Goal: Task Accomplishment & Management: Use online tool/utility

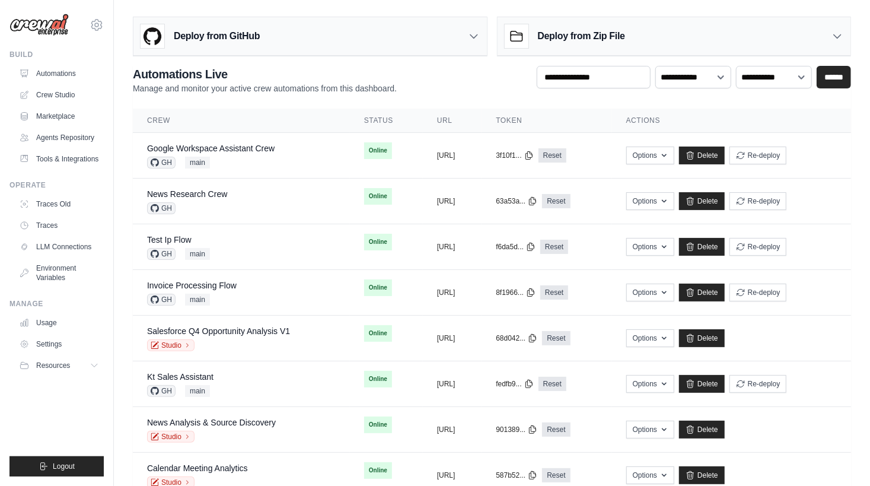
click at [411, 87] on div "**********" at bounding box center [492, 80] width 719 height 28
click at [62, 97] on link "Crew Studio" at bounding box center [60, 94] width 90 height 19
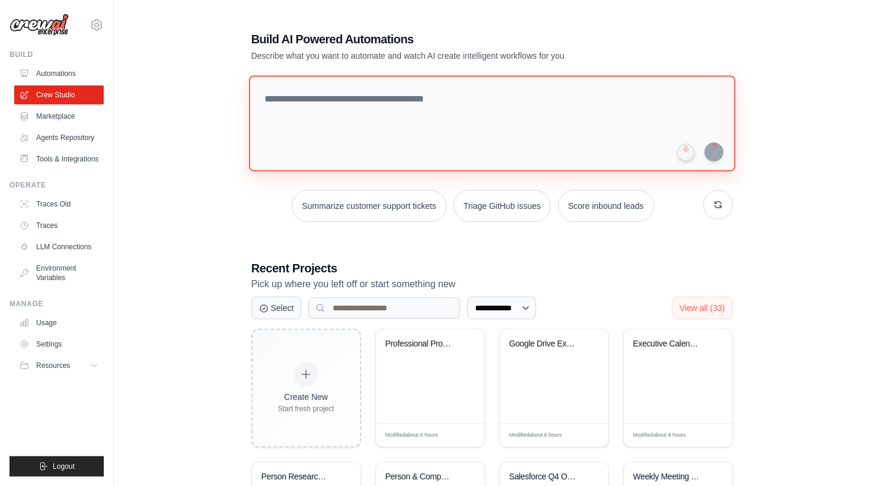
click at [484, 104] on textarea at bounding box center [492, 123] width 487 height 96
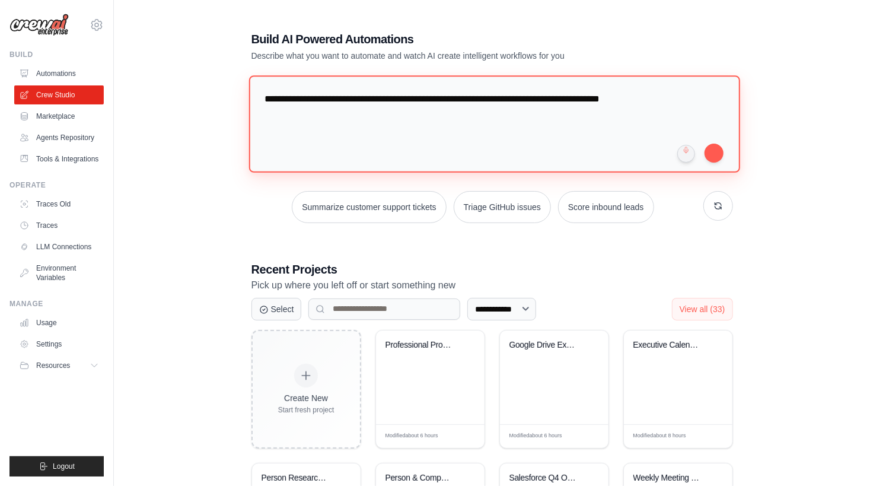
click at [505, 99] on textarea "**********" at bounding box center [494, 123] width 491 height 97
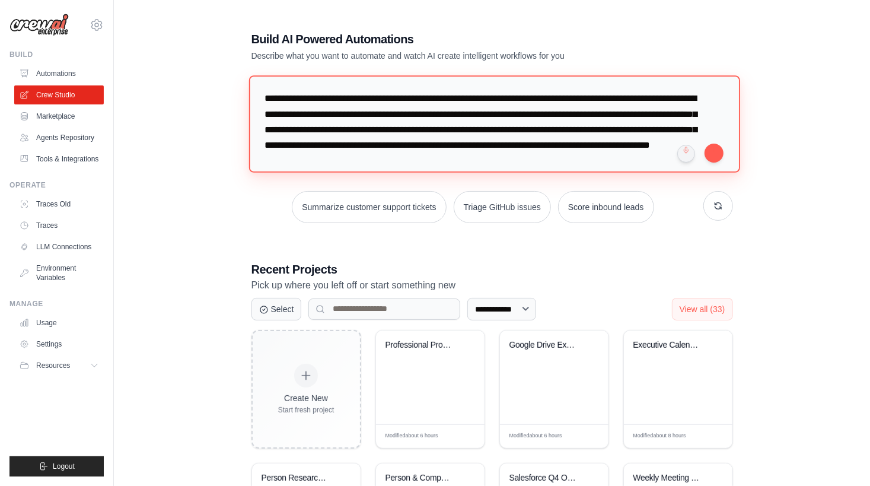
type textarea "**********"
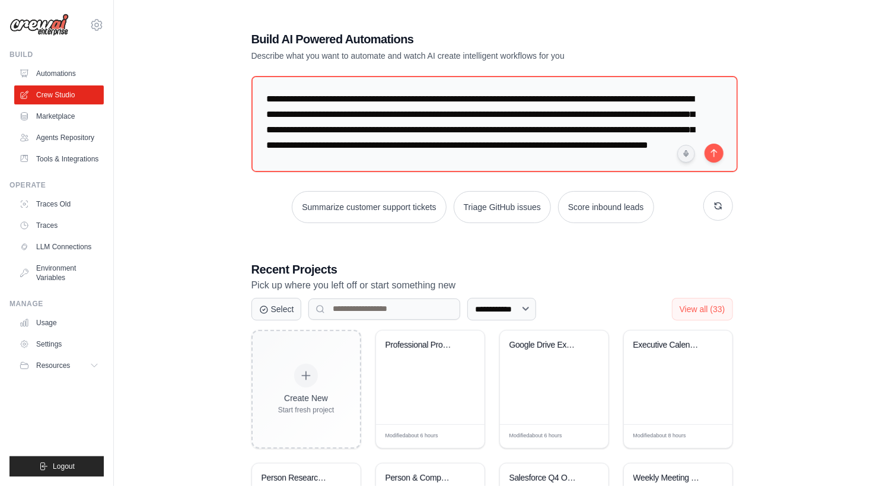
click at [769, 159] on div "**********" at bounding box center [492, 373] width 719 height 722
click at [711, 155] on button "submit" at bounding box center [714, 151] width 19 height 19
click at [43, 78] on link "Automations" at bounding box center [60, 73] width 90 height 19
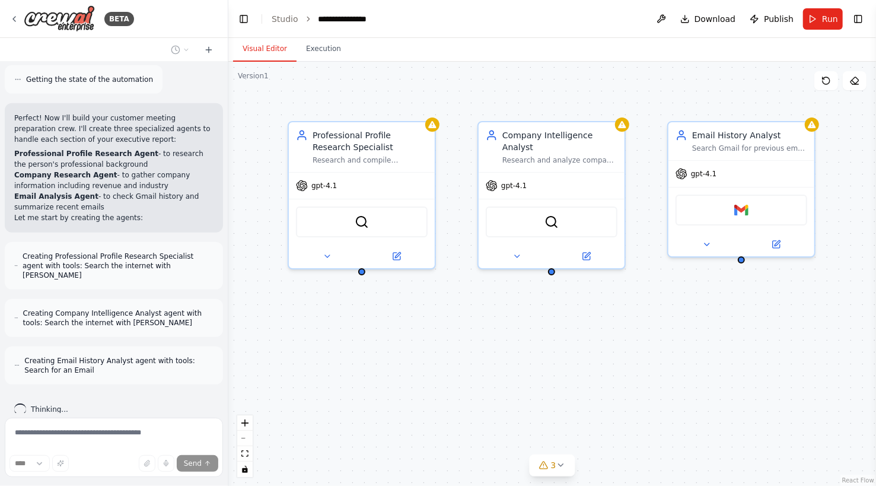
scroll to position [643, 0]
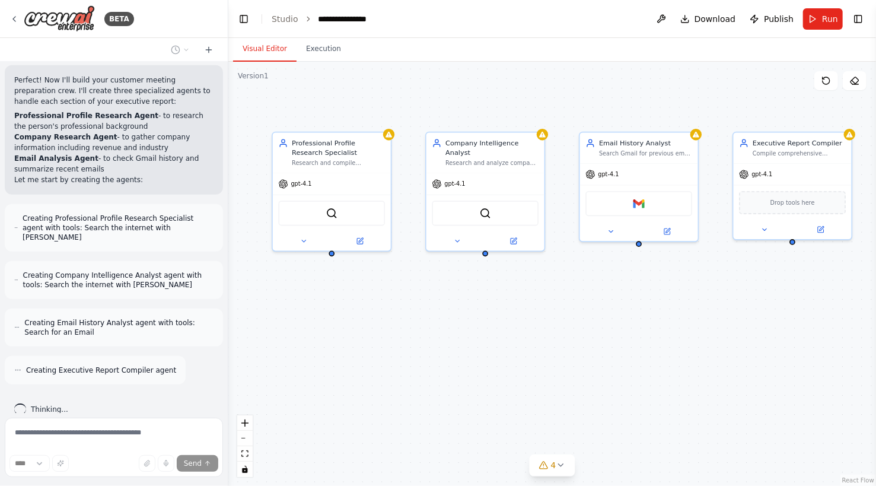
drag, startPoint x: 742, startPoint y: 398, endPoint x: 633, endPoint y: 351, distance: 118.8
click at [633, 351] on div "Professional Profile Research Specialist Research and compile comprehensive pro…" at bounding box center [552, 274] width 648 height 424
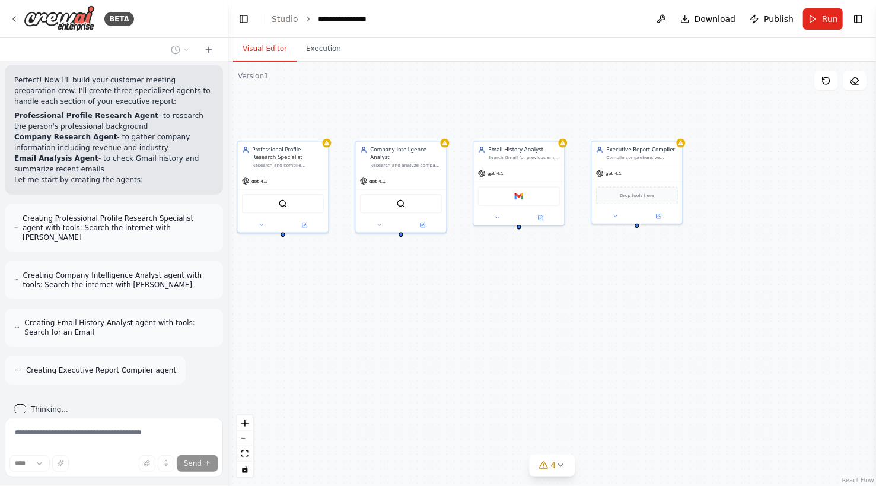
drag, startPoint x: 723, startPoint y: 348, endPoint x: 633, endPoint y: 324, distance: 92.8
click at [633, 324] on div "Professional Profile Research Specialist Research and compile comprehensive pro…" at bounding box center [552, 274] width 648 height 424
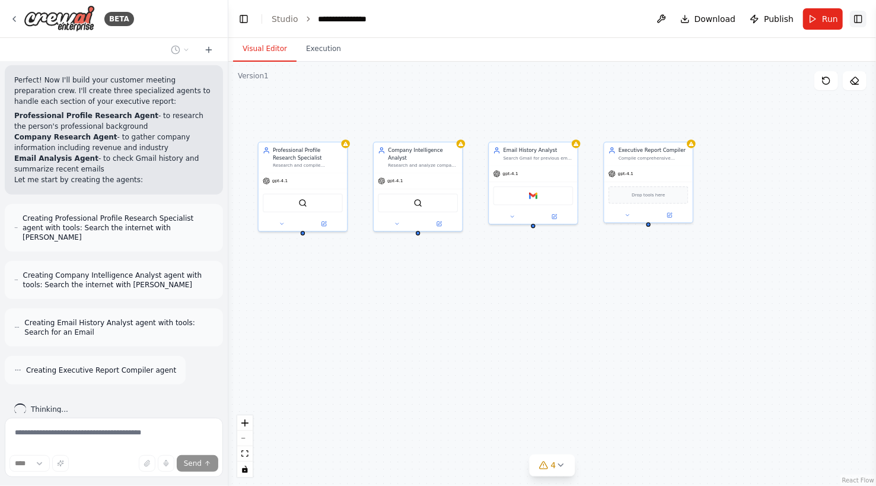
click at [855, 23] on button "Toggle Right Sidebar" at bounding box center [858, 19] width 17 height 17
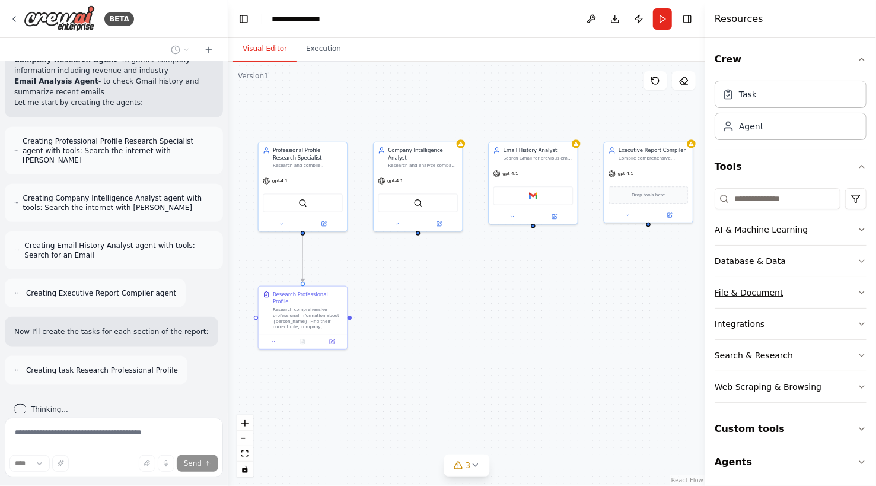
scroll to position [758, 0]
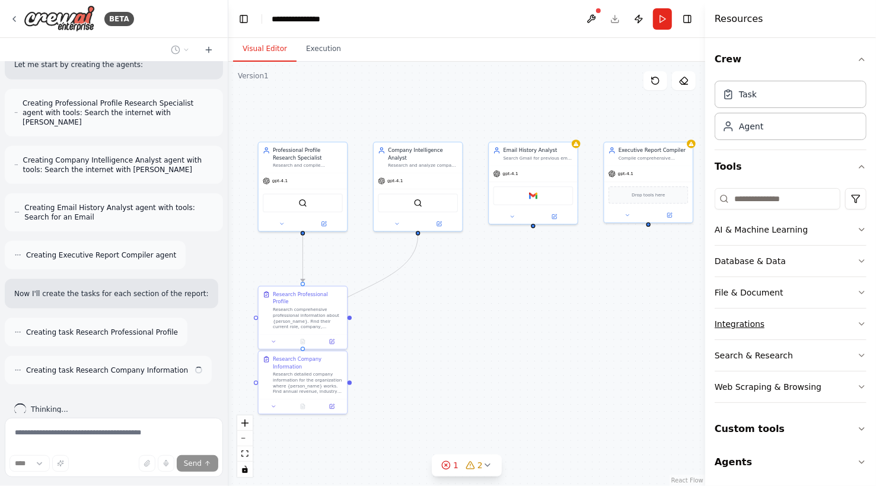
click at [828, 325] on button "Integrations" at bounding box center [791, 324] width 152 height 31
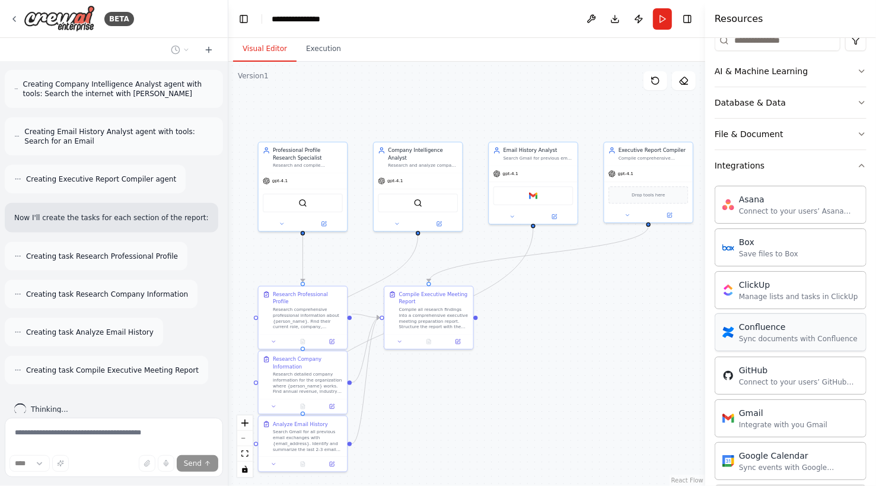
scroll to position [4, 0]
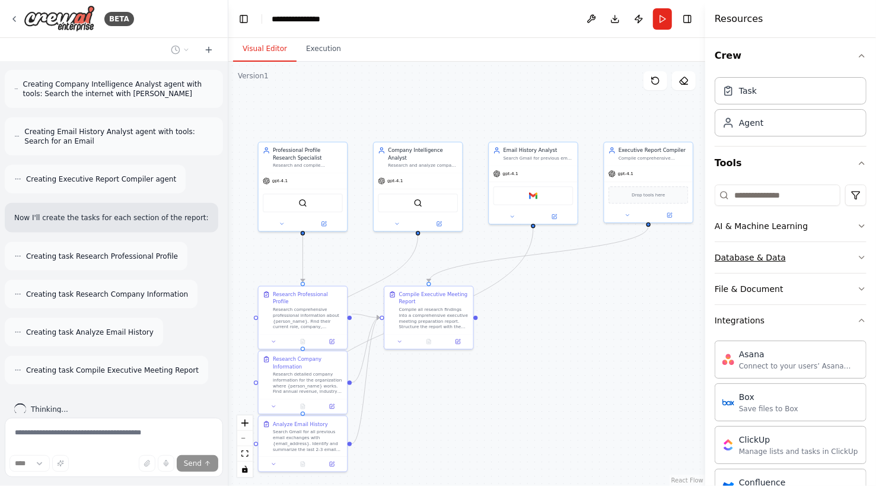
click at [797, 255] on button "Database & Data" at bounding box center [791, 257] width 152 height 31
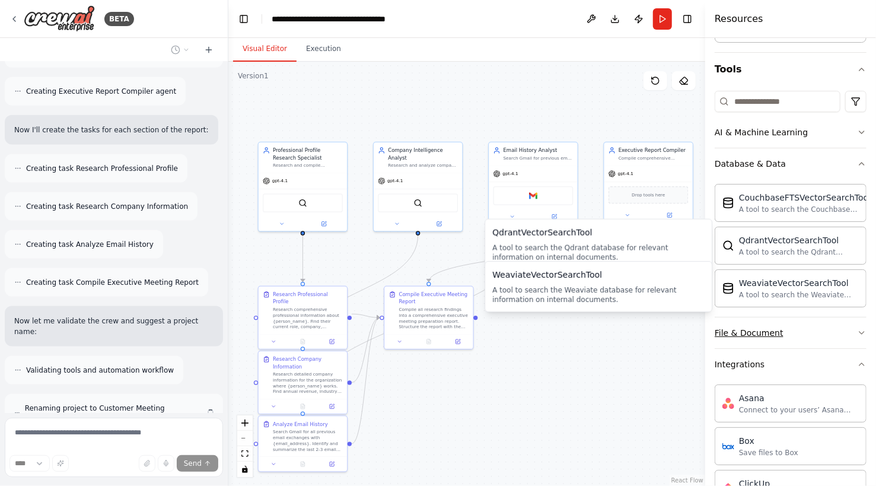
scroll to position [970, 0]
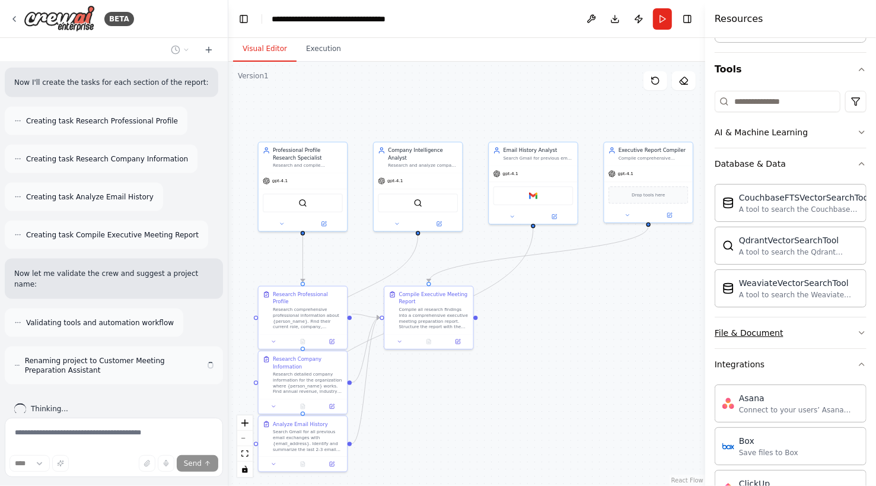
click at [792, 329] on button "File & Document" at bounding box center [791, 332] width 152 height 31
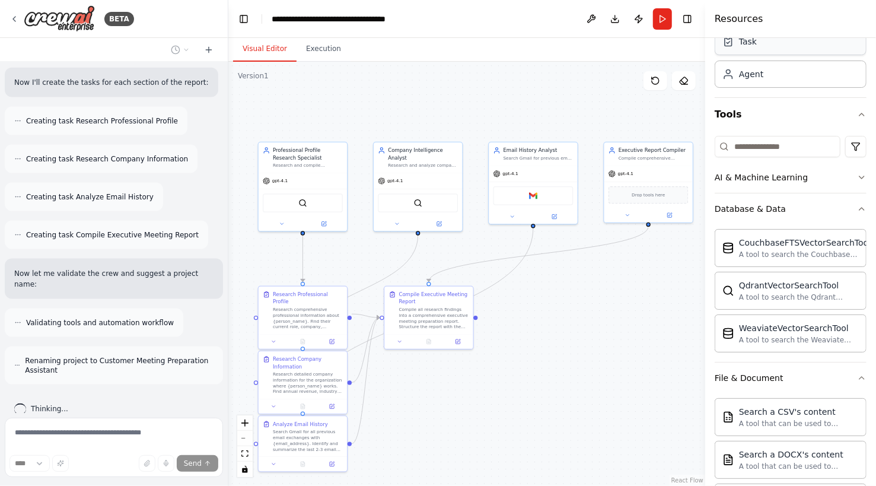
scroll to position [0, 0]
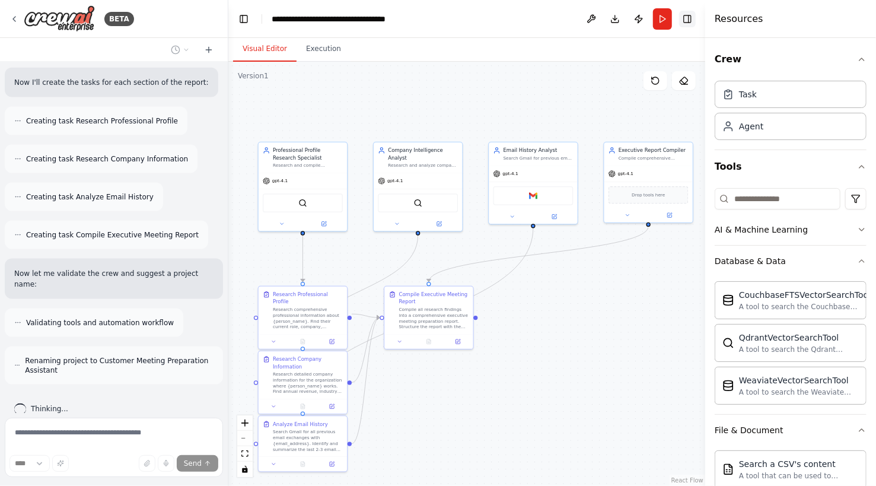
click at [696, 17] on button "Toggle Right Sidebar" at bounding box center [687, 19] width 17 height 17
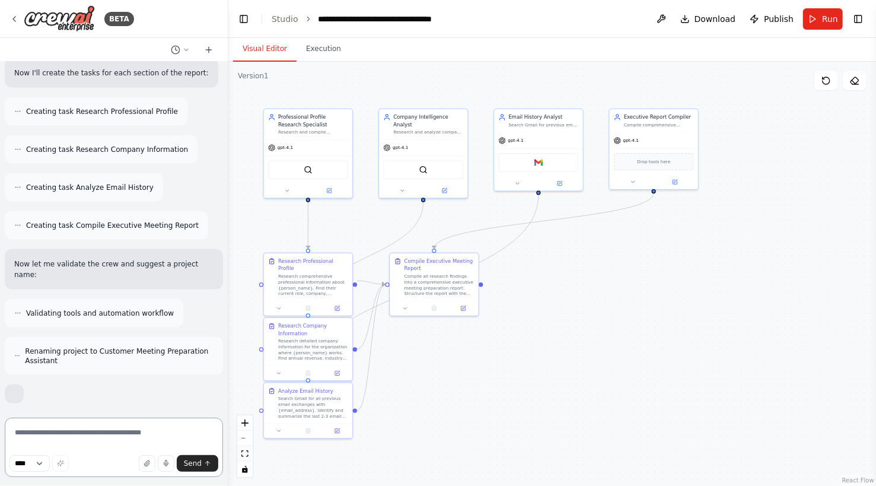
drag, startPoint x: 599, startPoint y: 409, endPoint x: 609, endPoint y: 374, distance: 37.0
click at [609, 374] on div ".deletable-edge-delete-btn { width: 20px; height: 20px; border: 0px solid #ffff…" at bounding box center [552, 274] width 648 height 424
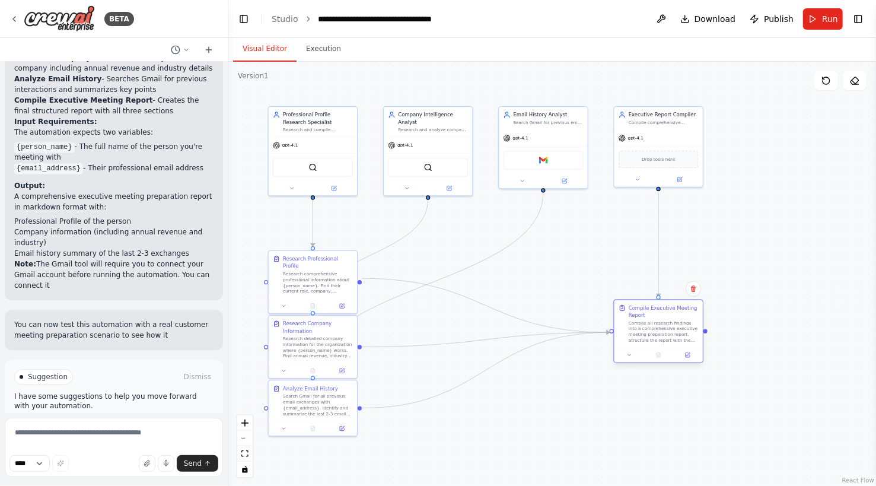
scroll to position [1502, 0]
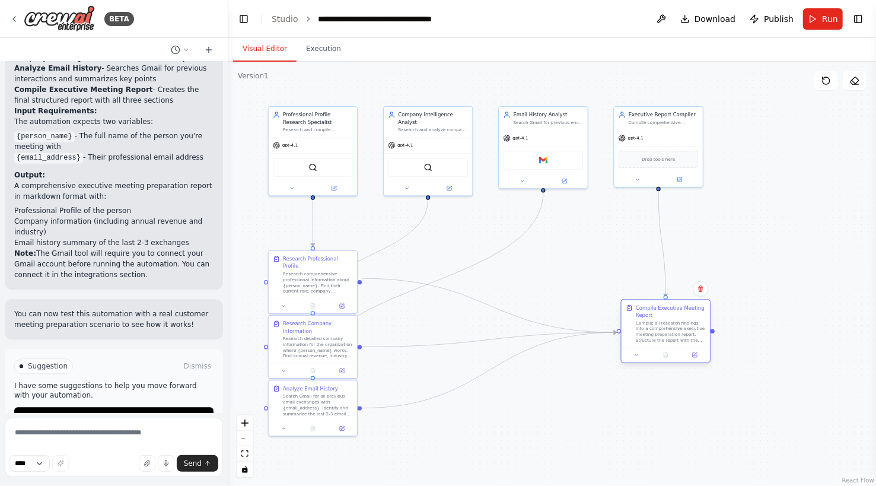
drag, startPoint x: 438, startPoint y: 282, endPoint x: 666, endPoint y: 332, distance: 233.2
click at [666, 332] on div "Compile all research findings into a comprehensive executive meeting preparatio…" at bounding box center [671, 331] width 70 height 23
click at [830, 14] on span "Run" at bounding box center [830, 19] width 16 height 12
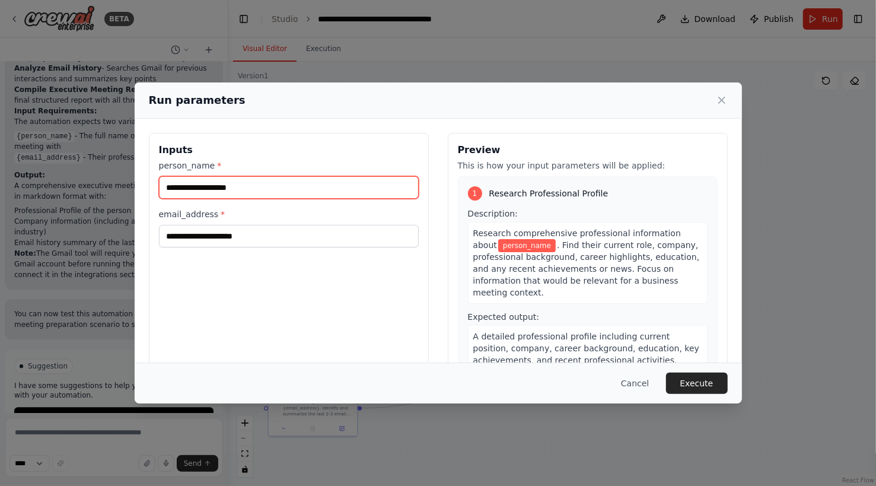
click at [249, 189] on input "person_name *" at bounding box center [289, 187] width 260 height 23
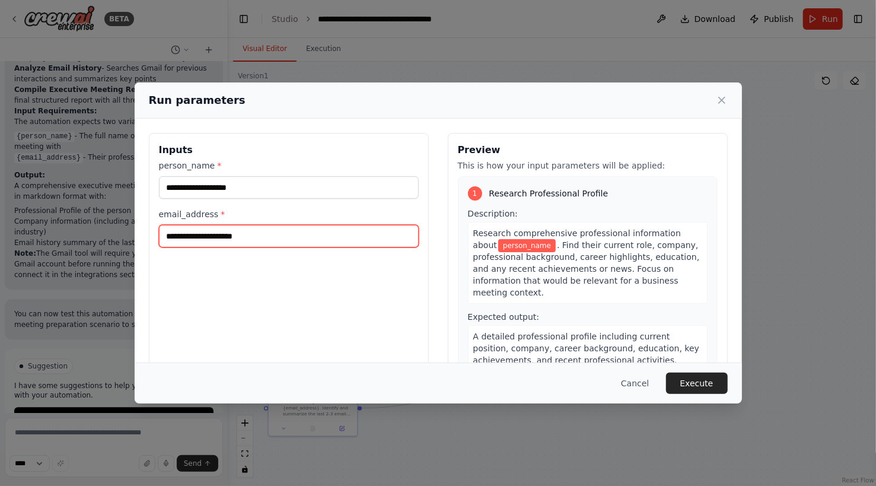
click at [262, 237] on input "email_address *" at bounding box center [289, 236] width 260 height 23
paste input "**********"
type input "**********"
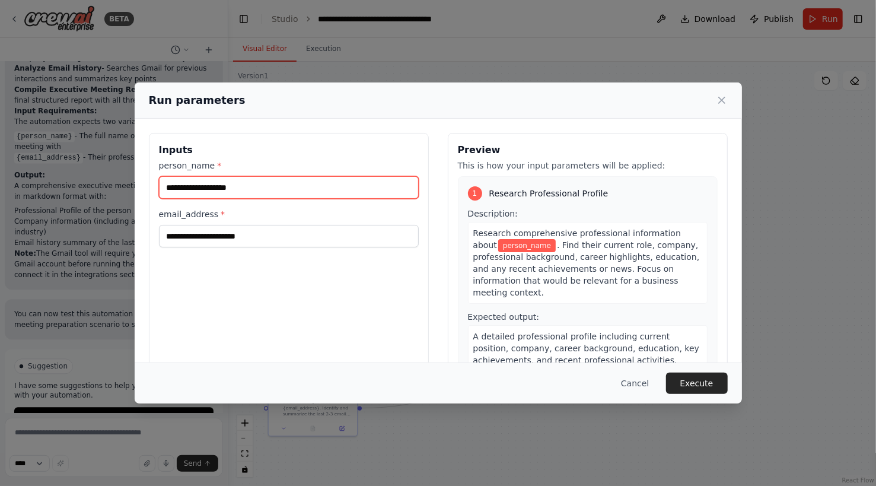
click at [265, 190] on input "person_name *" at bounding box center [289, 187] width 260 height 23
type input "**********"
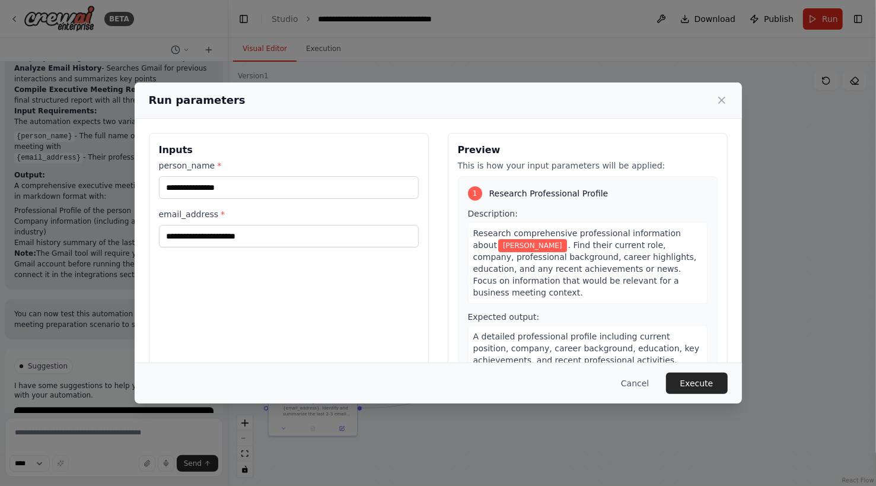
click at [388, 286] on div "**********" at bounding box center [289, 273] width 280 height 281
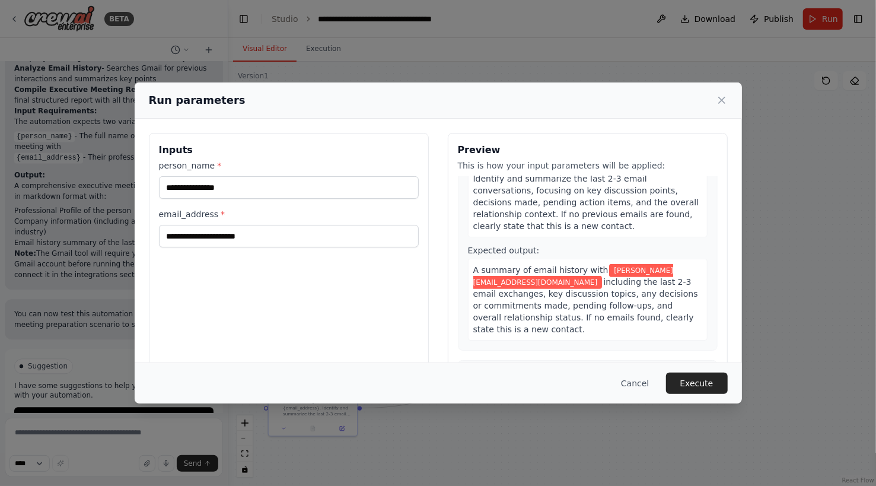
scroll to position [572, 0]
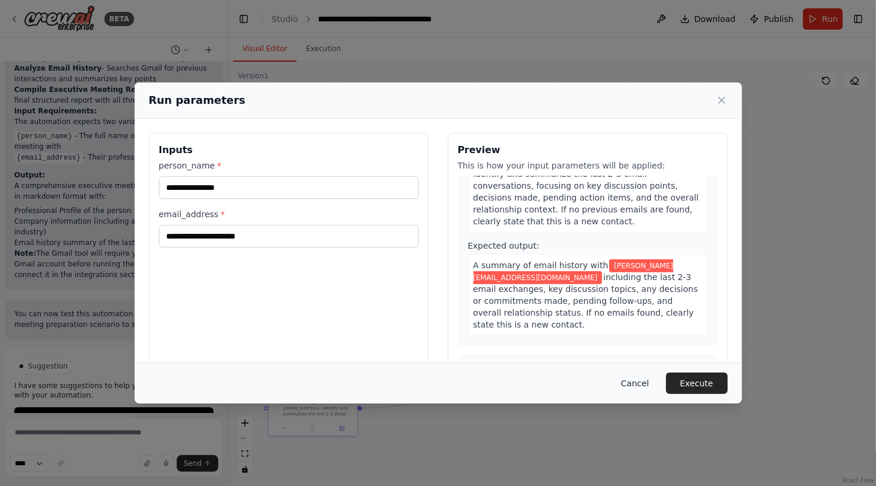
click at [646, 383] on button "Cancel" at bounding box center [635, 383] width 47 height 21
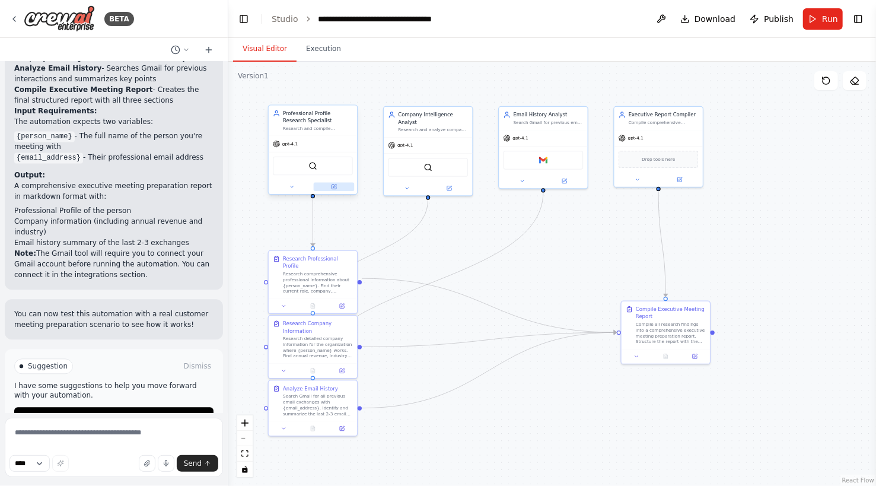
click at [335, 185] on icon at bounding box center [335, 187] width 4 height 4
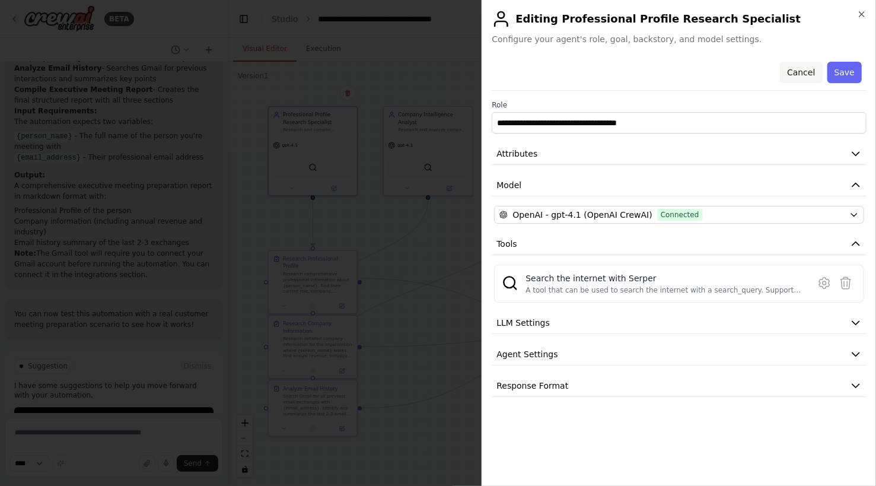
click at [809, 69] on button "Cancel" at bounding box center [801, 72] width 42 height 21
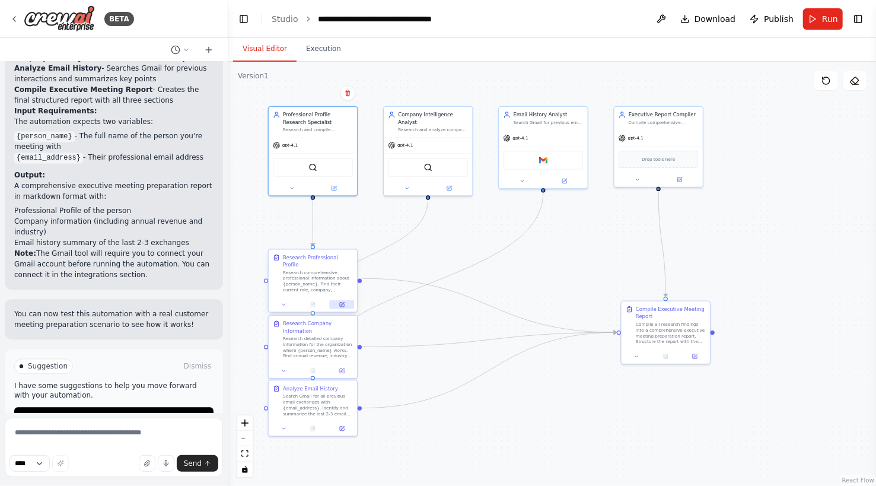
click at [344, 303] on icon at bounding box center [342, 305] width 4 height 4
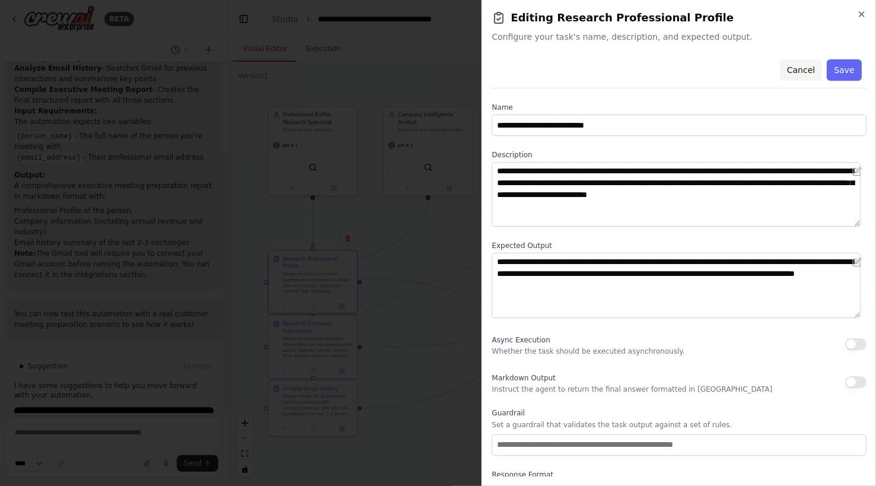
click at [802, 69] on button "Cancel" at bounding box center [801, 69] width 42 height 21
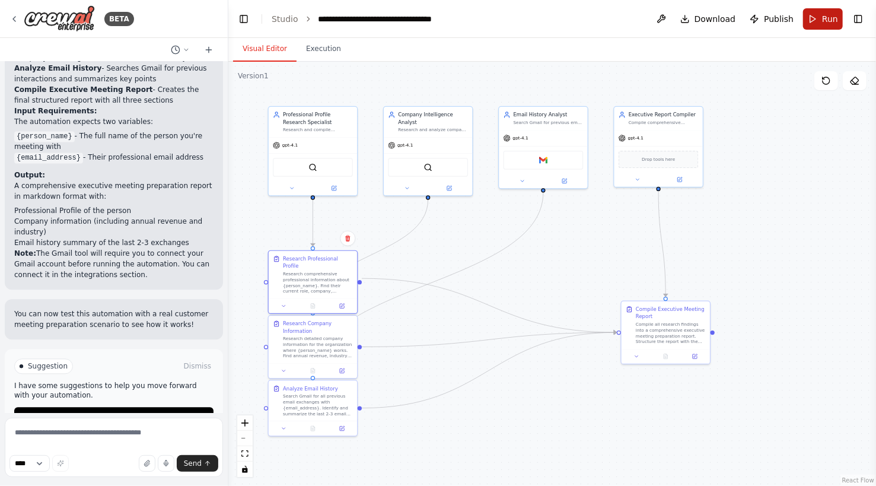
click at [811, 24] on button "Run" at bounding box center [823, 18] width 40 height 21
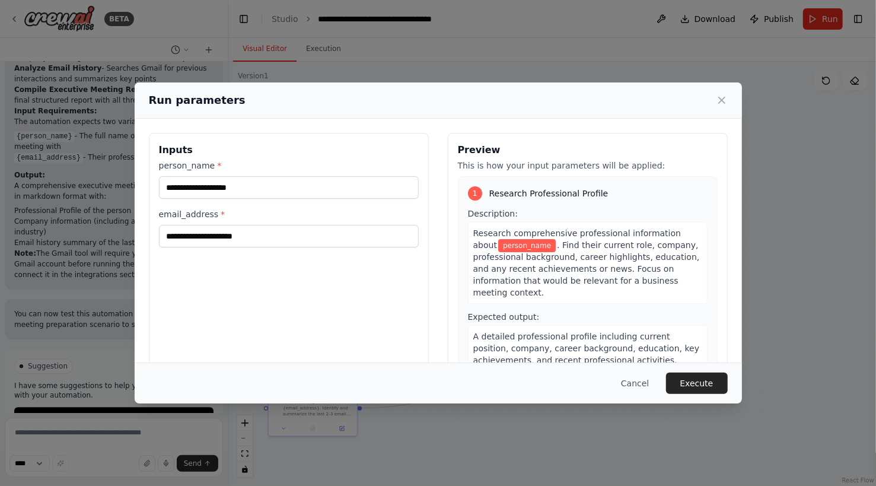
click at [186, 208] on label "email_address *" at bounding box center [289, 214] width 260 height 12
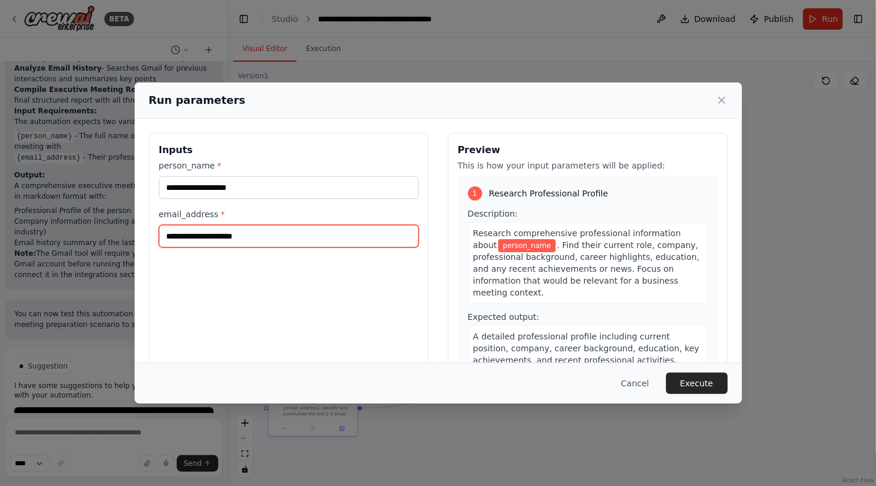
click at [186, 225] on input "email_address *" at bounding box center [289, 236] width 260 height 23
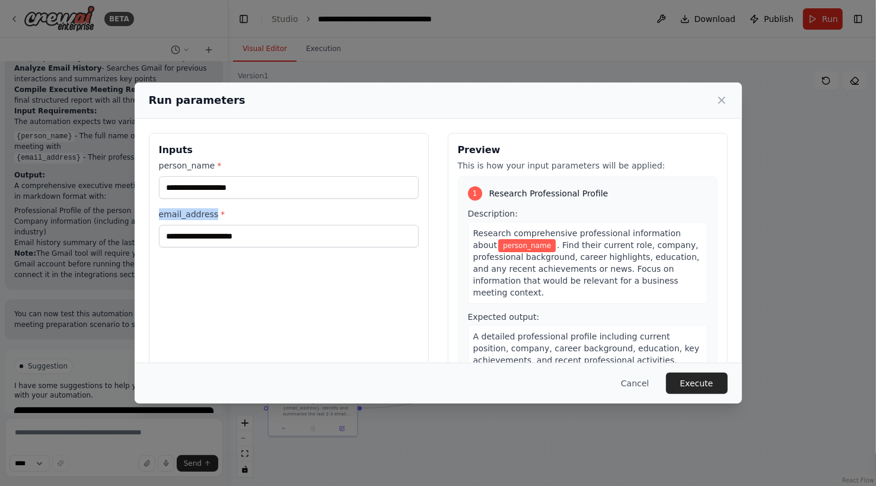
click at [186, 208] on label "email_address *" at bounding box center [289, 214] width 260 height 12
click at [186, 225] on input "email_address *" at bounding box center [289, 236] width 260 height 23
copy label "email_address"
click at [644, 385] on button "Cancel" at bounding box center [635, 383] width 47 height 21
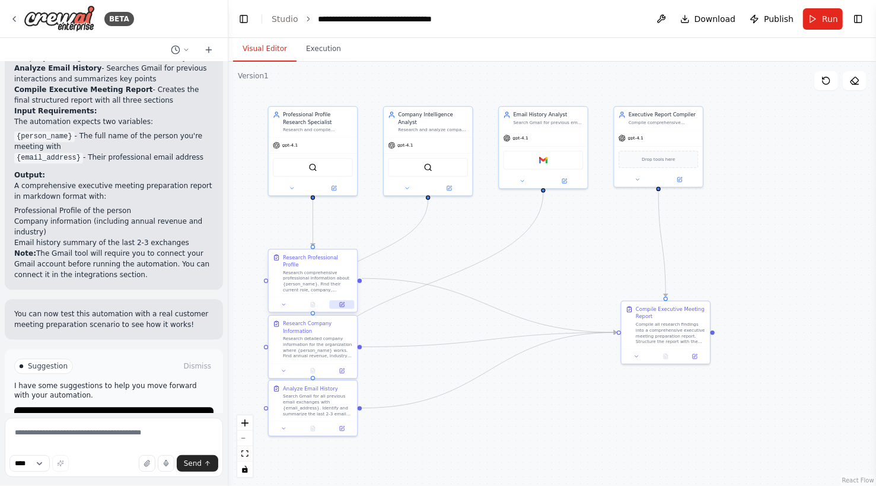
click at [346, 301] on button at bounding box center [342, 304] width 25 height 9
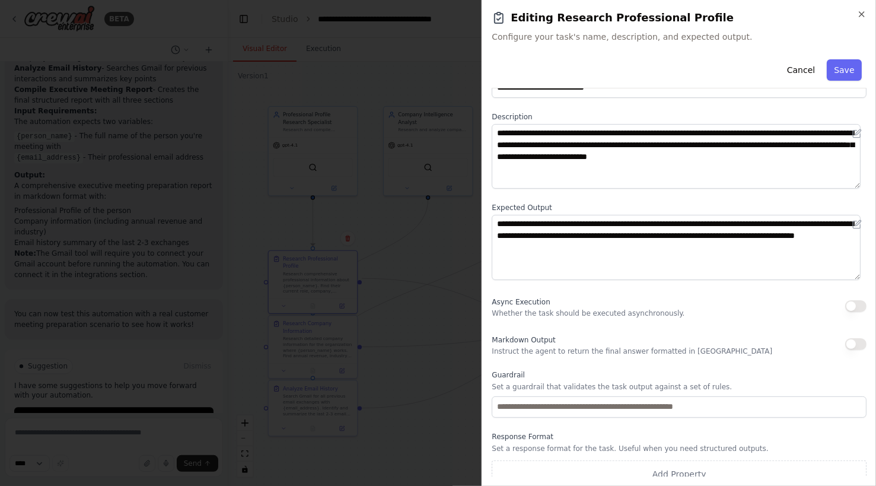
scroll to position [24, 0]
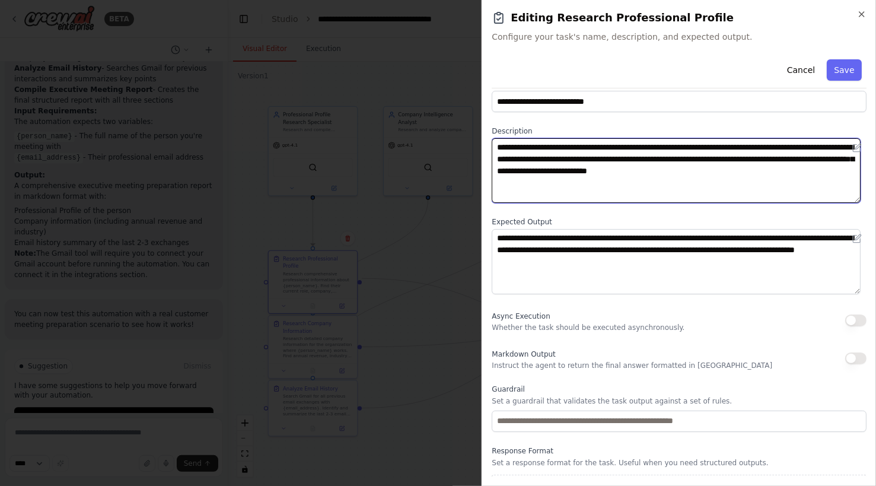
click at [773, 147] on textarea "**********" at bounding box center [676, 170] width 369 height 65
paste textarea "**********"
type textarea "**********"
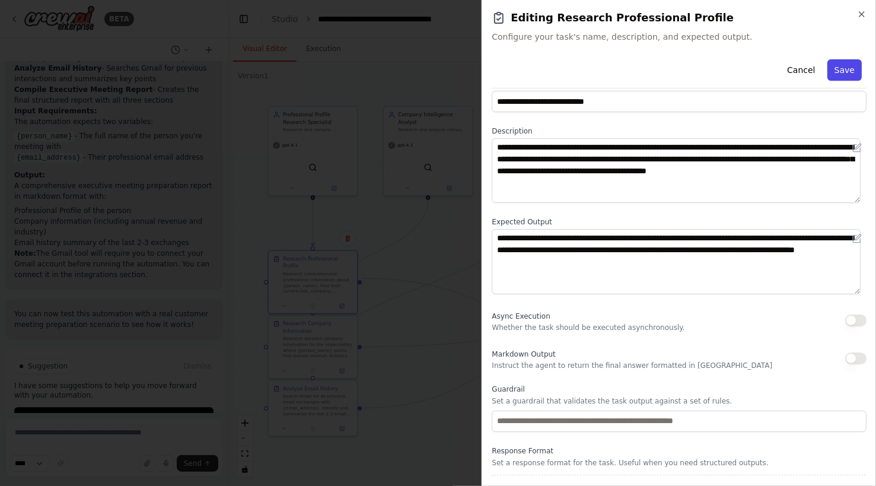
click at [843, 69] on button "Save" at bounding box center [845, 69] width 34 height 21
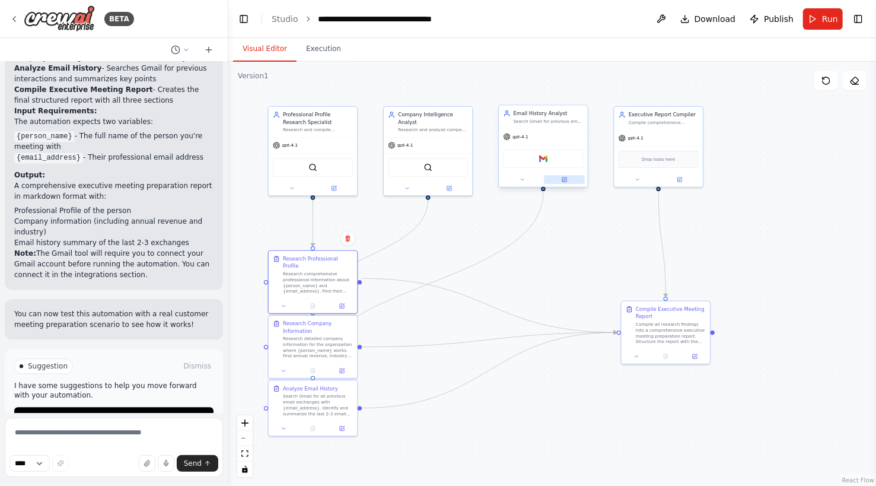
click at [563, 177] on icon at bounding box center [565, 180] width 6 height 6
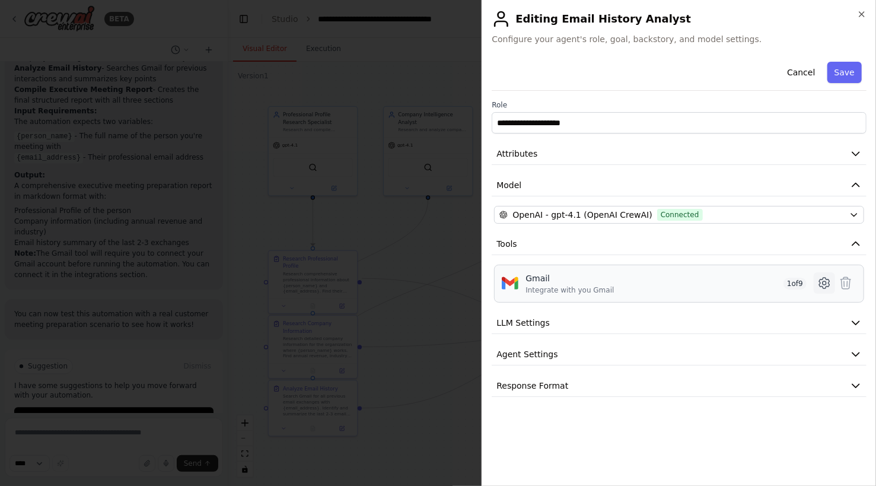
click at [827, 287] on icon at bounding box center [824, 283] width 10 height 11
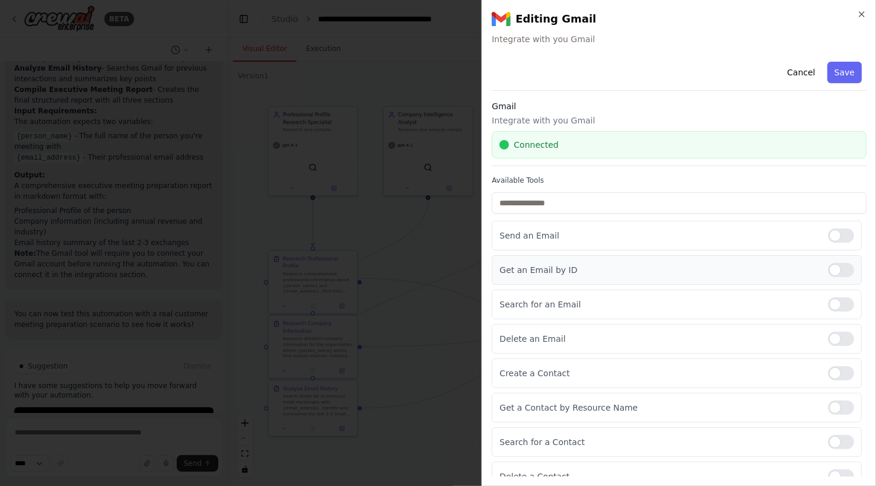
click at [830, 275] on div at bounding box center [841, 270] width 26 height 14
click at [844, 72] on button "Save" at bounding box center [845, 72] width 34 height 21
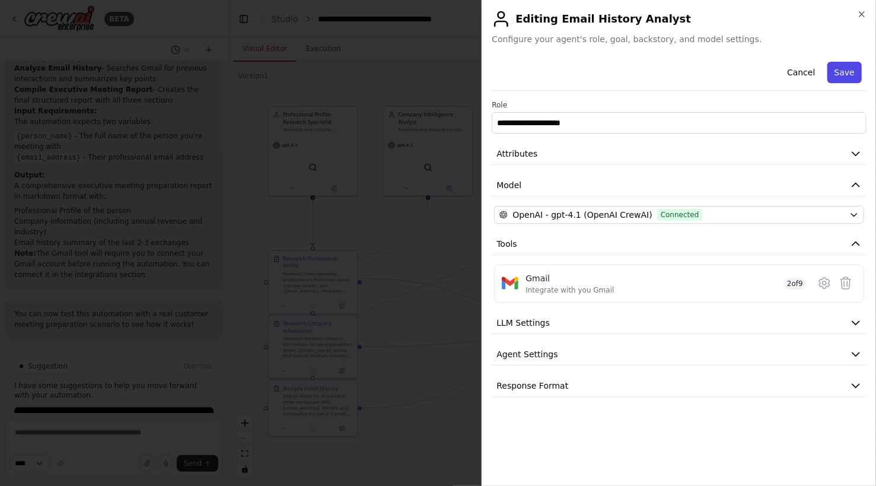
click at [839, 66] on button "Save" at bounding box center [845, 72] width 34 height 21
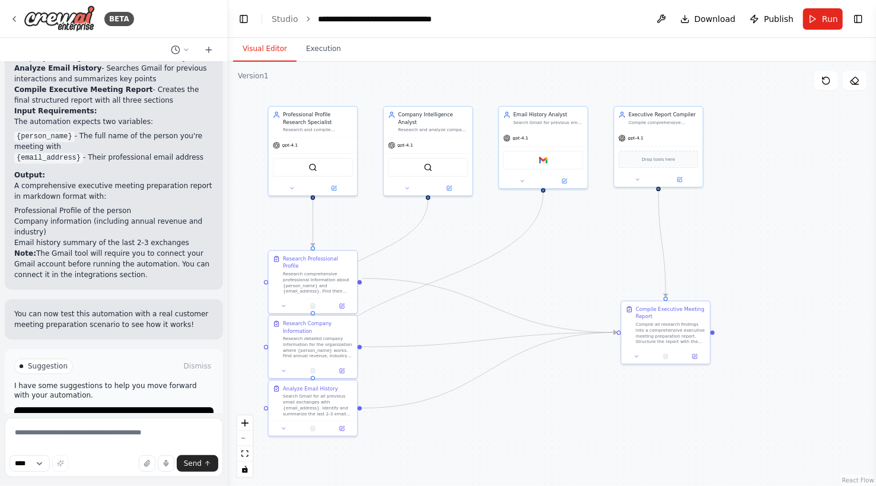
click at [827, 27] on button "Run" at bounding box center [823, 18] width 40 height 21
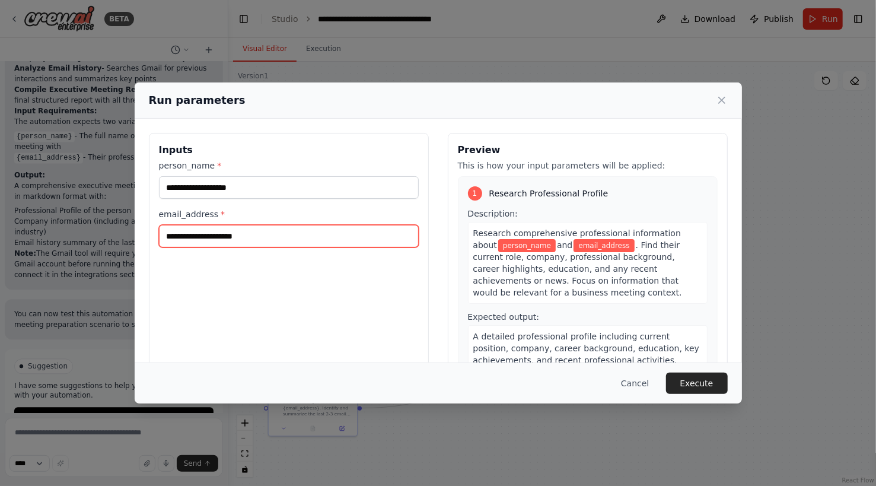
click at [236, 240] on input "email_address *" at bounding box center [289, 236] width 260 height 23
paste input "**********"
type input "**********"
paste input "**********"
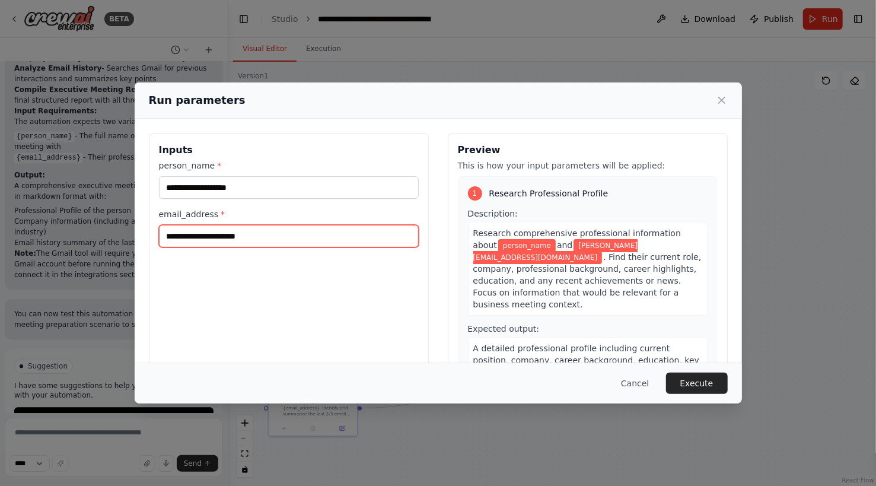
type input "**********"
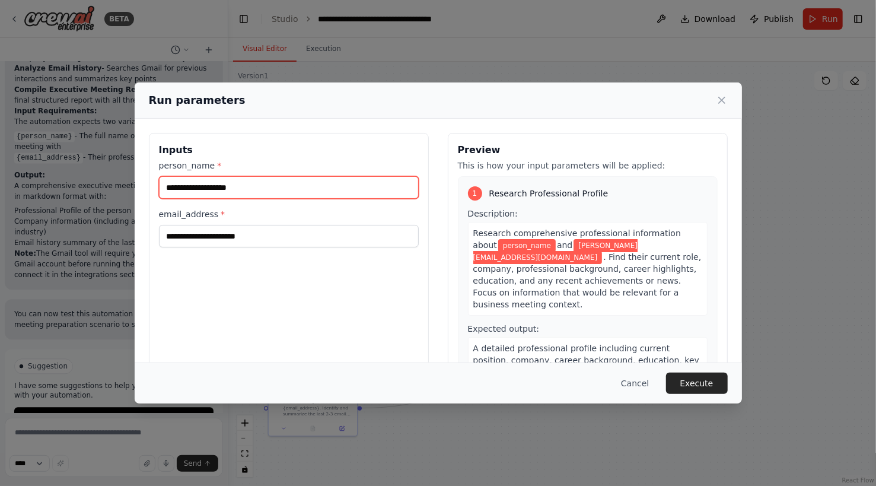
click at [250, 186] on input "person_name *" at bounding box center [289, 187] width 260 height 23
type input "**********"
click at [348, 321] on div "**********" at bounding box center [289, 273] width 280 height 281
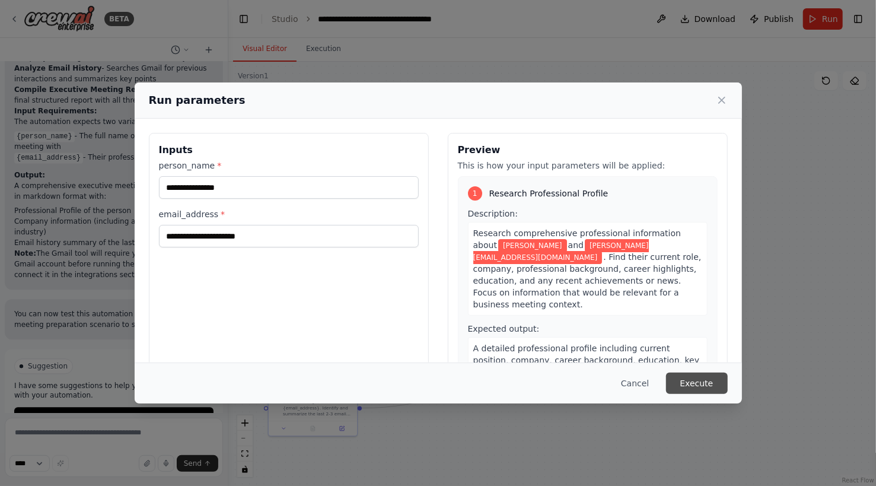
click at [697, 386] on button "Execute" at bounding box center [697, 383] width 62 height 21
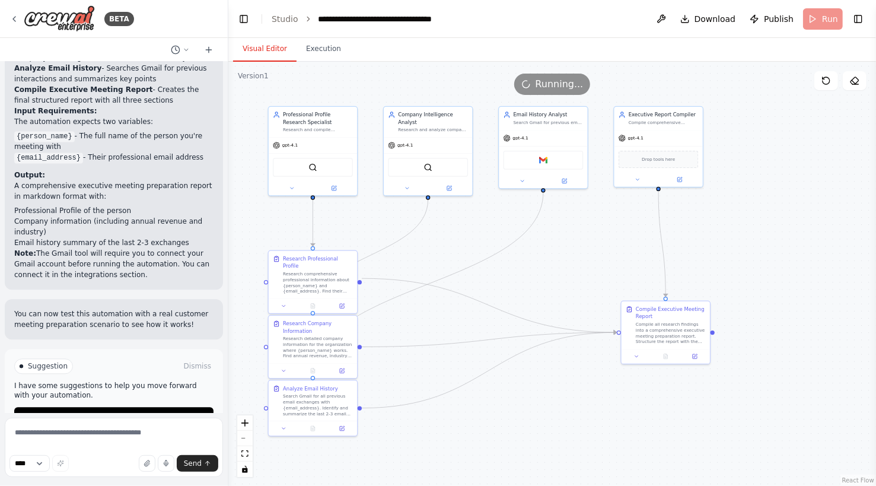
click at [273, 56] on button "Visual Editor" at bounding box center [264, 49] width 63 height 25
click at [322, 51] on button "Execution" at bounding box center [324, 49] width 54 height 25
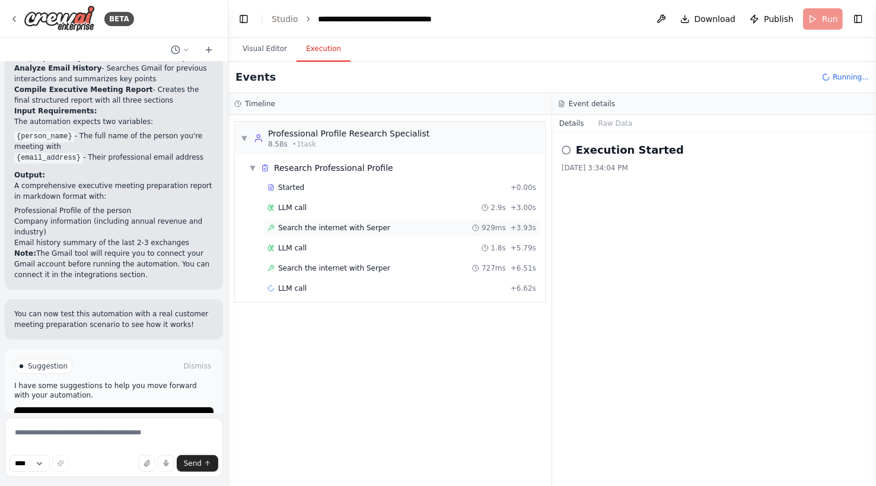
click at [341, 230] on span "Search the internet with Serper" at bounding box center [334, 227] width 112 height 9
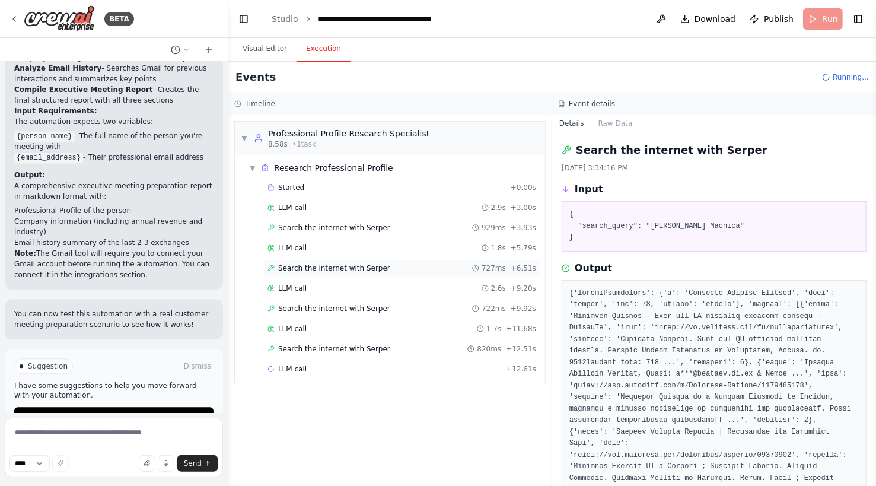
click at [307, 263] on span "Search the internet with Serper" at bounding box center [334, 267] width 112 height 9
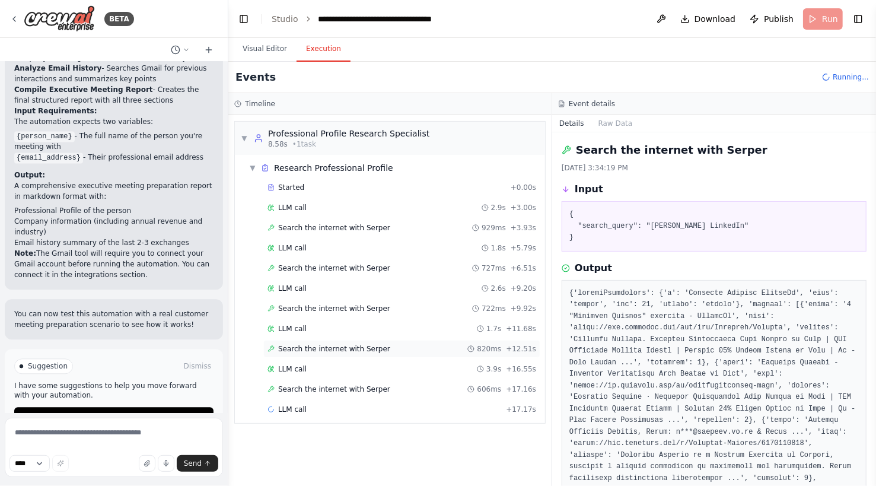
click at [339, 344] on span "Search the internet with Serper" at bounding box center [334, 348] width 112 height 9
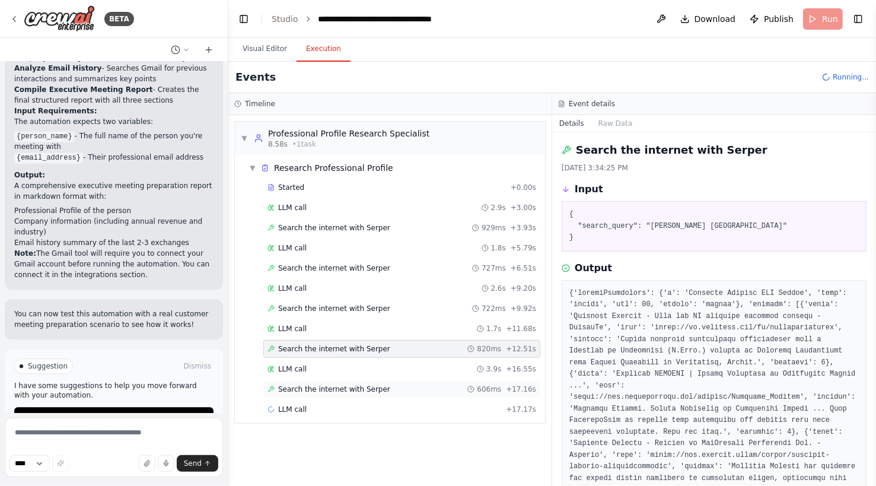
click at [320, 387] on span "Search the internet with Serper" at bounding box center [334, 389] width 112 height 9
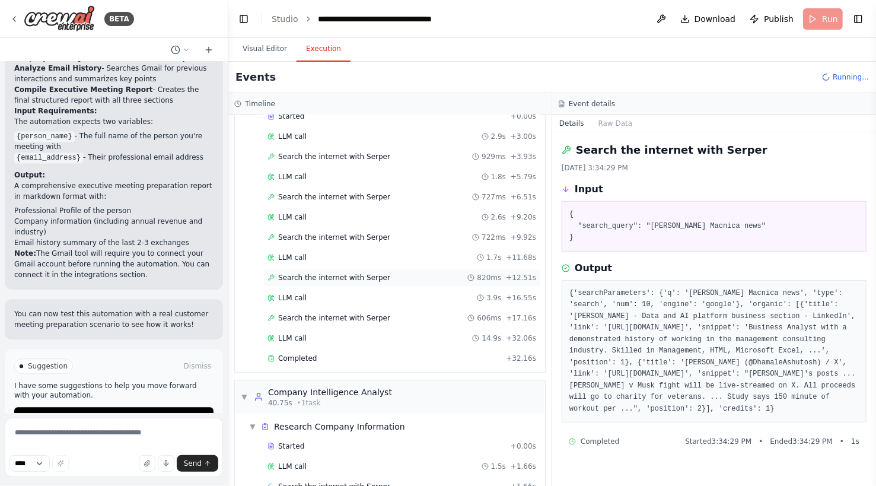
scroll to position [91, 0]
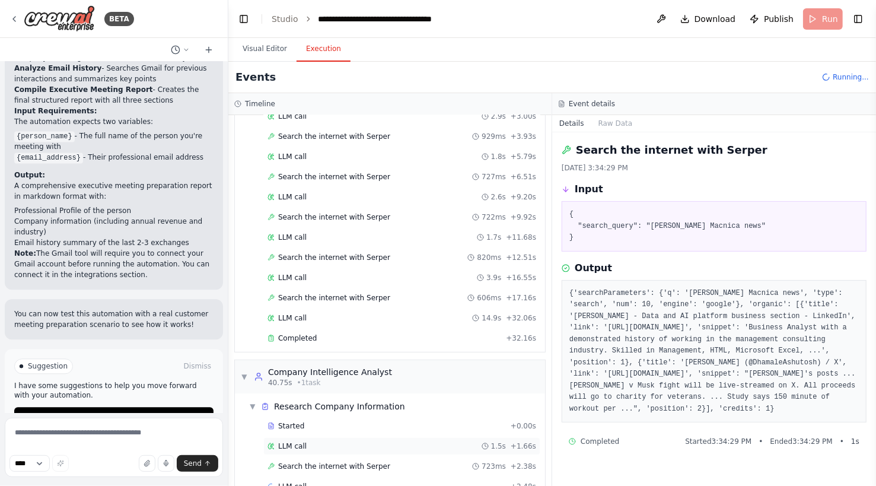
click at [305, 446] on div "LLM call 1.5s + 1.66s" at bounding box center [401, 446] width 277 height 18
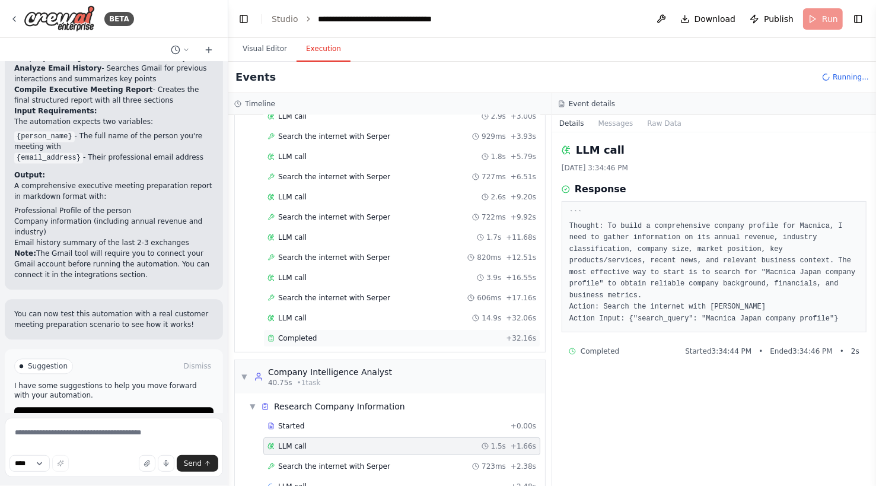
scroll to position [111, 0]
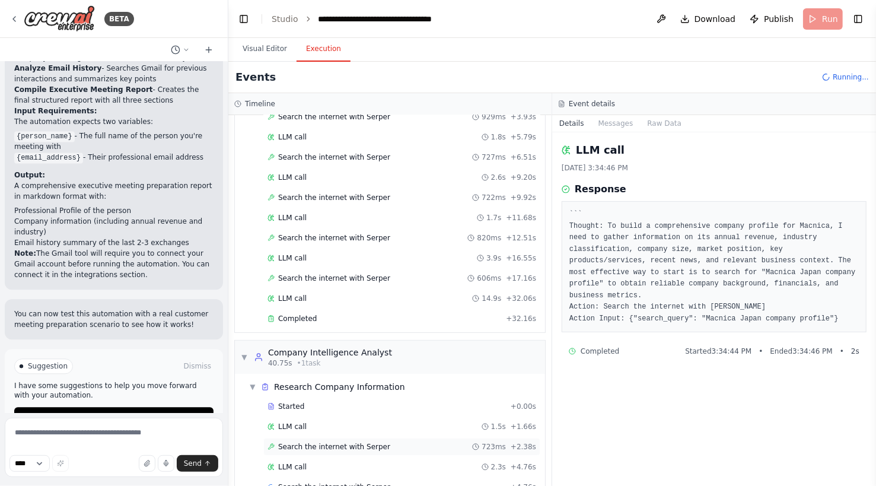
click at [339, 442] on span "Search the internet with Serper" at bounding box center [334, 446] width 112 height 9
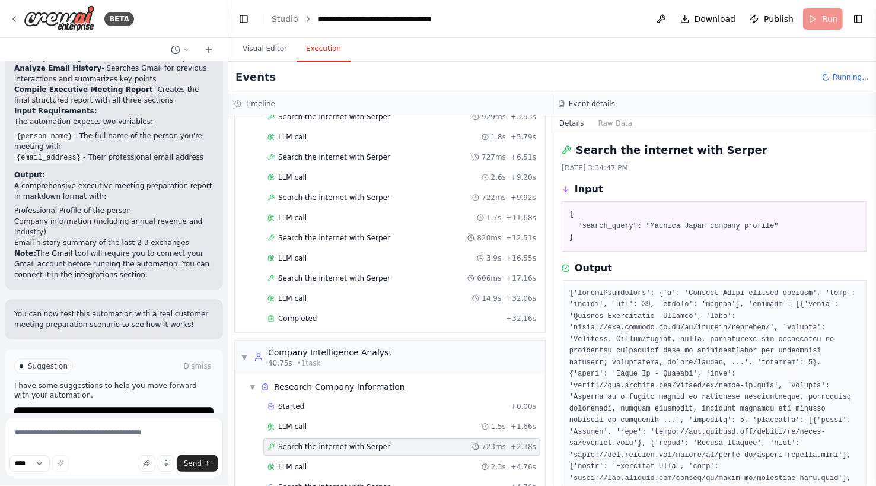
scroll to position [151, 0]
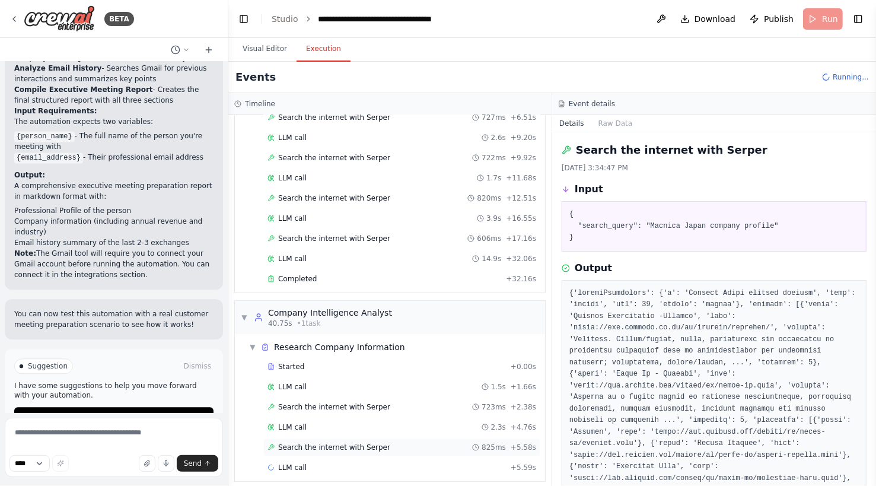
click at [364, 443] on span "Search the internet with Serper" at bounding box center [334, 447] width 112 height 9
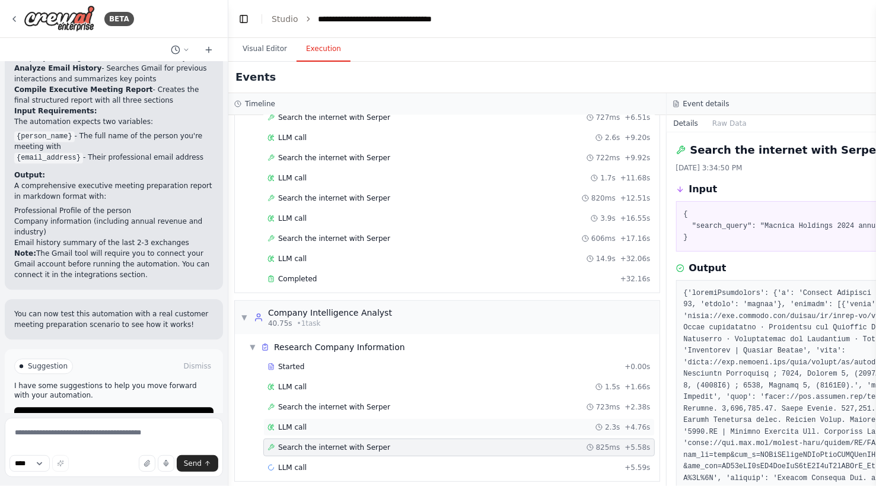
click at [296, 418] on div "LLM call 2.3s + 4.76s" at bounding box center [459, 427] width 392 height 18
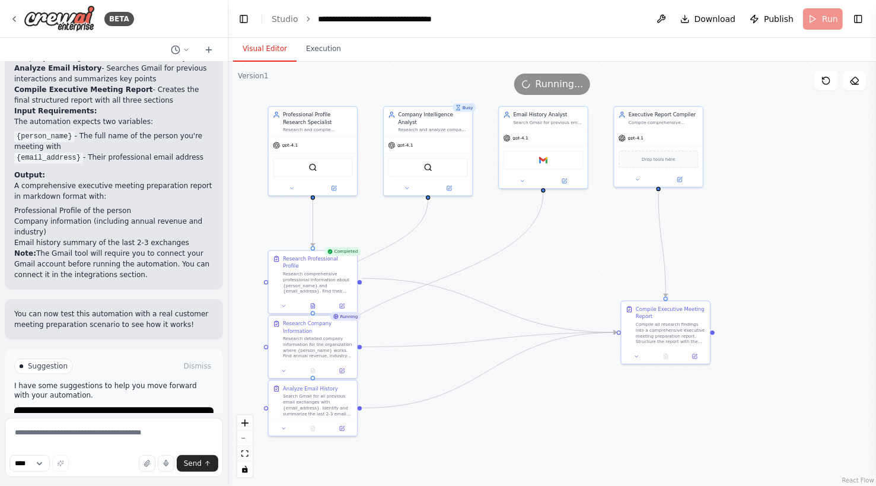
click at [274, 57] on button "Visual Editor" at bounding box center [264, 49] width 63 height 25
click at [313, 305] on icon at bounding box center [313, 305] width 2 height 0
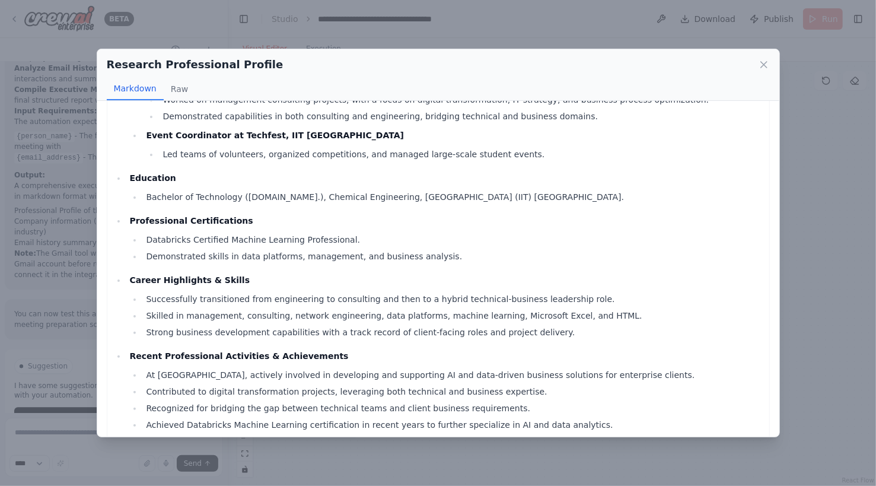
scroll to position [205, 0]
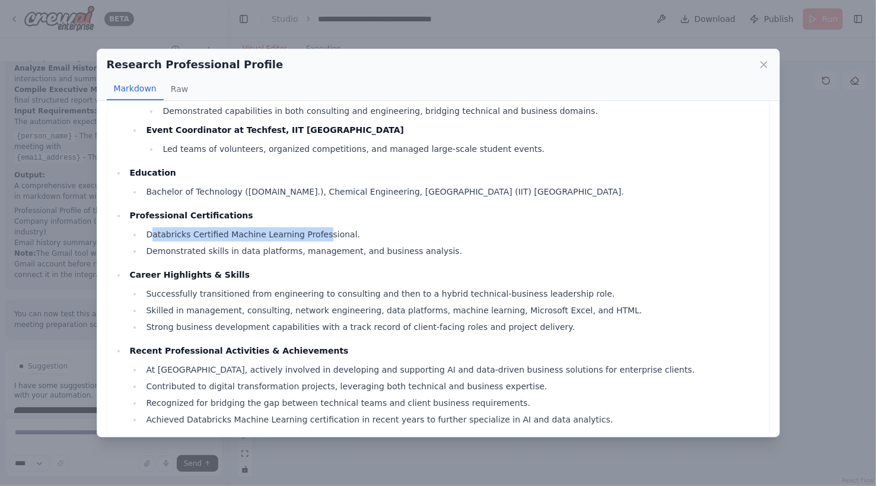
drag, startPoint x: 152, startPoint y: 236, endPoint x: 317, endPoint y: 236, distance: 165.0
click at [317, 236] on li "Databricks Certified Machine Learning Professional." at bounding box center [452, 234] width 621 height 14
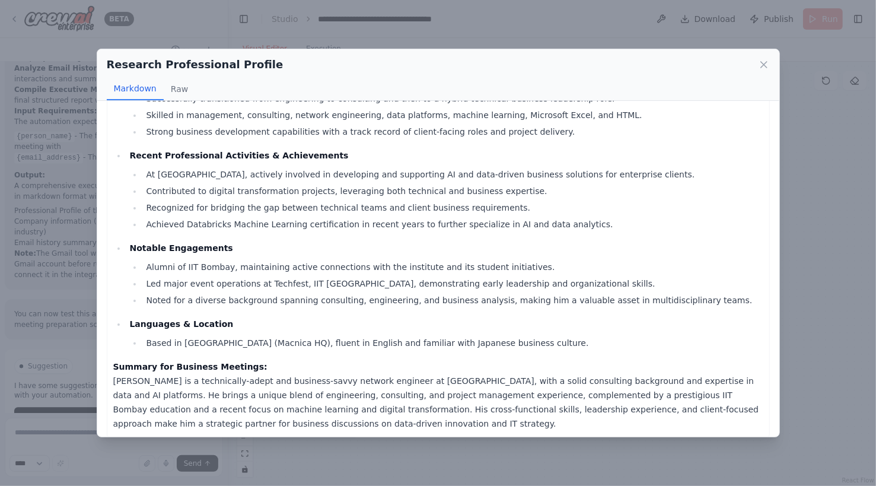
scroll to position [409, 0]
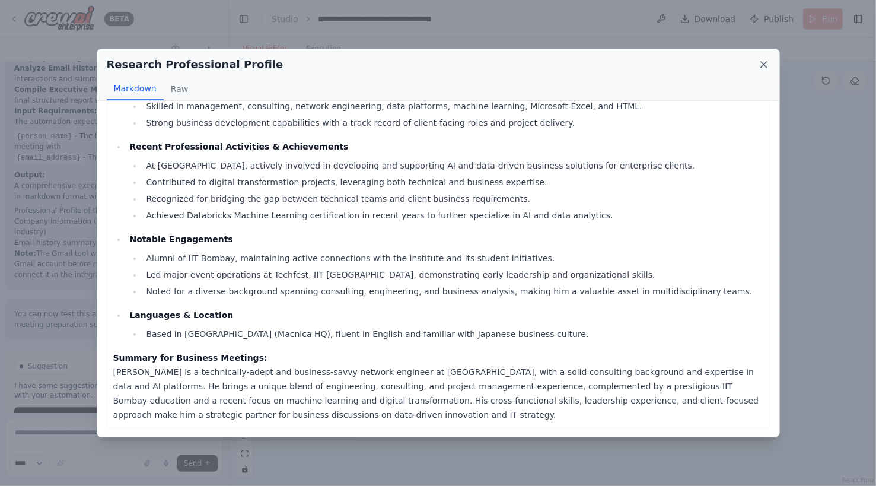
click at [764, 63] on icon at bounding box center [764, 65] width 6 height 6
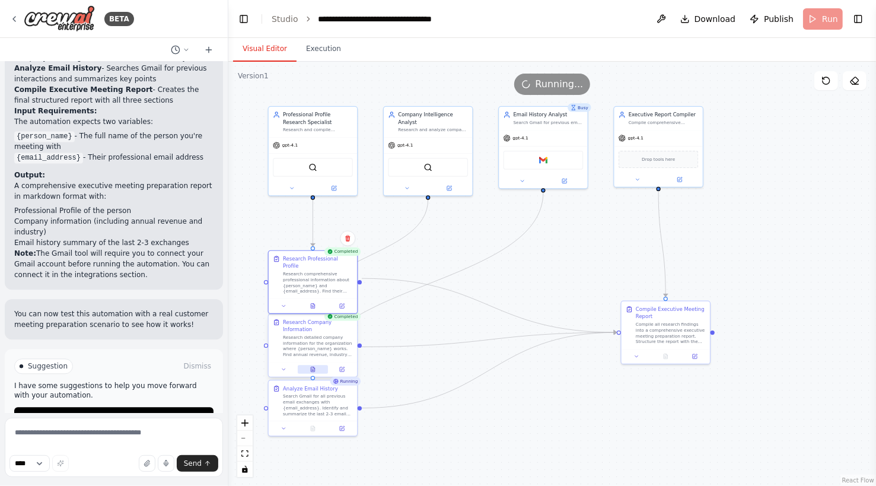
click at [312, 369] on icon at bounding box center [313, 369] width 4 height 5
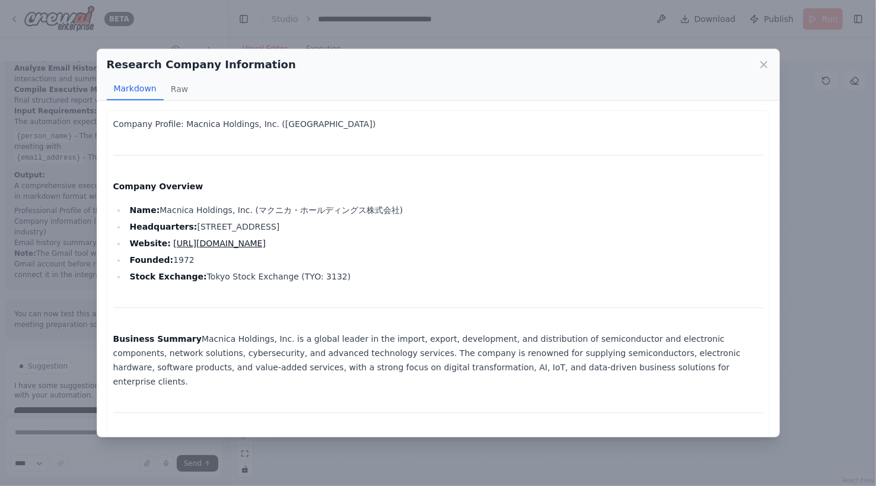
drag, startPoint x: 247, startPoint y: 210, endPoint x: 405, endPoint y: 211, distance: 158.4
click at [405, 211] on li "Name: Macnica Holdings, Inc. (マクニカ・ホールディングス株式会社)" at bounding box center [444, 210] width 637 height 14
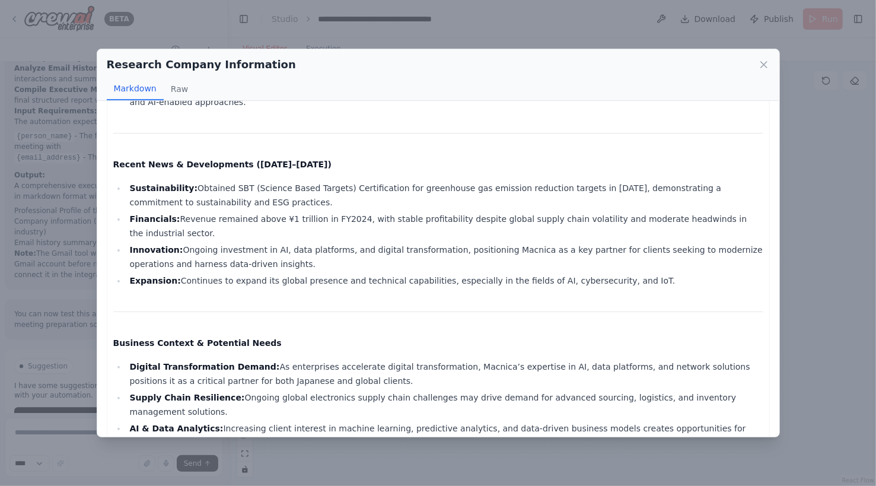
scroll to position [995, 0]
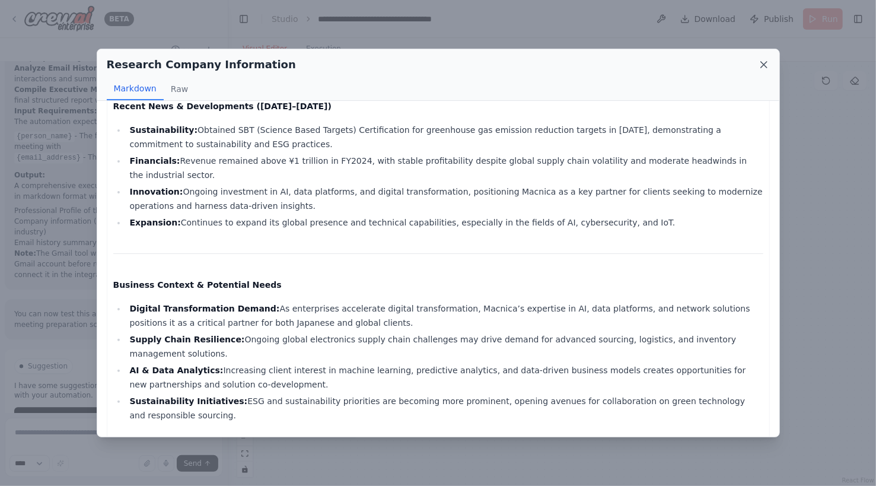
click at [764, 68] on icon at bounding box center [764, 65] width 12 height 12
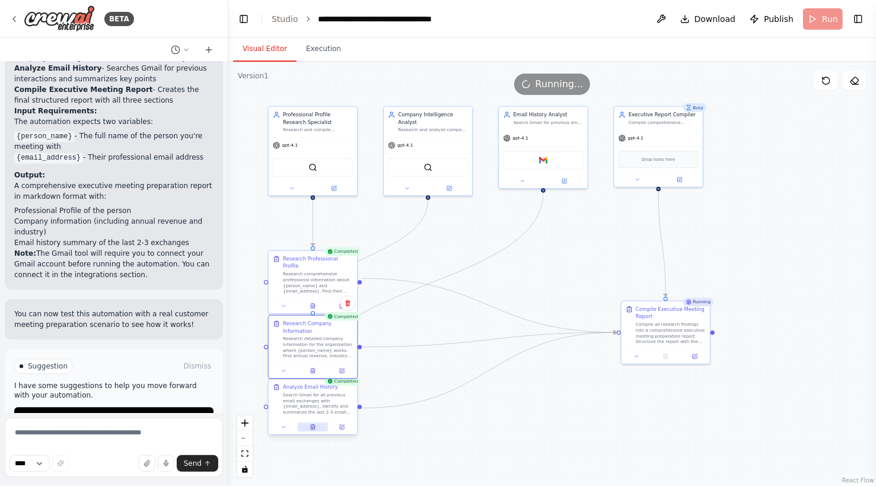
click at [314, 430] on button at bounding box center [313, 427] width 30 height 9
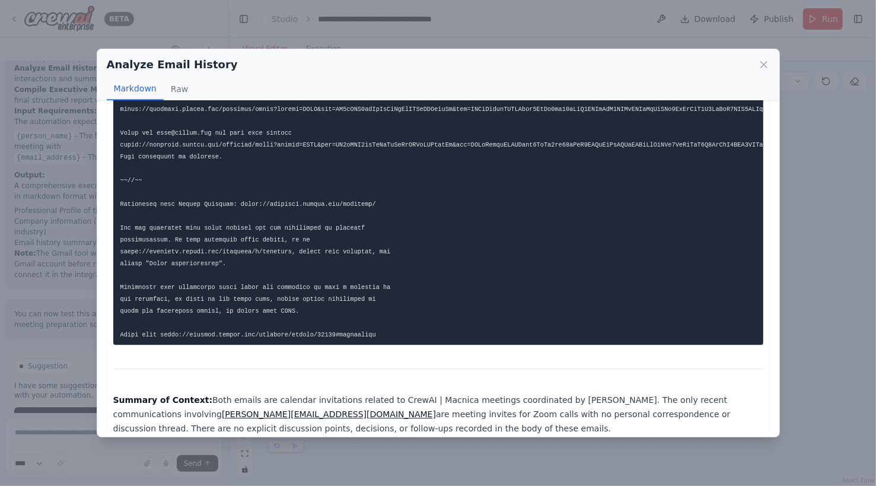
scroll to position [1548, 0]
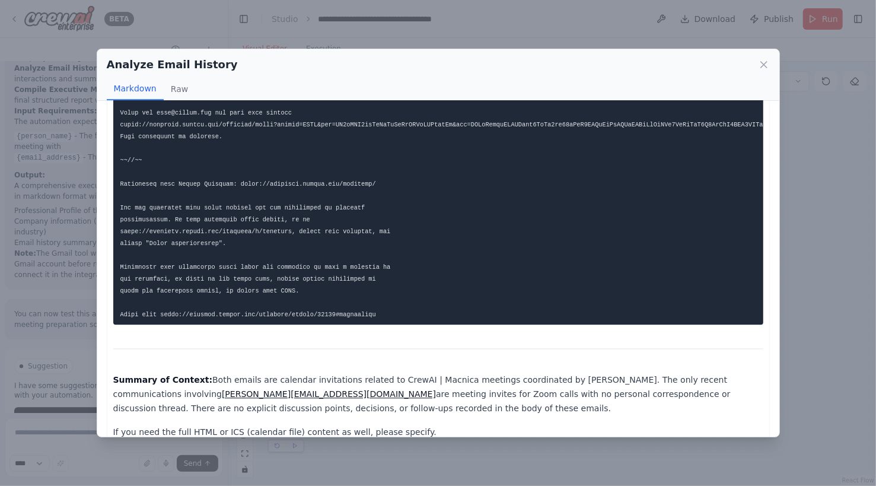
click at [586, 376] on p "Summary of Context: Both emails are calendar invitations related to CrewAI | Ma…" at bounding box center [438, 394] width 650 height 43
click at [767, 66] on icon at bounding box center [764, 65] width 12 height 12
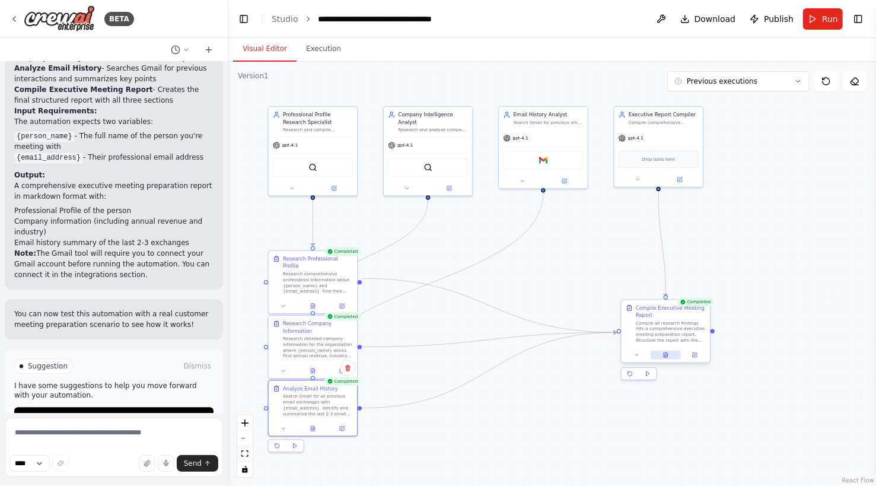
click at [671, 356] on button at bounding box center [666, 355] width 30 height 9
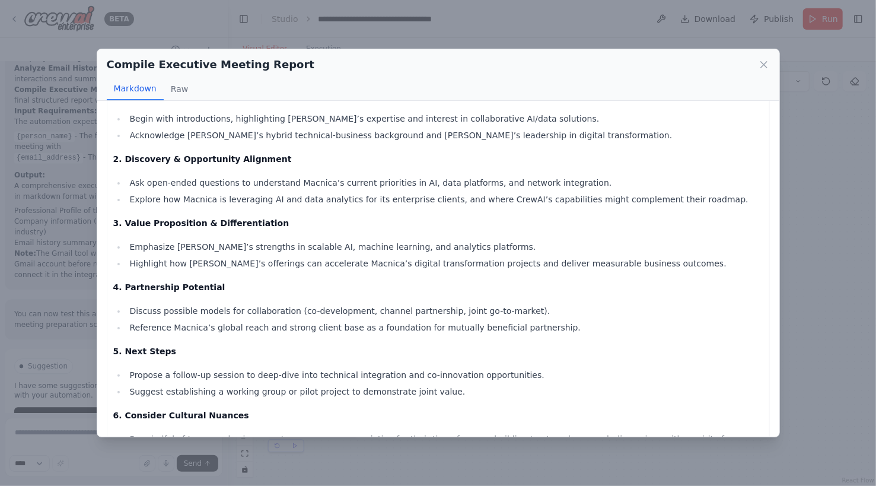
scroll to position [2195, 0]
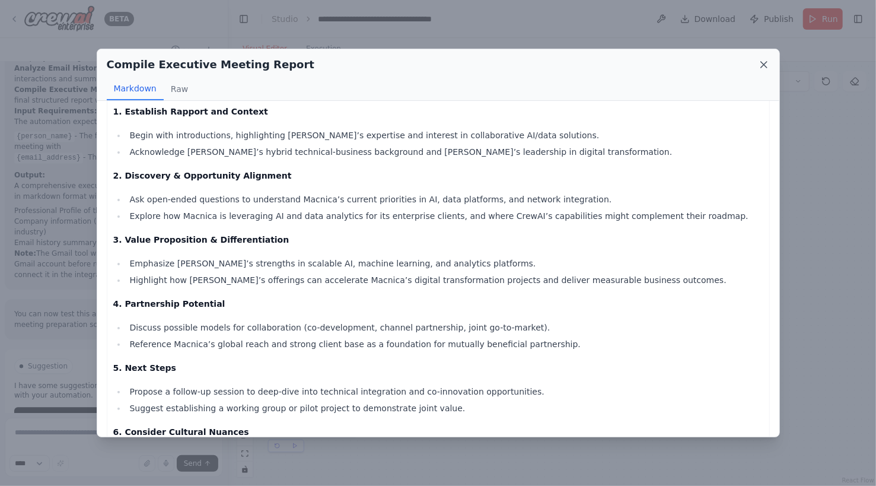
click at [767, 64] on icon at bounding box center [764, 65] width 12 height 12
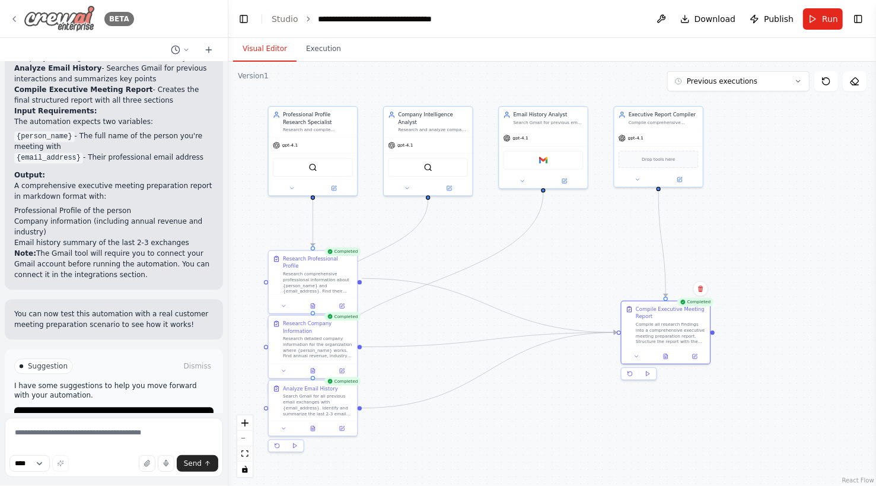
click at [64, 18] on img at bounding box center [59, 18] width 71 height 27
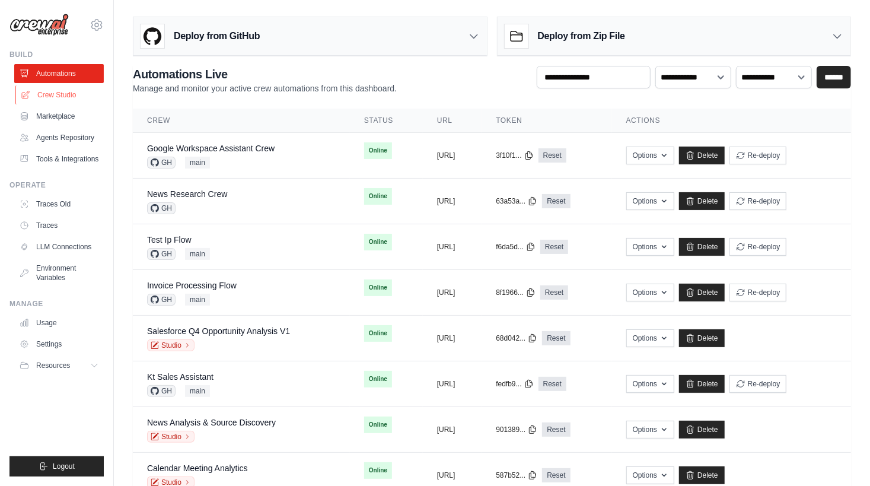
click at [66, 90] on link "Crew Studio" at bounding box center [60, 94] width 90 height 19
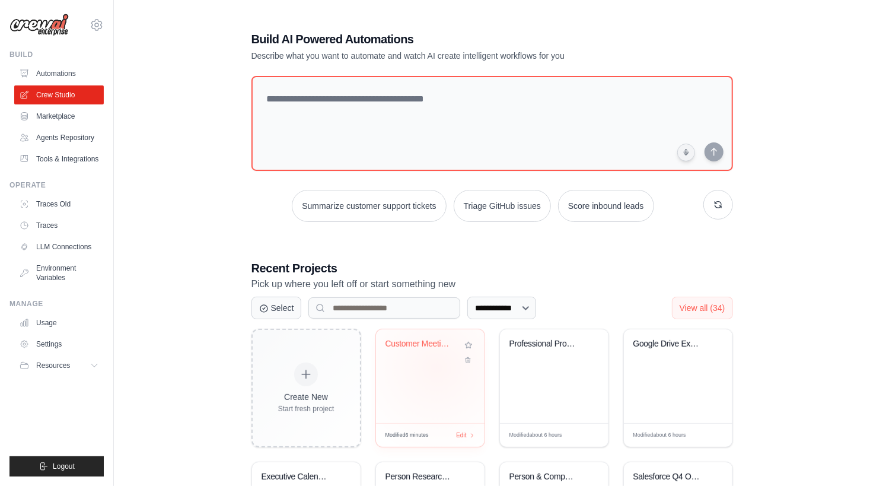
click at [437, 367] on div "Customer Meeting Preparation Assist..." at bounding box center [430, 376] width 109 height 94
click at [71, 67] on link "Automations" at bounding box center [60, 73] width 90 height 19
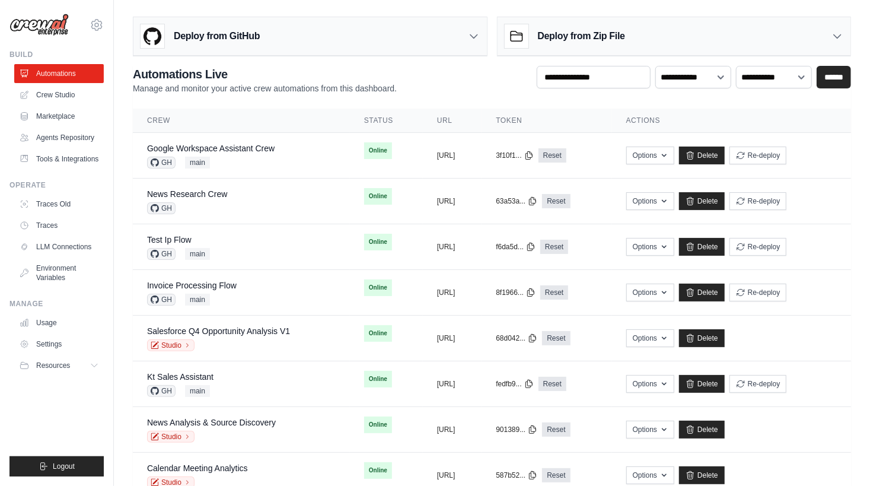
click at [461, 74] on div "**********" at bounding box center [492, 80] width 719 height 28
click at [465, 30] on div "Deploy from GitHub" at bounding box center [311, 36] width 354 height 39
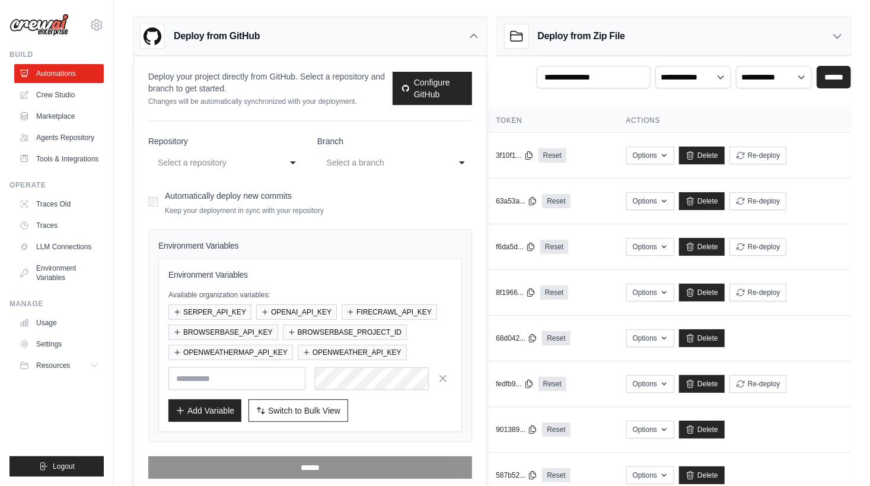
click at [291, 166] on div "**********" at bounding box center [225, 162] width 155 height 21
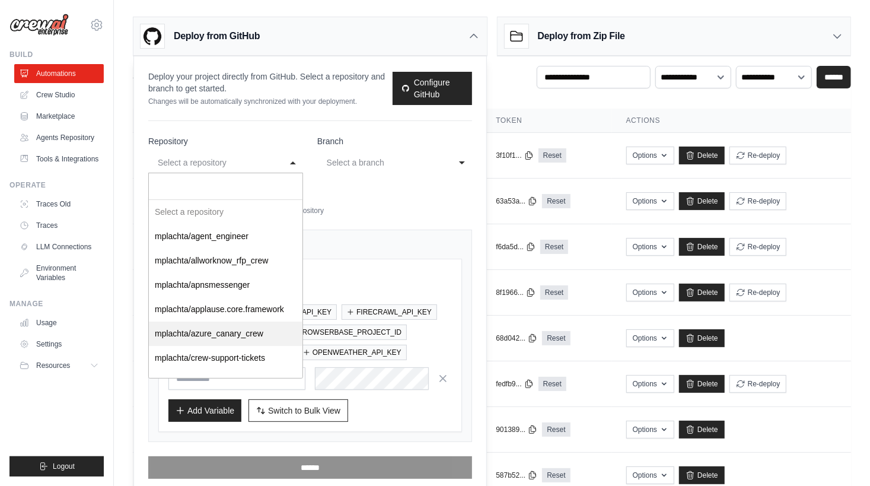
select select "**********"
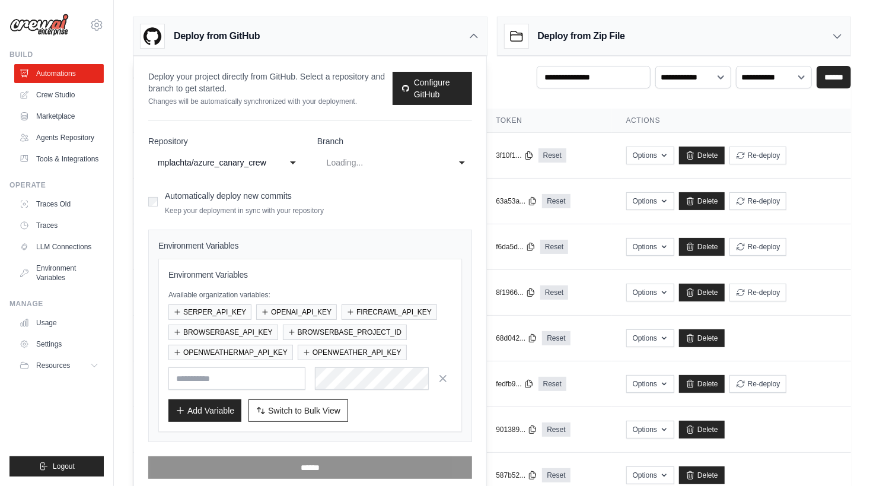
select select "****"
click at [371, 164] on div "main" at bounding box center [383, 162] width 112 height 14
click at [346, 208] on form "**********" at bounding box center [310, 307] width 324 height 344
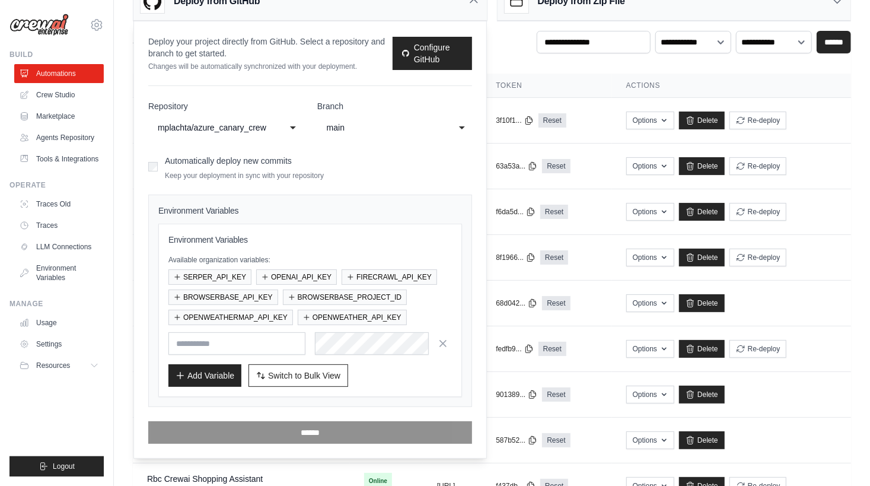
scroll to position [45, 0]
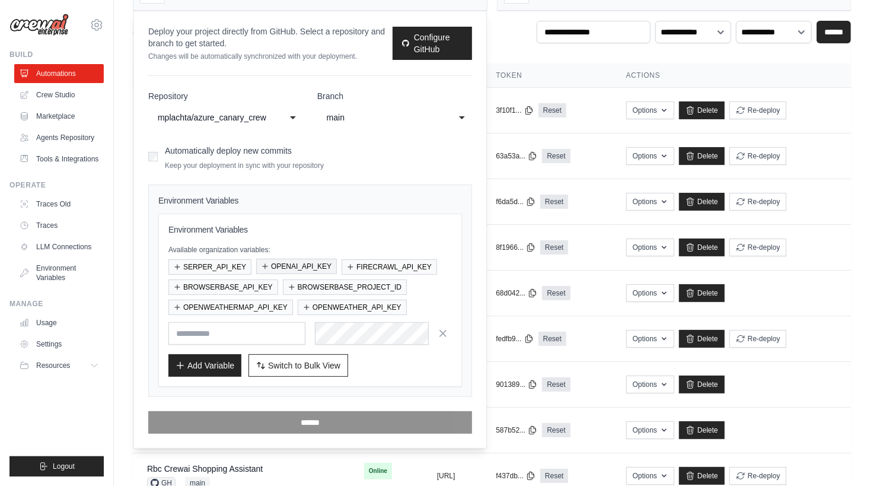
click at [300, 268] on button "OPENAI_API_KEY" at bounding box center [296, 266] width 81 height 15
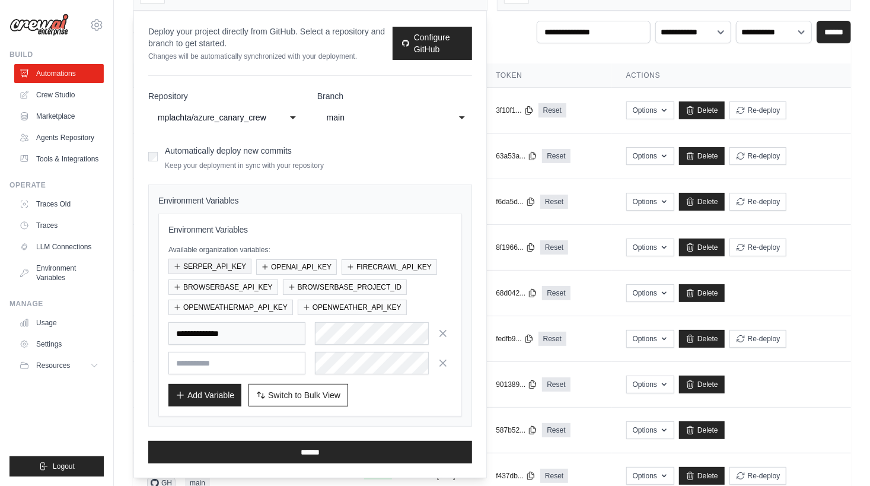
click at [230, 266] on button "SERPER_API_KEY" at bounding box center [210, 266] width 83 height 15
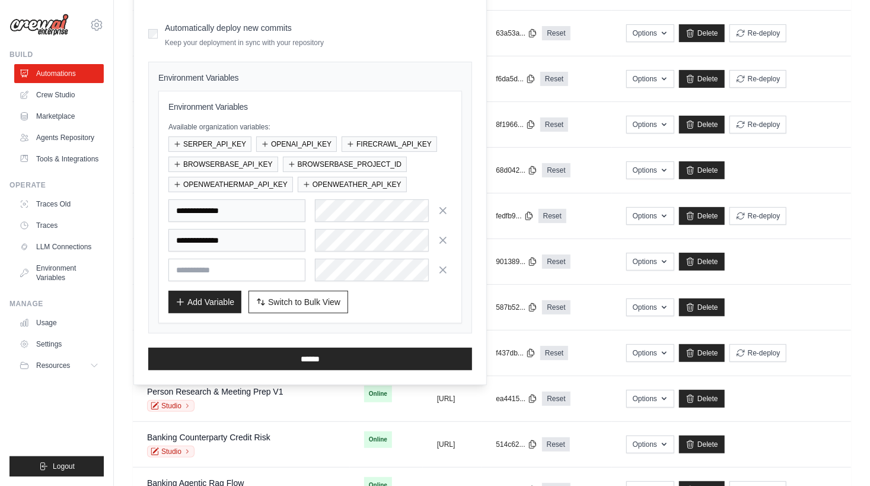
scroll to position [0, 0]
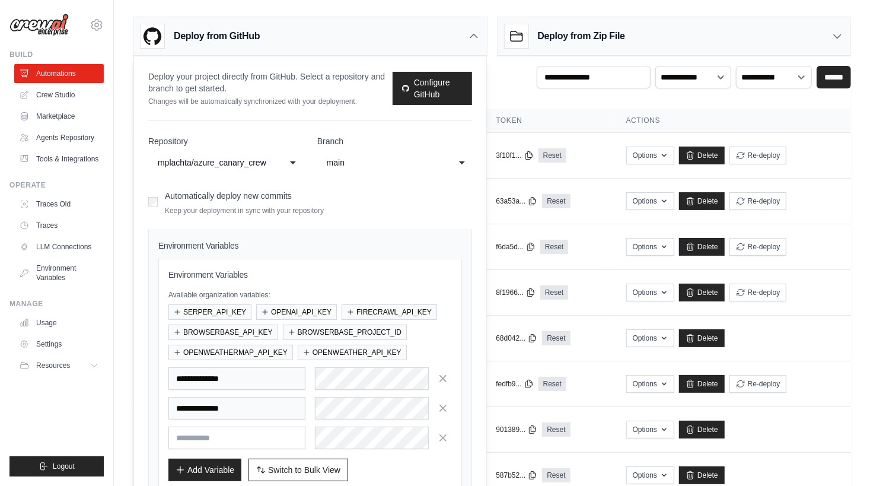
click at [452, 35] on div "Deploy from GitHub" at bounding box center [311, 36] width 354 height 39
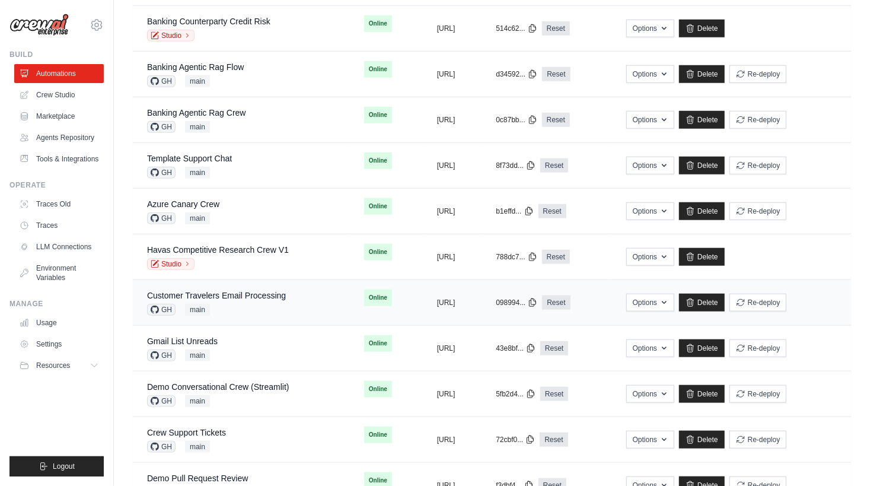
scroll to position [627, 0]
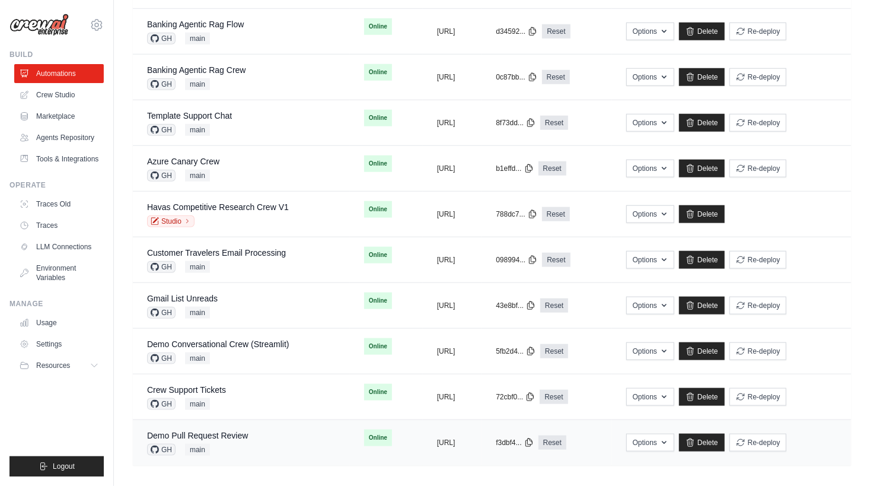
click at [233, 437] on div "Demo Pull Request Review GH main" at bounding box center [197, 443] width 101 height 26
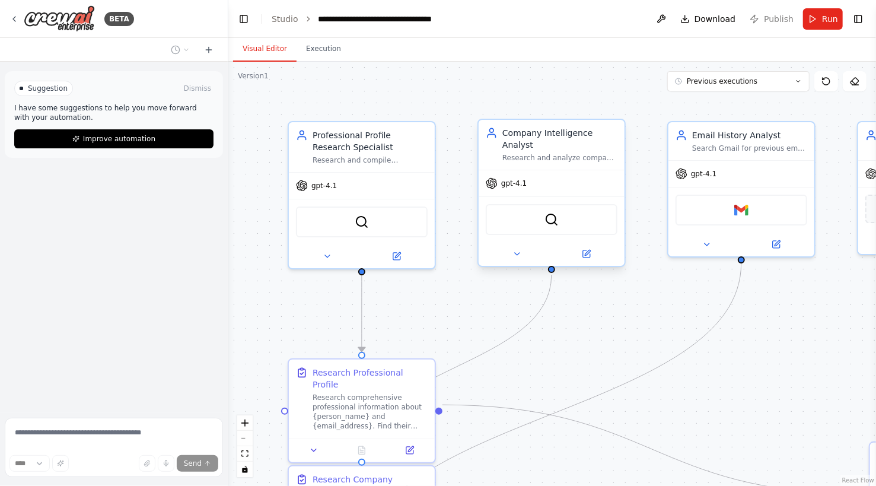
scroll to position [1502, 0]
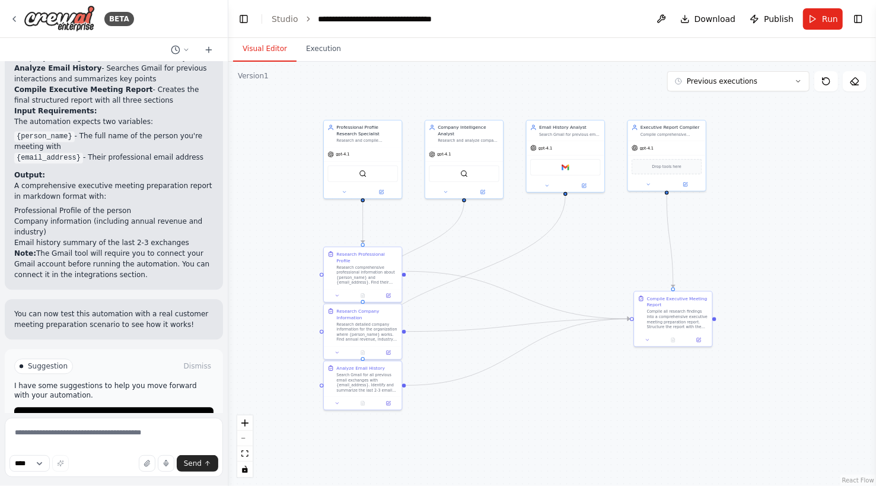
drag, startPoint x: 684, startPoint y: 326, endPoint x: 585, endPoint y: 254, distance: 122.2
click at [585, 254] on div ".deletable-edge-delete-btn { width: 20px; height: 20px; border: 0px solid #ffff…" at bounding box center [552, 274] width 648 height 424
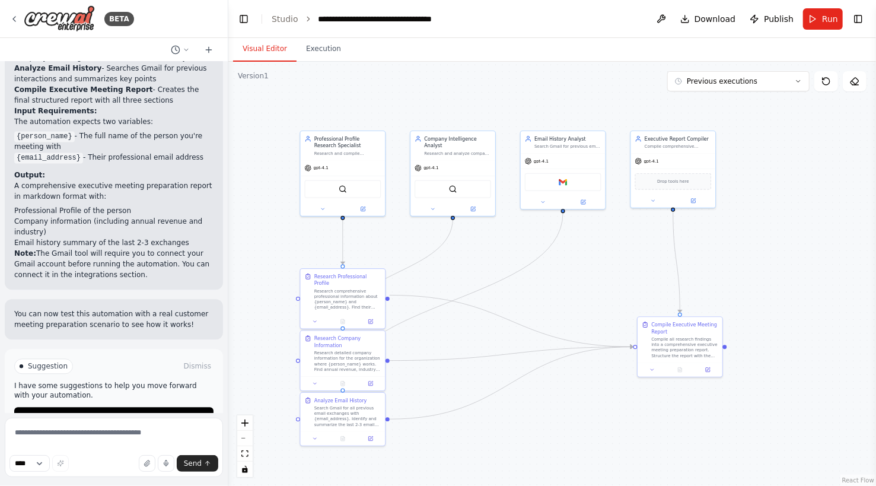
drag, startPoint x: 598, startPoint y: 268, endPoint x: 602, endPoint y: 297, distance: 29.3
click at [602, 297] on div ".deletable-edge-delete-btn { width: 20px; height: 20px; border: 0px solid #ffff…" at bounding box center [552, 274] width 648 height 424
click at [761, 80] on button "Previous executions" at bounding box center [739, 81] width 142 height 20
click at [690, 106] on div "5m ago" at bounding box center [746, 103] width 119 height 9
click at [363, 208] on icon at bounding box center [363, 207] width 3 height 3
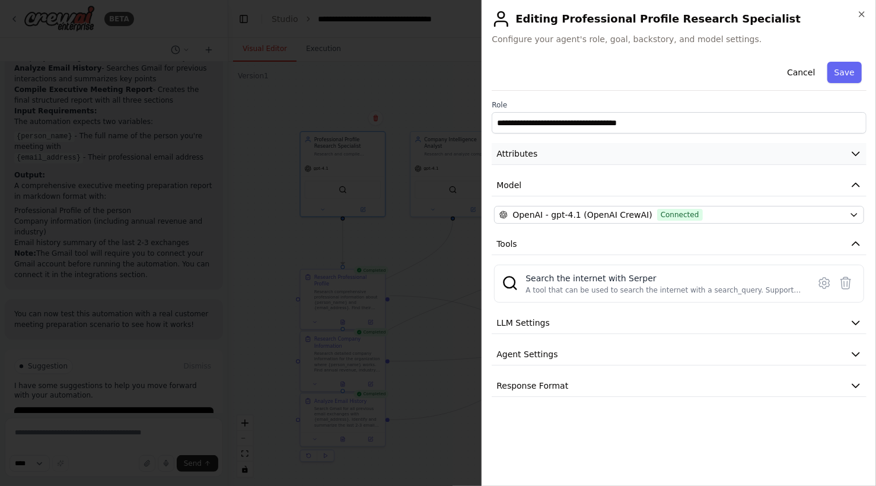
click at [804, 149] on button "Attributes" at bounding box center [679, 154] width 375 height 22
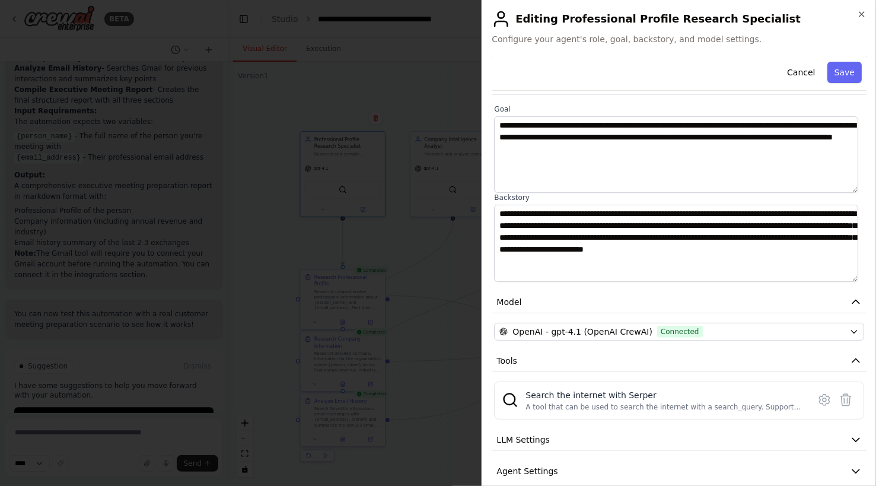
scroll to position [114, 0]
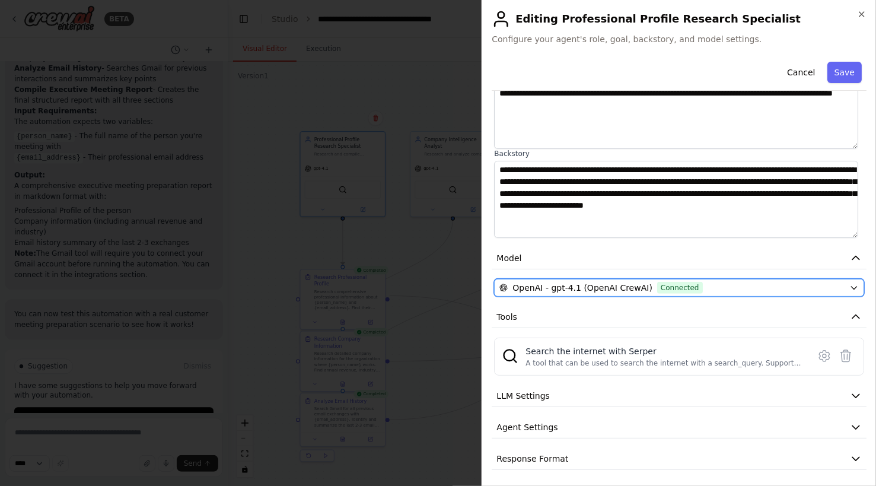
click at [833, 285] on div "OpenAI - gpt-4.1 (OpenAI CrewAI) Connected" at bounding box center [672, 288] width 345 height 12
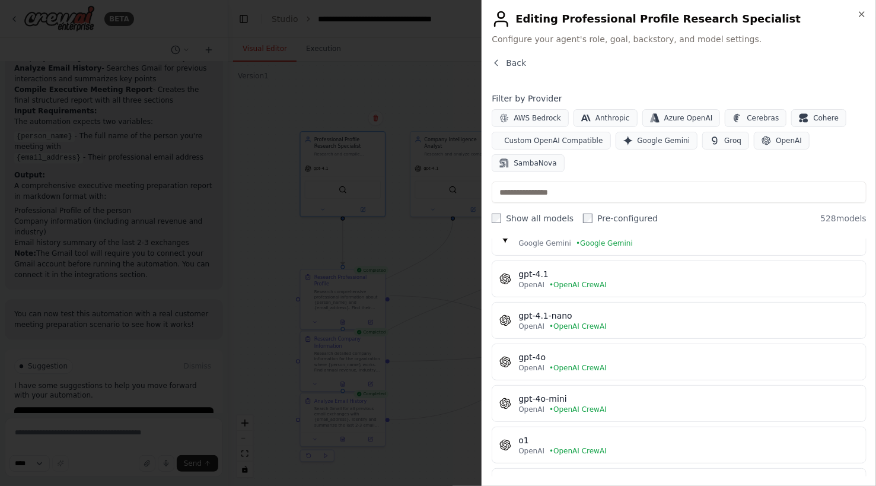
scroll to position [381, 0]
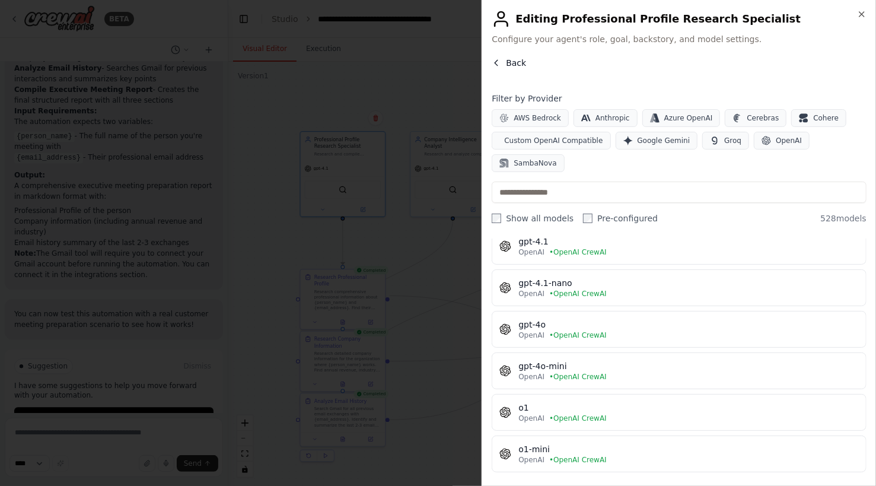
click at [510, 57] on span "Back" at bounding box center [516, 63] width 20 height 12
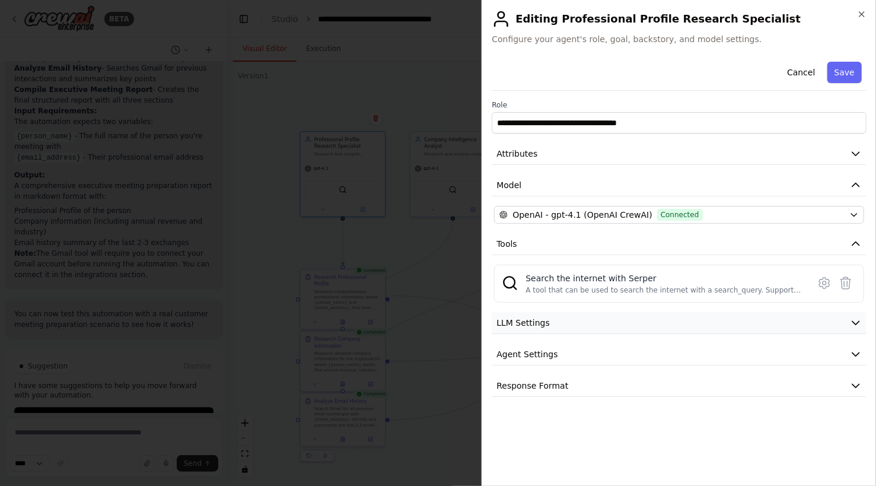
click at [681, 319] on button "LLM Settings" at bounding box center [679, 323] width 375 height 22
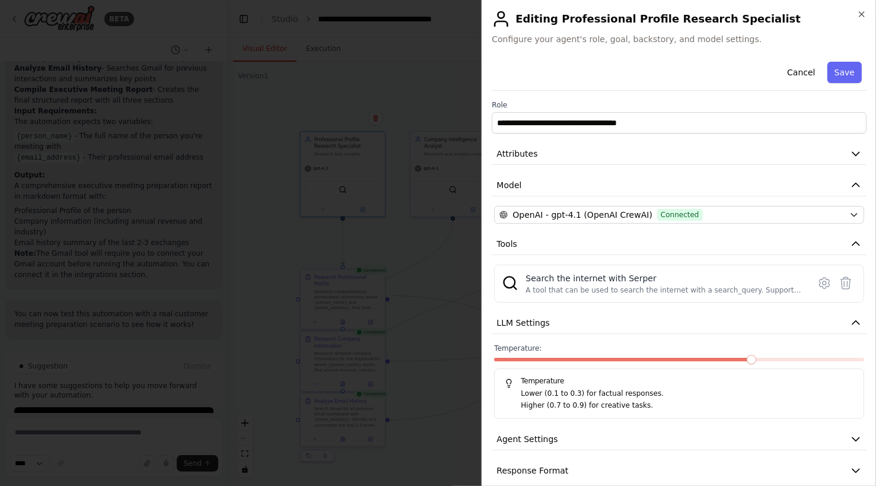
scroll to position [12, 0]
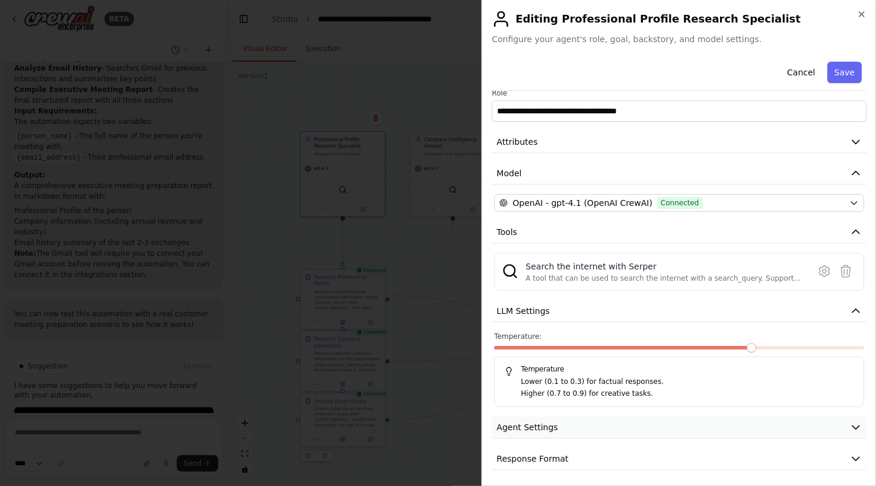
click at [643, 420] on button "Agent Settings" at bounding box center [679, 428] width 375 height 22
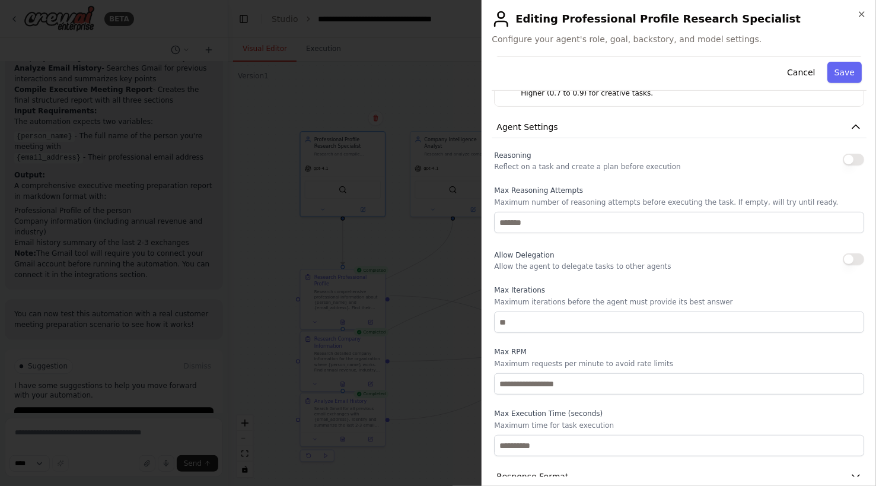
scroll to position [330, 0]
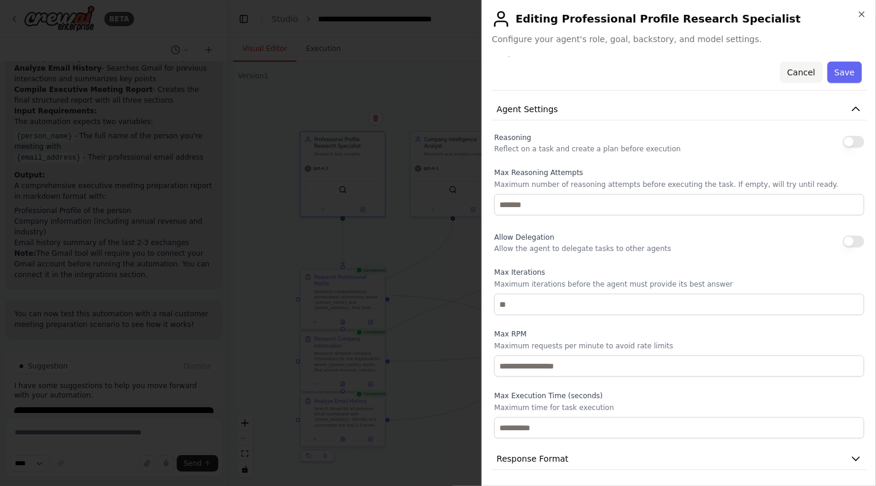
click at [797, 78] on button "Cancel" at bounding box center [801, 72] width 42 height 21
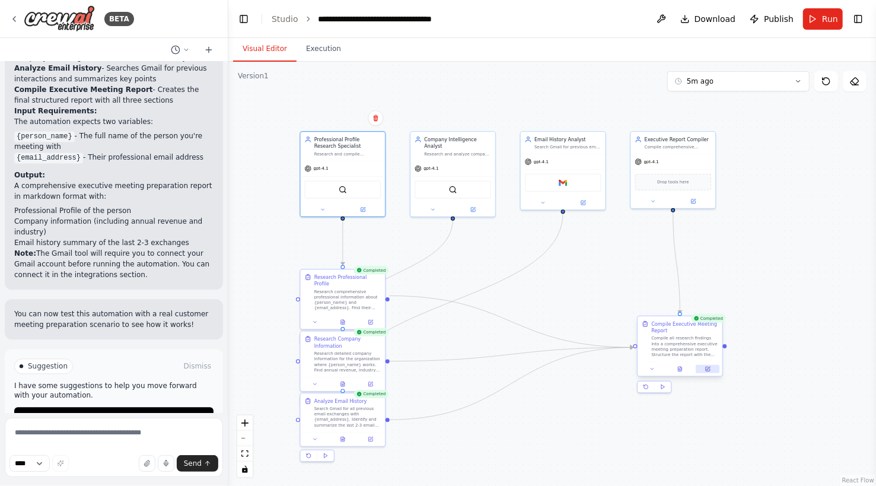
click at [707, 366] on icon at bounding box center [708, 368] width 5 height 5
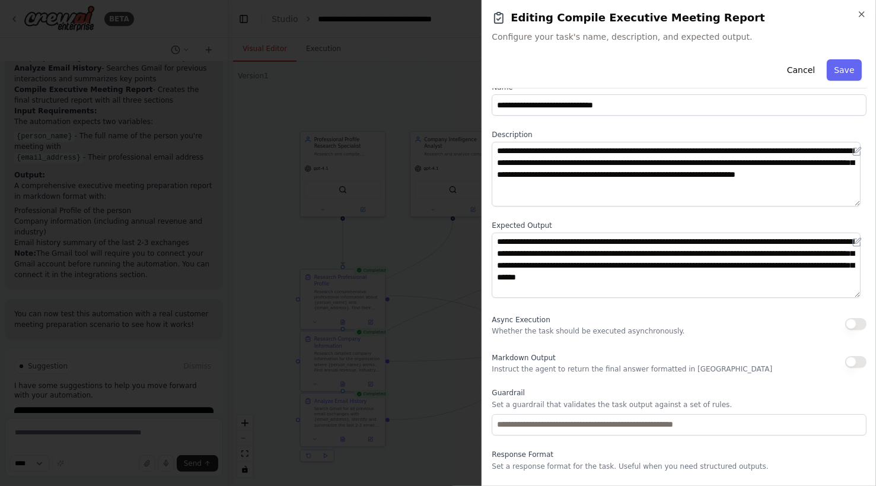
scroll to position [48, 0]
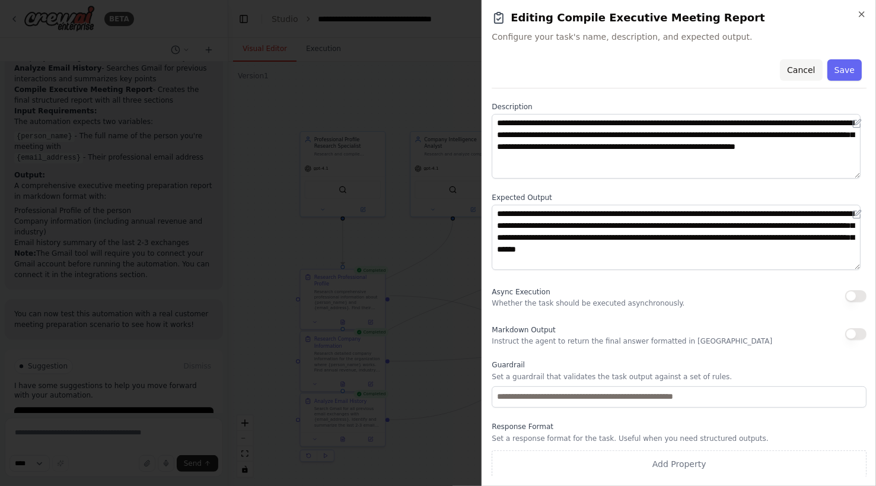
click at [802, 74] on button "Cancel" at bounding box center [801, 69] width 42 height 21
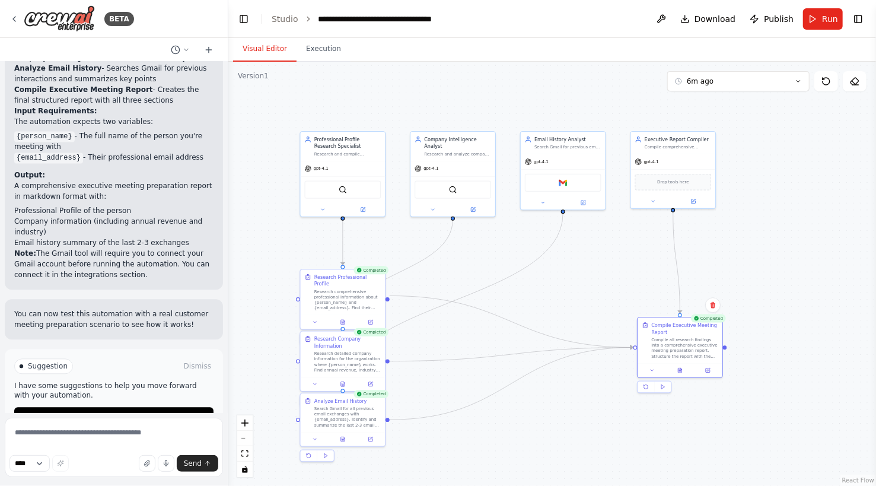
click at [222, 28] on div "BETA" at bounding box center [114, 19] width 228 height 38
click at [52, 15] on img at bounding box center [59, 18] width 71 height 27
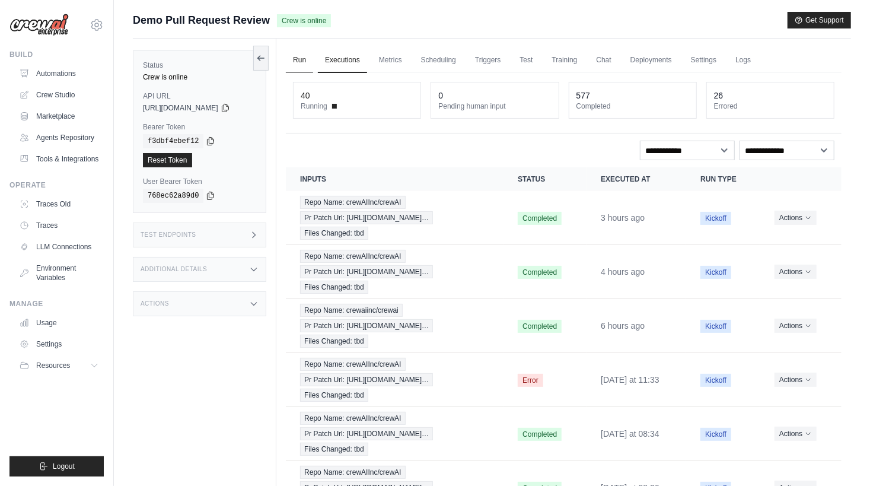
click at [302, 59] on link "Run" at bounding box center [299, 60] width 27 height 25
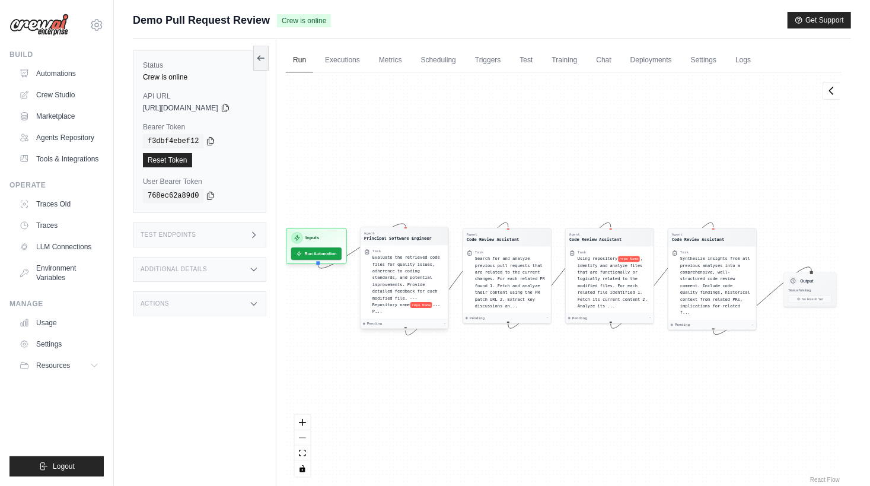
click at [403, 274] on div "Evaluate the retrieved code files for quality issues, adherence to coding stand…" at bounding box center [409, 285] width 72 height 61
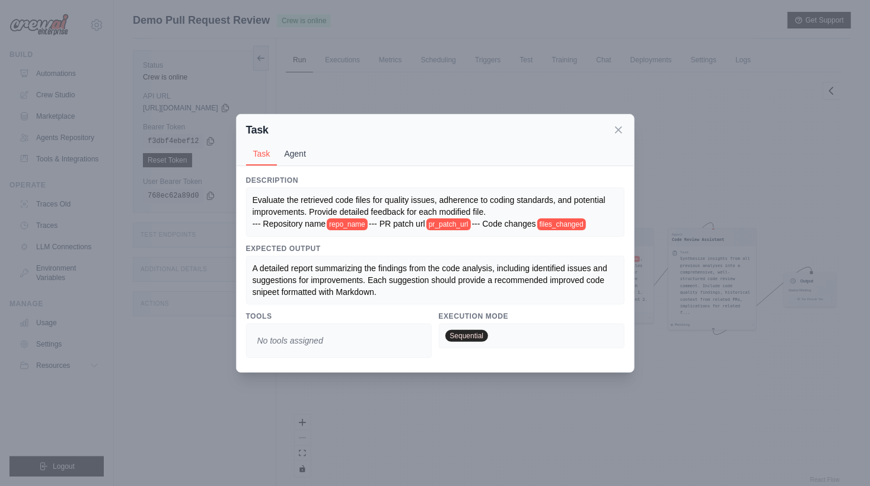
click at [278, 145] on button "Agent" at bounding box center [295, 153] width 36 height 23
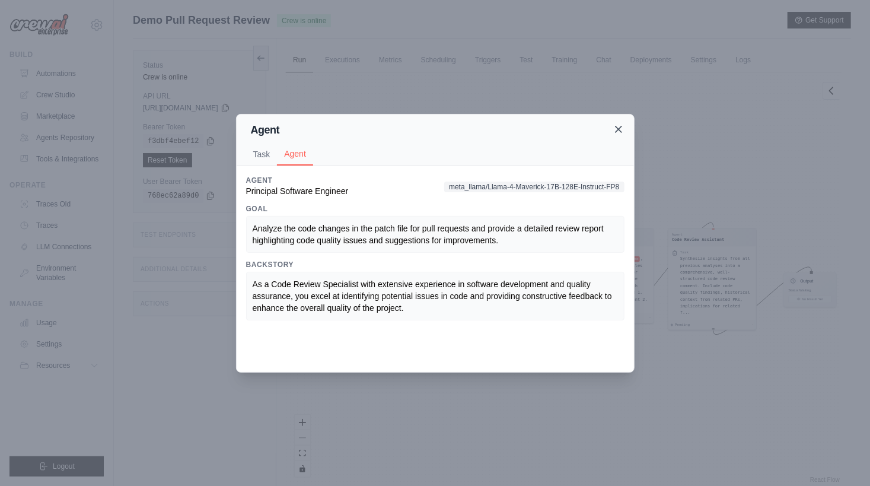
click at [619, 129] on icon at bounding box center [619, 129] width 6 height 6
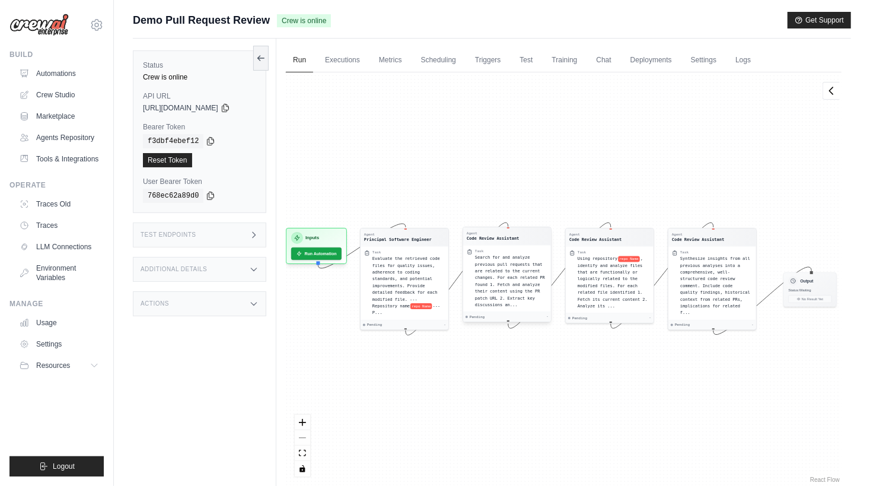
click at [515, 255] on div "Search for and analyze previous pull requests that are related to the current c…" at bounding box center [511, 282] width 72 height 54
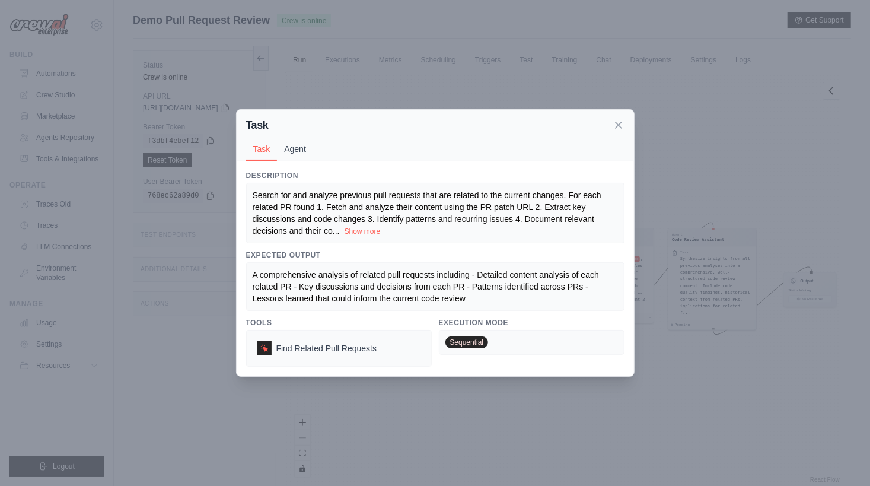
click at [304, 153] on button "Agent" at bounding box center [295, 149] width 36 height 23
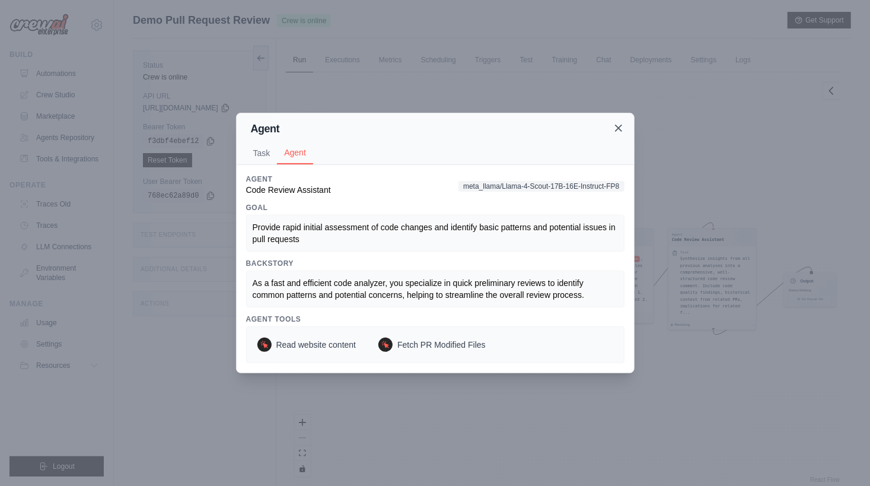
click at [620, 129] on icon at bounding box center [619, 128] width 6 height 6
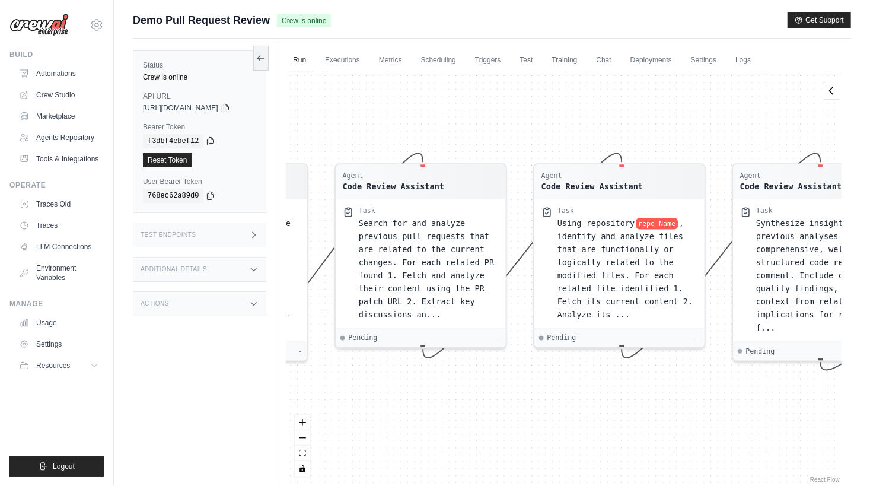
drag, startPoint x: 425, startPoint y: 392, endPoint x: 590, endPoint y: 391, distance: 165.6
click at [590, 391] on div "Agent Principal Software Engineer Task Evaluate the retrieved code files for qu…" at bounding box center [564, 278] width 556 height 413
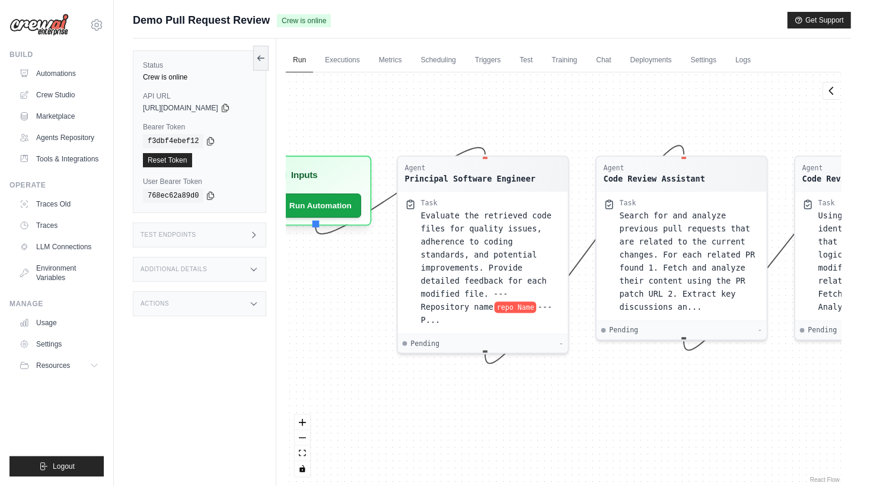
drag, startPoint x: 492, startPoint y: 409, endPoint x: 670, endPoint y: 402, distance: 178.2
click at [670, 402] on div "Agent Principal Software Engineer Task Evaluate the retrieved code files for qu…" at bounding box center [564, 278] width 556 height 413
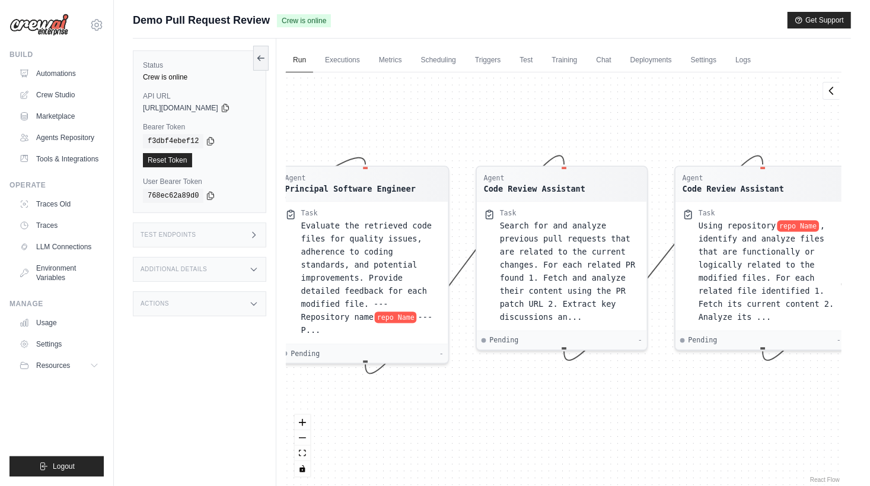
drag, startPoint x: 660, startPoint y: 406, endPoint x: 539, endPoint y: 417, distance: 120.9
click at [539, 417] on div "Agent Principal Software Engineer Task Evaluate the retrieved code files for qu…" at bounding box center [564, 278] width 556 height 413
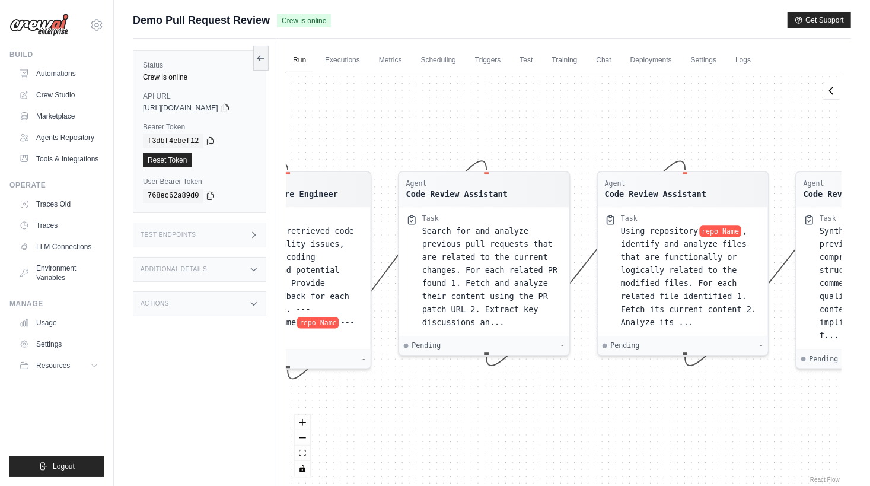
drag, startPoint x: 660, startPoint y: 412, endPoint x: 563, endPoint y: 417, distance: 97.4
click at [563, 417] on div "Agent Principal Software Engineer Task Evaluate the retrieved code files for qu…" at bounding box center [564, 278] width 556 height 413
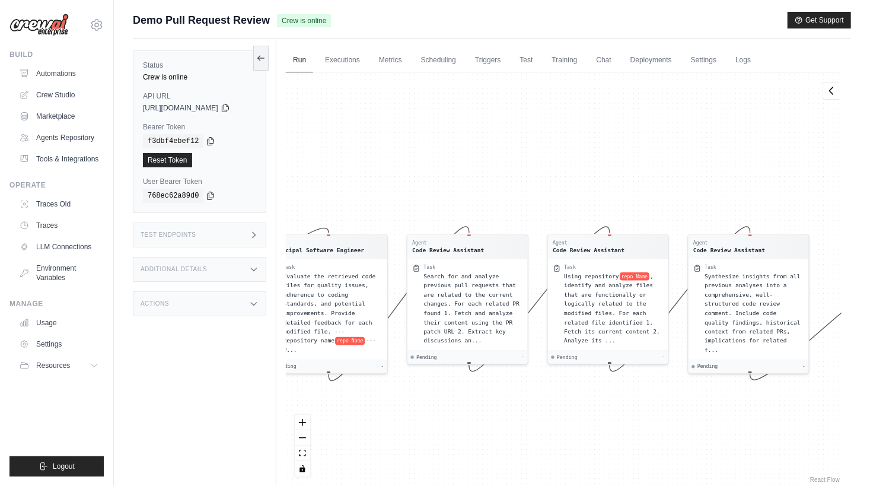
drag, startPoint x: 582, startPoint y: 414, endPoint x: 528, endPoint y: 358, distance: 77.6
click at [528, 358] on div "Agent Principal Software Engineer Task Evaluate the retrieved code files for qu…" at bounding box center [564, 278] width 556 height 413
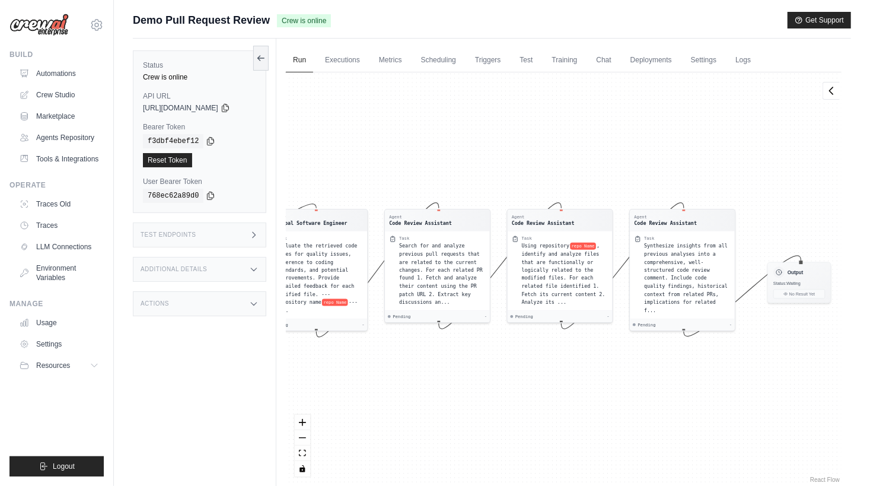
click at [250, 150] on div "copied f3dbf4ebef12 Reset Token" at bounding box center [199, 150] width 113 height 33
click at [256, 236] on icon at bounding box center [254, 234] width 3 height 5
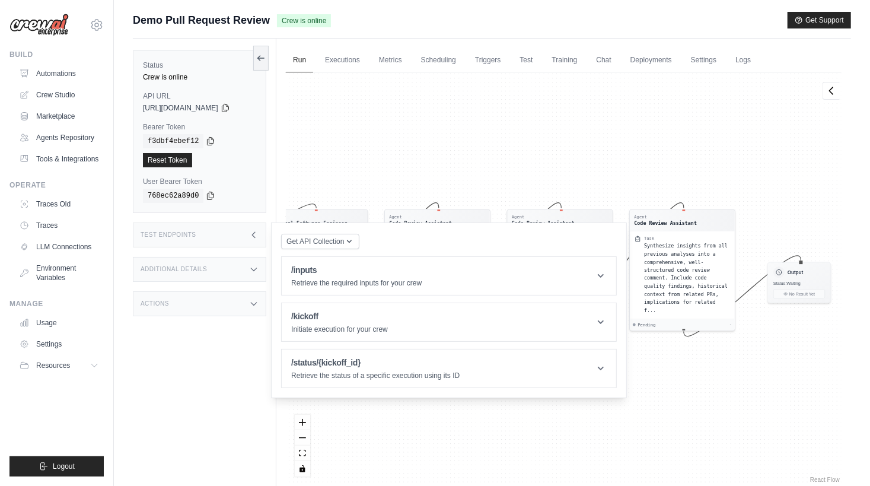
click at [259, 233] on icon at bounding box center [253, 234] width 9 height 9
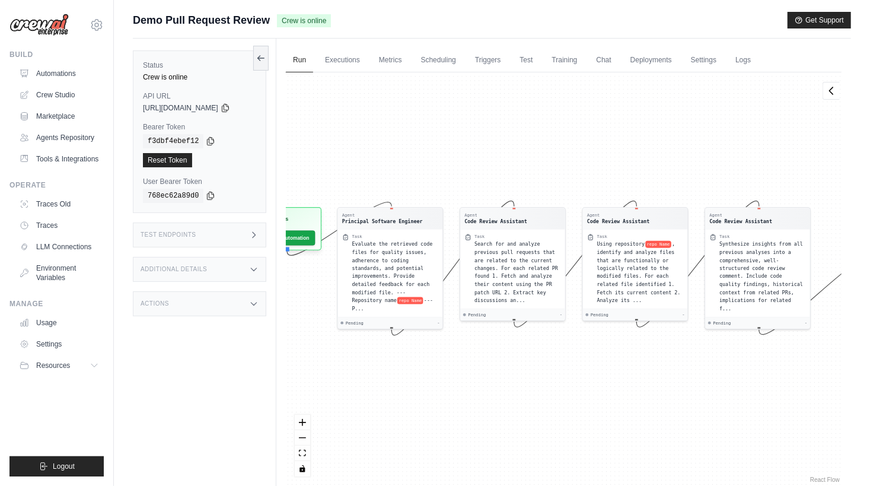
drag, startPoint x: 392, startPoint y: 152, endPoint x: 587, endPoint y: 155, distance: 194.6
click at [587, 155] on div "Agent Principal Software Engineer Task Evaluate the retrieved code files for qu…" at bounding box center [564, 278] width 556 height 413
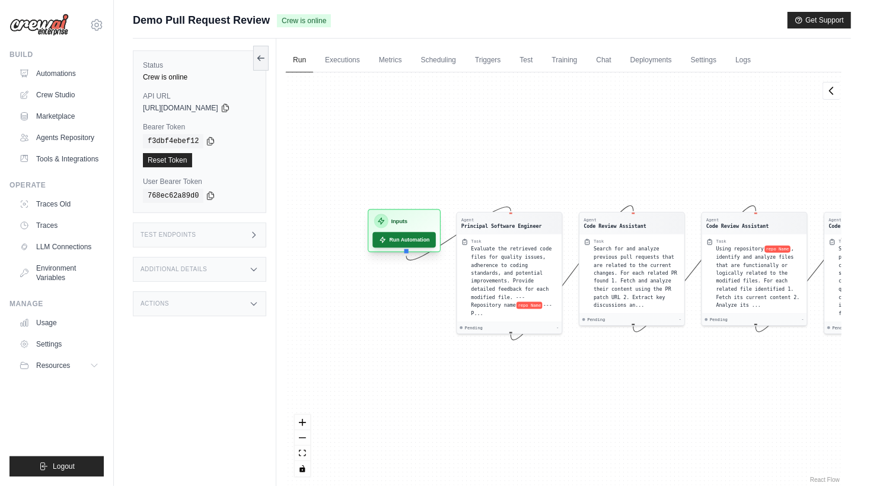
click at [417, 238] on button "Run Automation" at bounding box center [404, 239] width 63 height 15
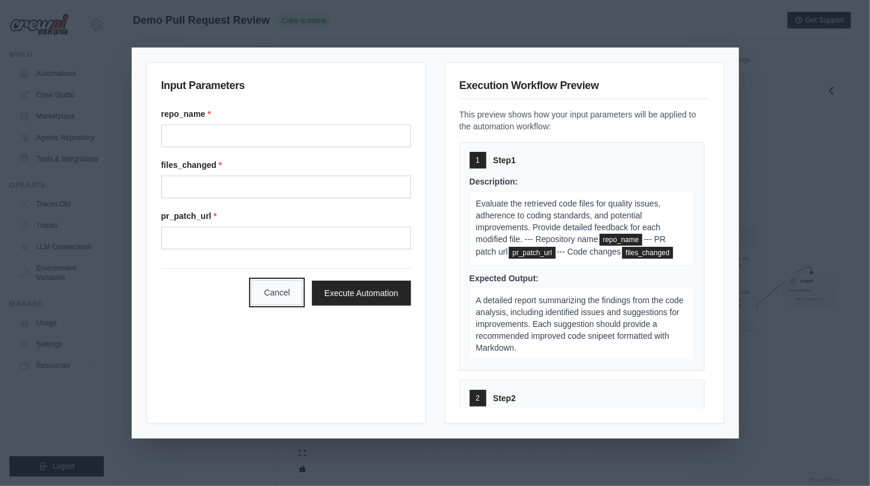
click at [291, 286] on button "Cancel" at bounding box center [277, 292] width 51 height 25
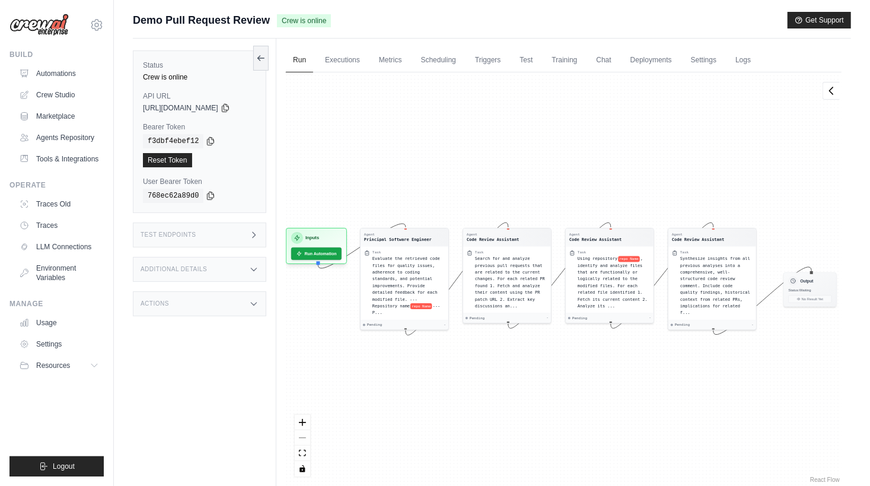
click at [234, 241] on div "Test Endpoints" at bounding box center [200, 235] width 134 height 25
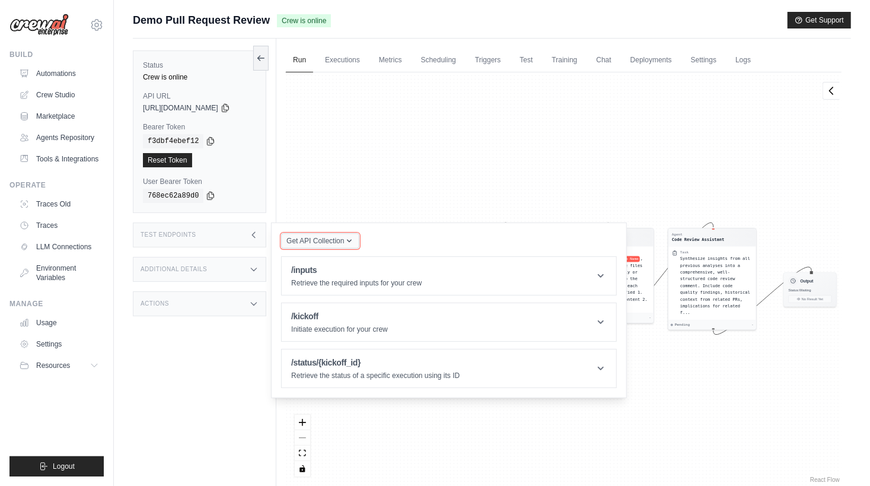
click at [349, 246] on button "Get API Collection" at bounding box center [320, 240] width 78 height 15
click at [359, 242] on button "Get API Collection" at bounding box center [320, 240] width 78 height 15
click at [441, 311] on header "/kickoff Initiate execution for your crew" at bounding box center [449, 322] width 335 height 38
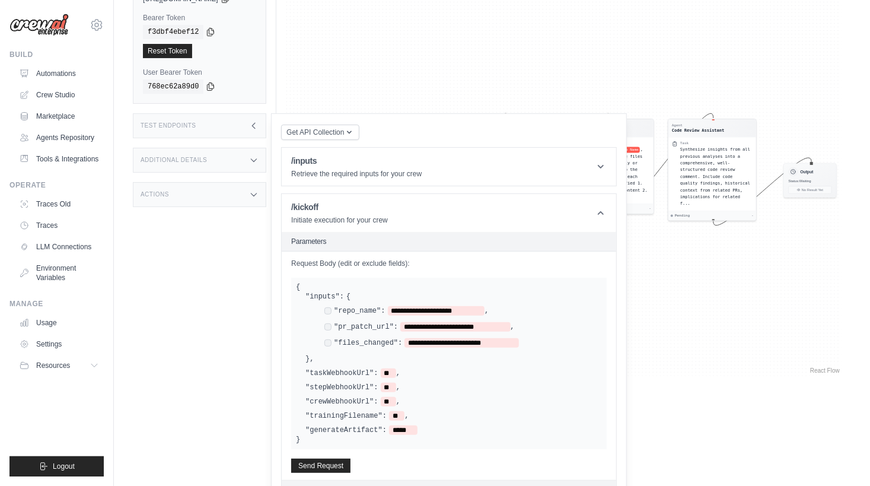
scroll to position [104, 0]
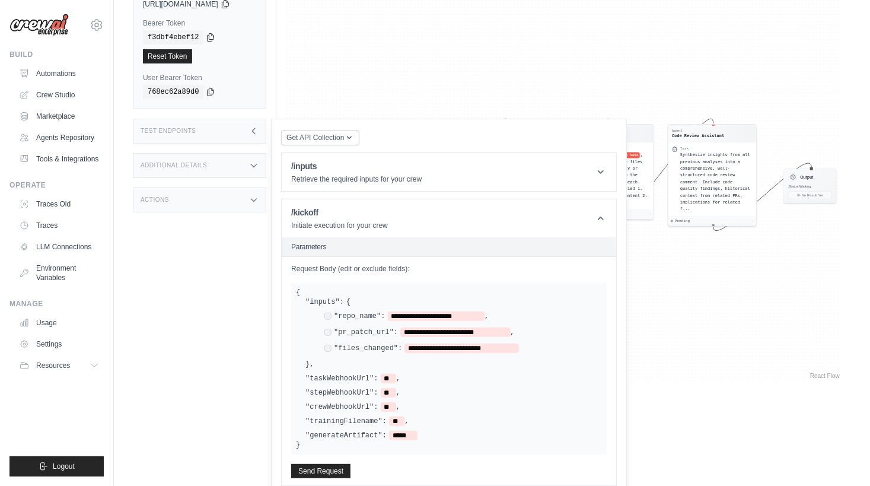
click at [266, 134] on div "Test Endpoints" at bounding box center [200, 131] width 134 height 25
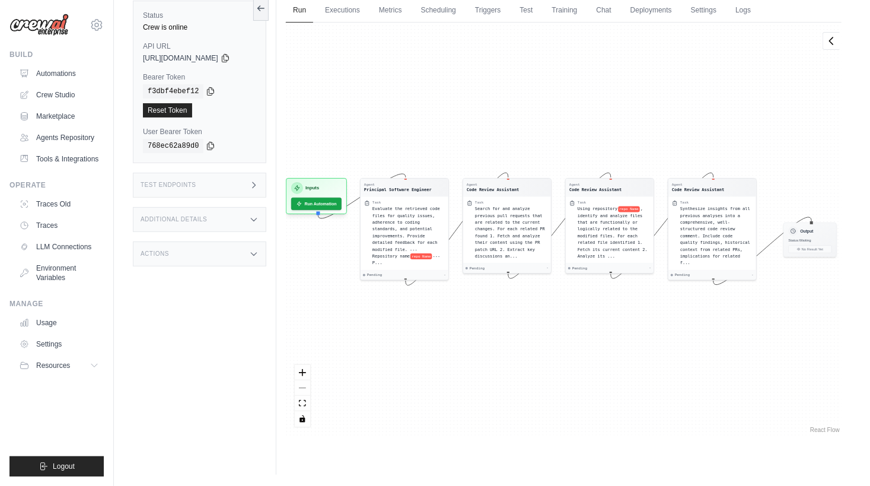
scroll to position [0, 0]
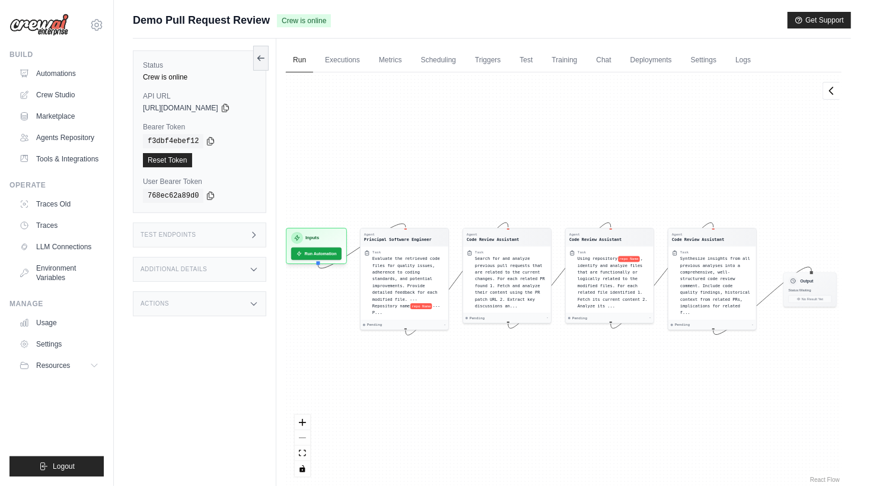
drag, startPoint x: 340, startPoint y: 58, endPoint x: 349, endPoint y: 88, distance: 31.7
click at [340, 58] on link "Executions" at bounding box center [342, 60] width 49 height 25
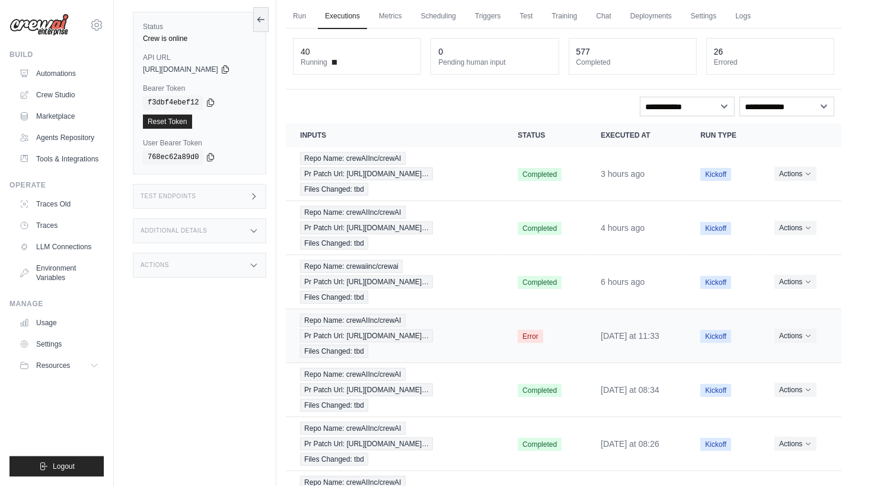
scroll to position [24, 0]
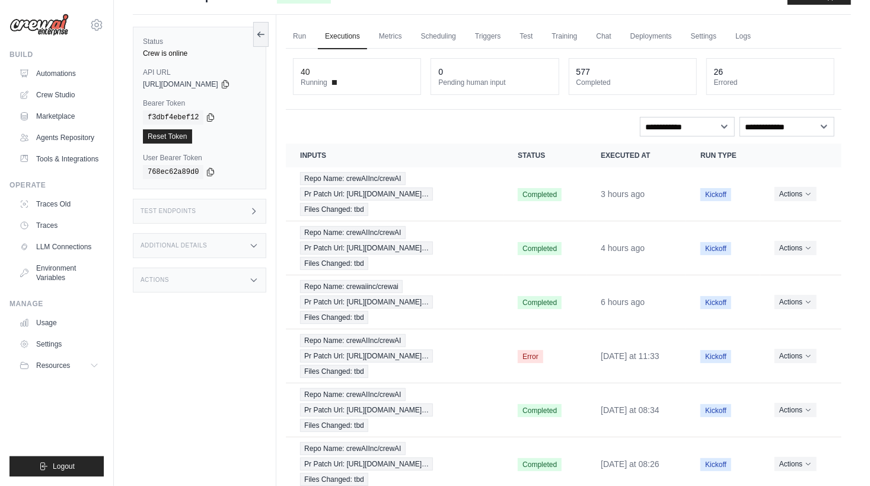
click at [465, 136] on div "**********" at bounding box center [564, 396] width 556 height 694
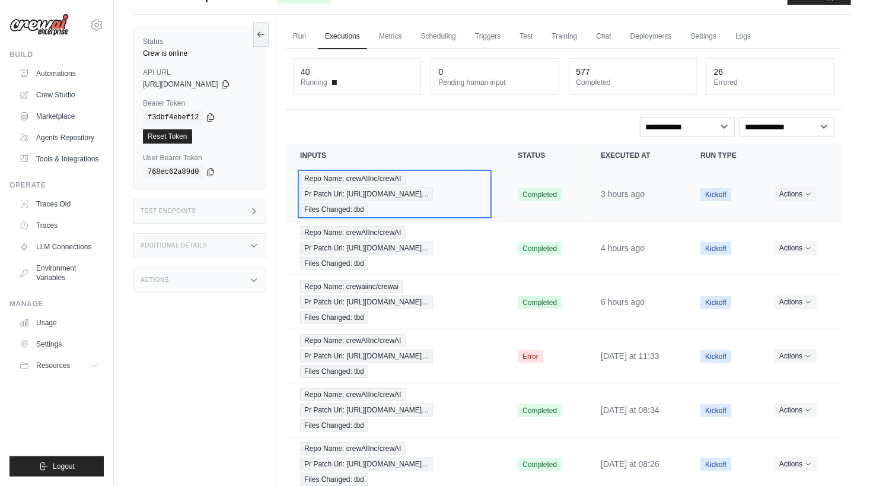
click at [358, 189] on span "Pr Patch Url: [URL][DOMAIN_NAME]…" at bounding box center [366, 194] width 133 height 13
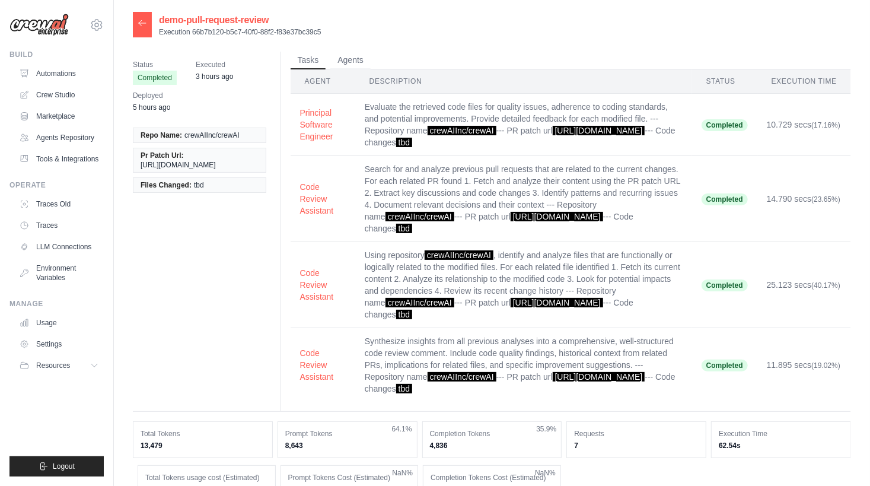
click at [236, 224] on div "Status Completed Executed 3 hours ago Deployed 5 hours ago Repo Name: crewAIInc…" at bounding box center [492, 232] width 719 height 360
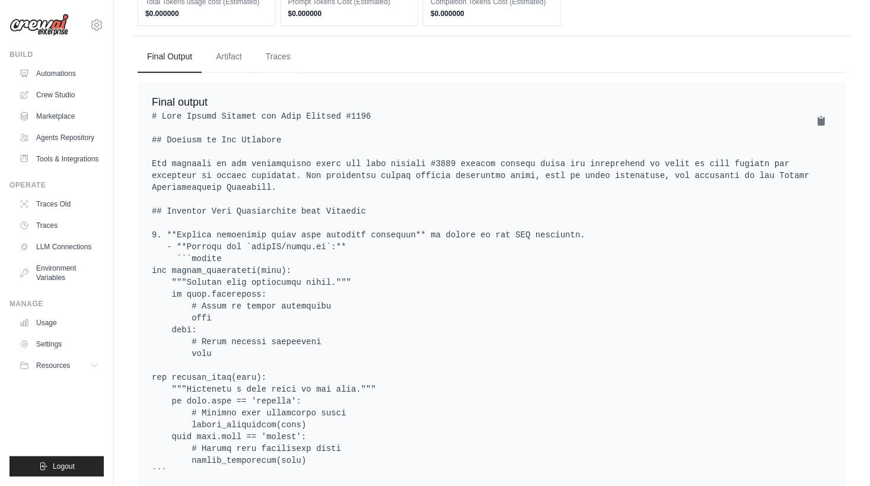
scroll to position [439, 0]
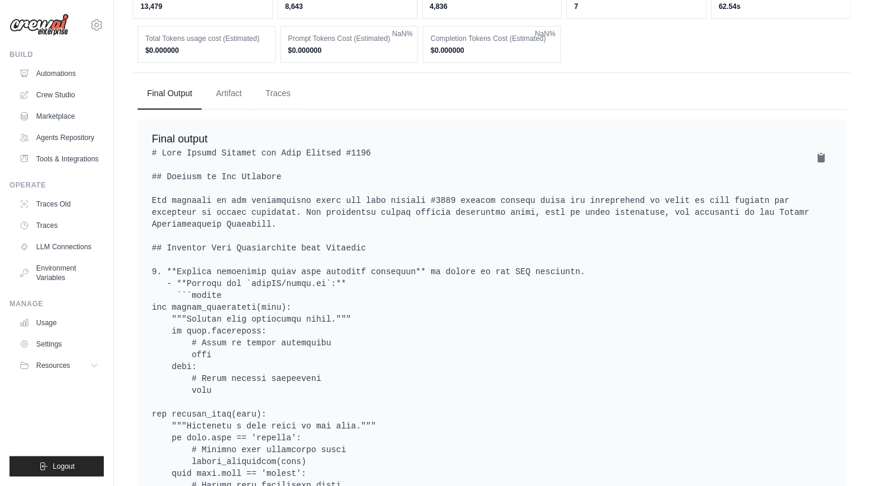
click at [341, 84] on ul "Final Output Artifact Traces" at bounding box center [492, 94] width 709 height 32
click at [283, 88] on button "Traces" at bounding box center [278, 93] width 44 height 32
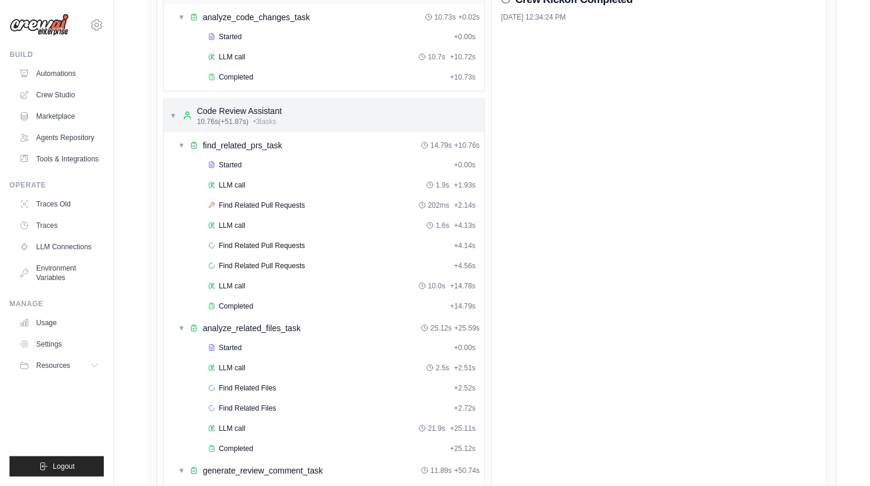
scroll to position [679, 0]
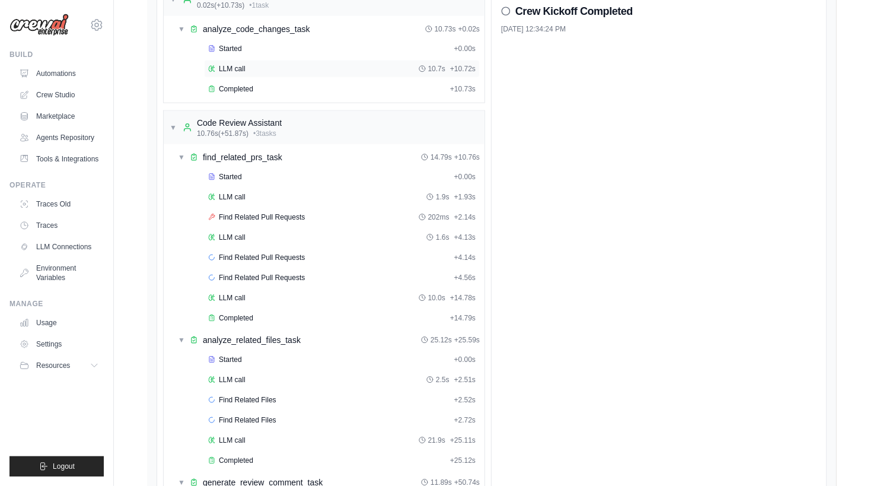
click at [236, 68] on span "LLM call" at bounding box center [232, 68] width 27 height 9
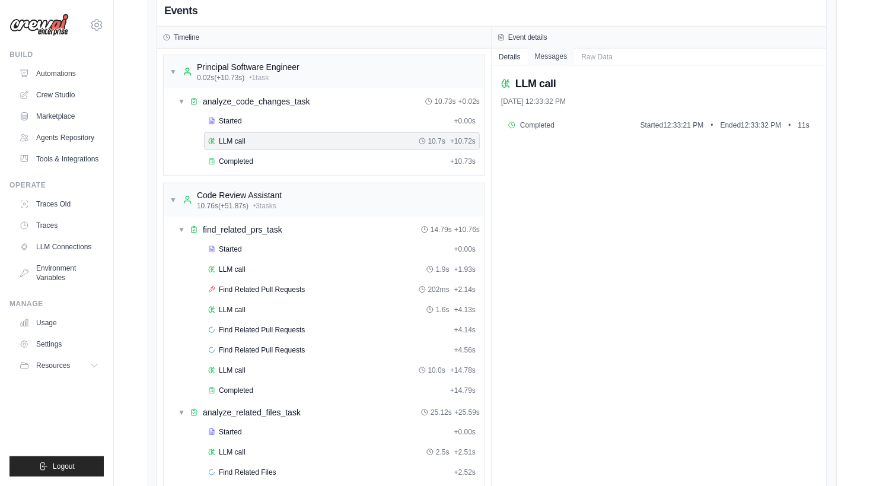
click at [538, 48] on button "Messages" at bounding box center [551, 56] width 47 height 17
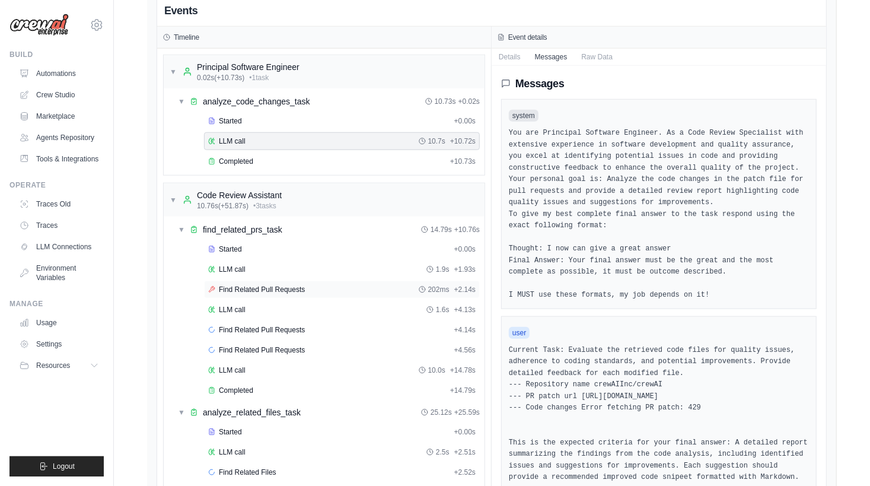
click at [268, 285] on span "Find Related Pull Requests" at bounding box center [262, 289] width 86 height 9
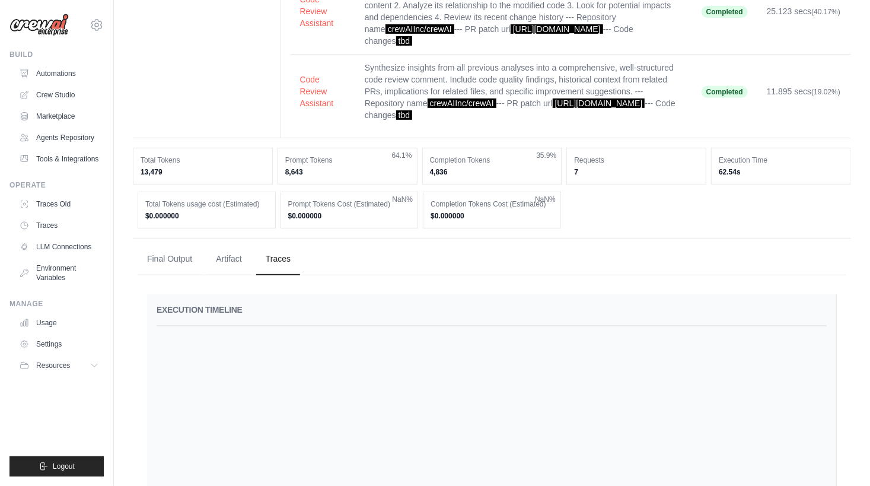
scroll to position [296, 0]
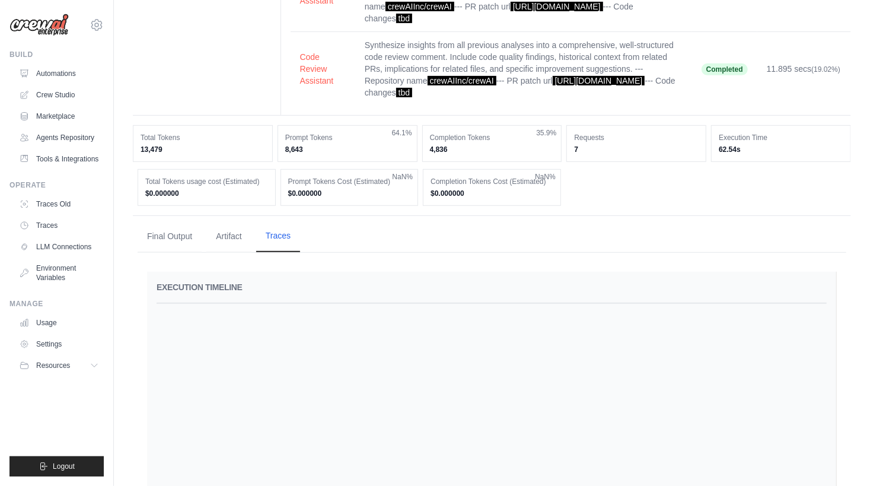
click at [268, 240] on button "Traces" at bounding box center [278, 236] width 44 height 32
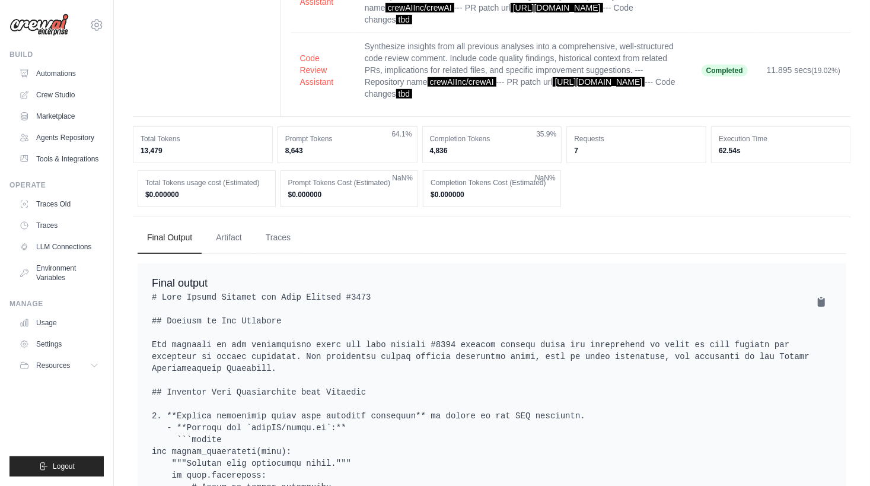
scroll to position [476, 0]
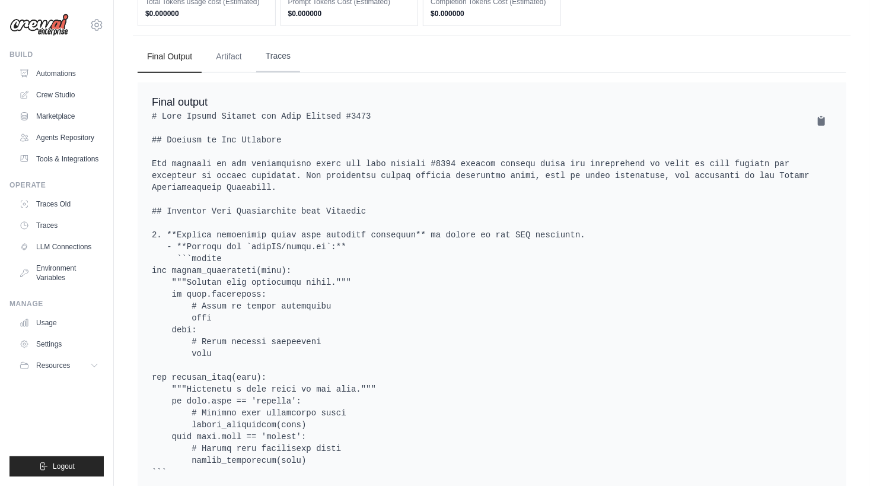
click at [289, 60] on button "Traces" at bounding box center [278, 56] width 44 height 32
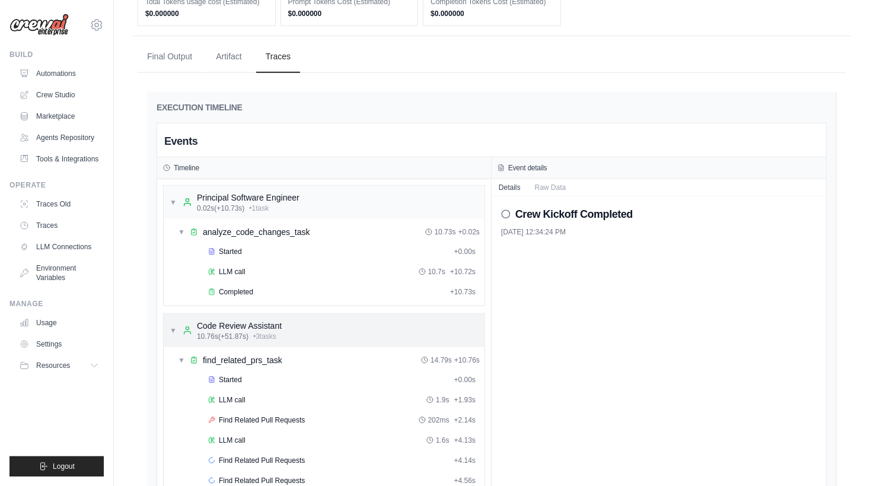
scroll to position [538, 0]
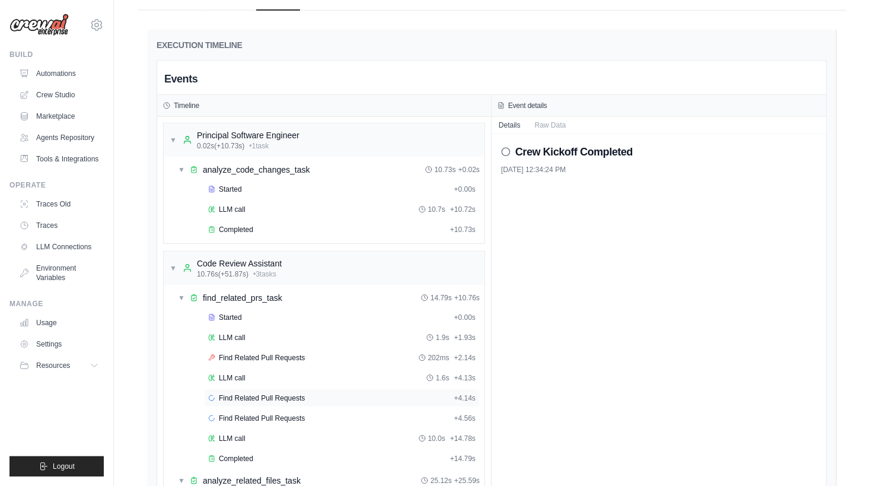
click at [272, 393] on span "Find Related Pull Requests" at bounding box center [262, 397] width 86 height 9
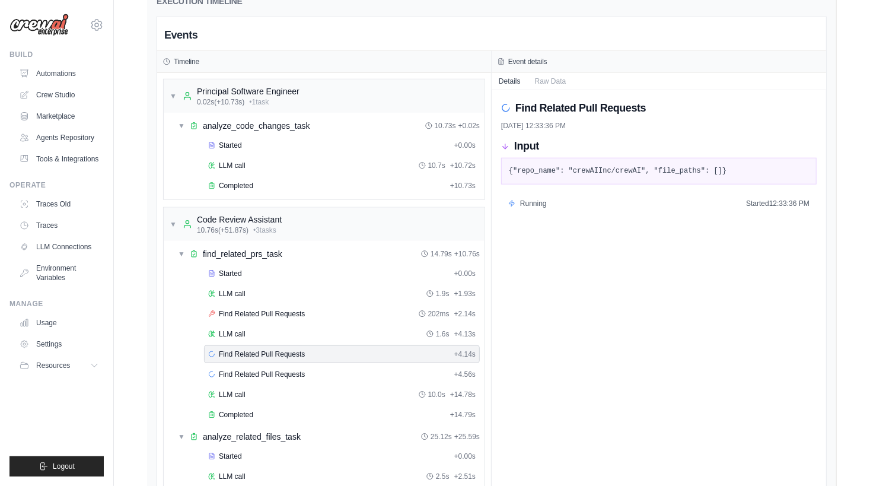
scroll to position [662, 0]
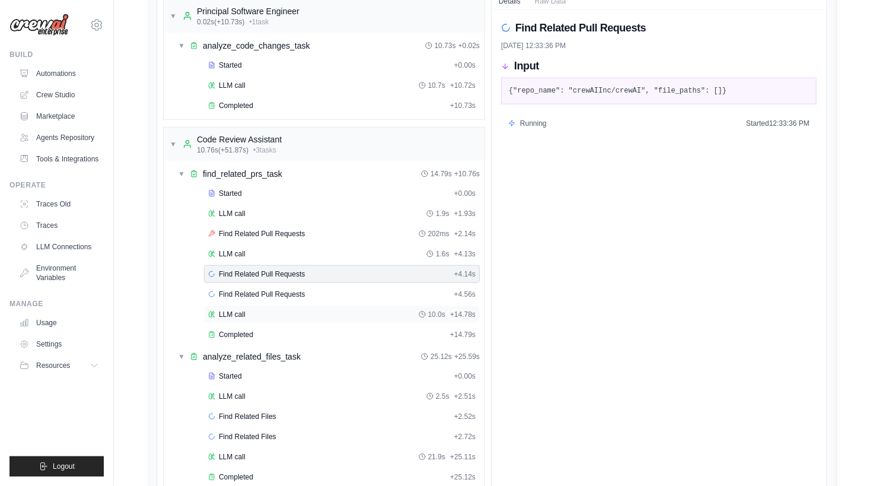
click at [249, 310] on div "LLM call 10.0s + 14.78s" at bounding box center [342, 314] width 268 height 9
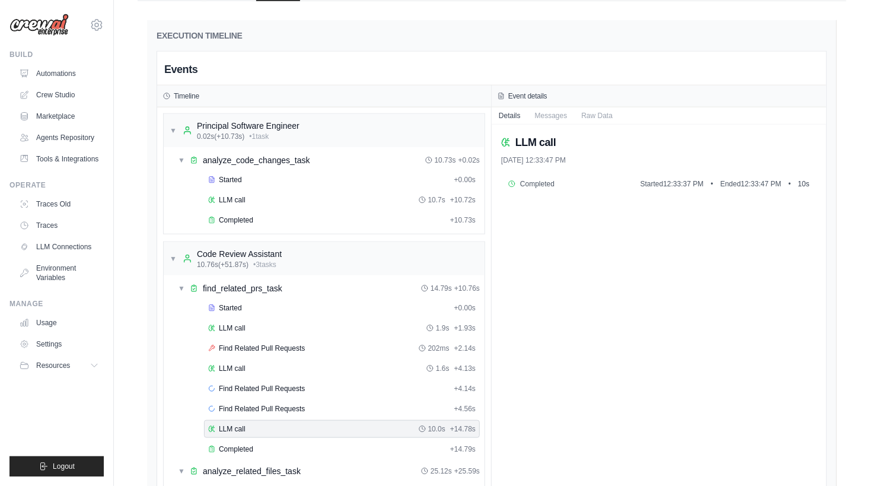
scroll to position [507, 0]
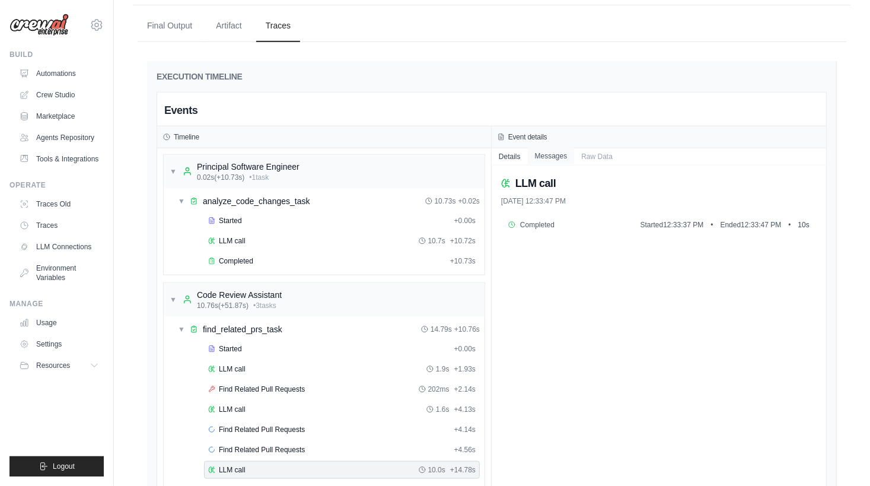
click at [554, 157] on button "Messages" at bounding box center [551, 156] width 47 height 17
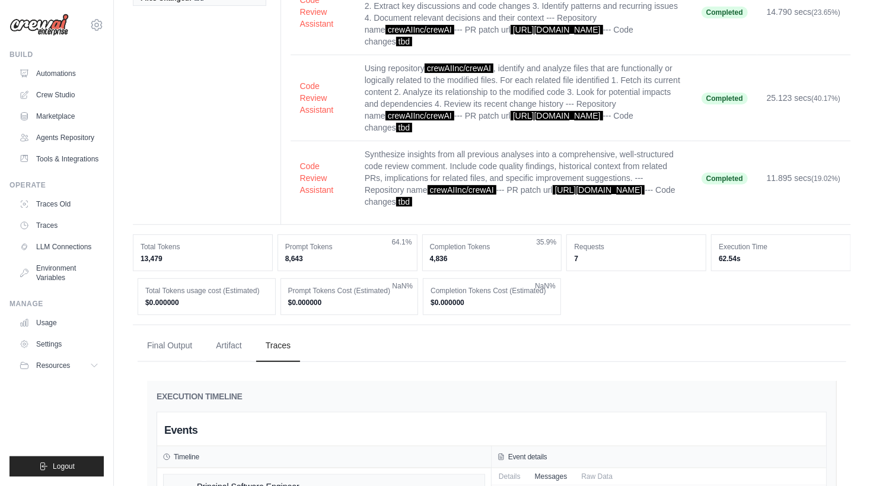
scroll to position [0, 0]
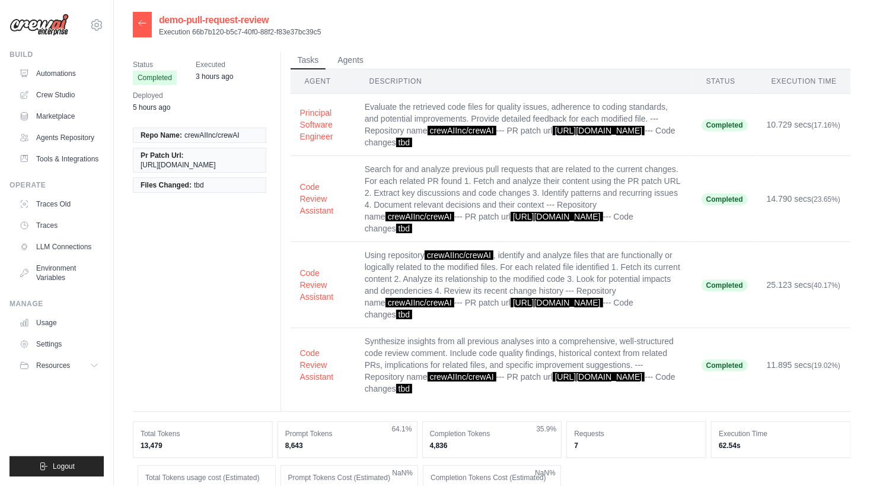
click at [231, 228] on div "Status Completed Executed 3 hours ago Deployed 5 hours ago Repo Name: crewAIInc…" at bounding box center [492, 232] width 719 height 360
click at [139, 24] on icon at bounding box center [142, 22] width 7 height 5
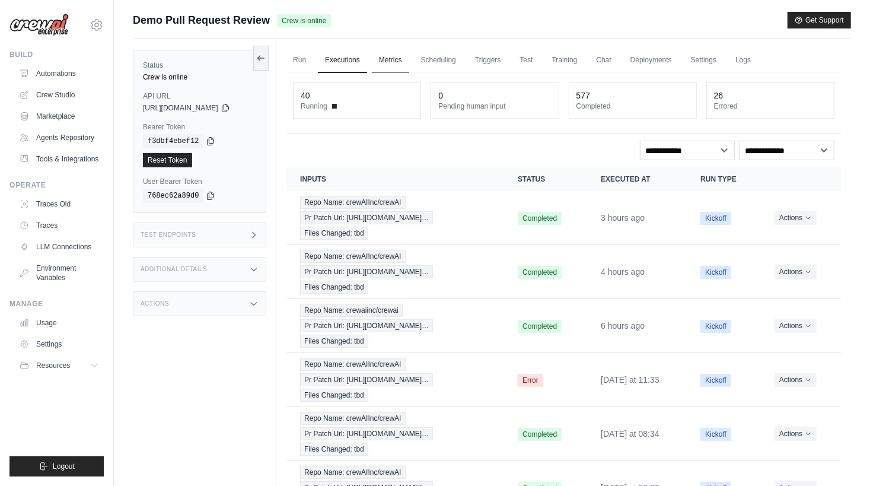
click at [402, 62] on link "Metrics" at bounding box center [390, 60] width 37 height 25
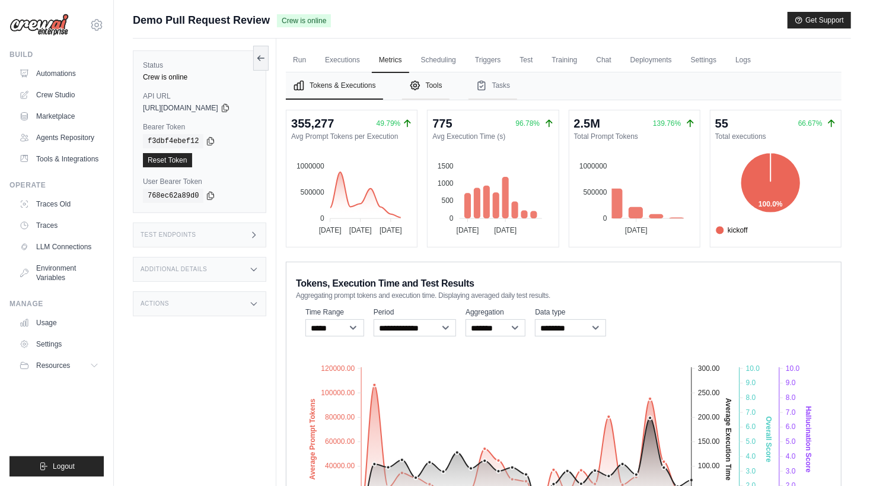
click at [444, 91] on button "Tools" at bounding box center [425, 85] width 47 height 27
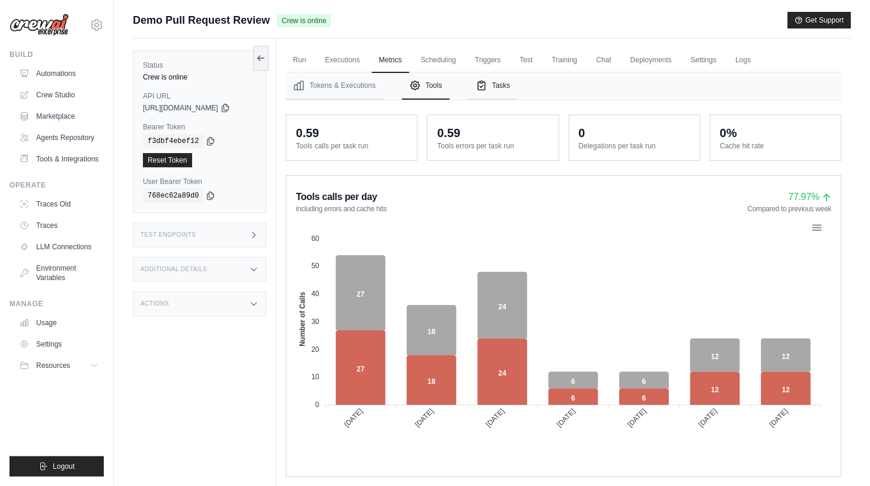
click at [499, 86] on button "Tasks" at bounding box center [493, 85] width 49 height 27
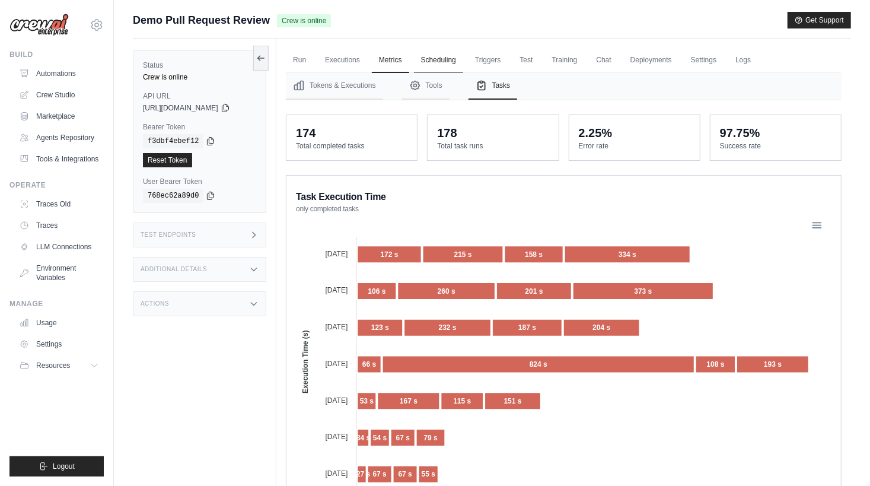
click at [439, 62] on link "Scheduling" at bounding box center [438, 60] width 49 height 25
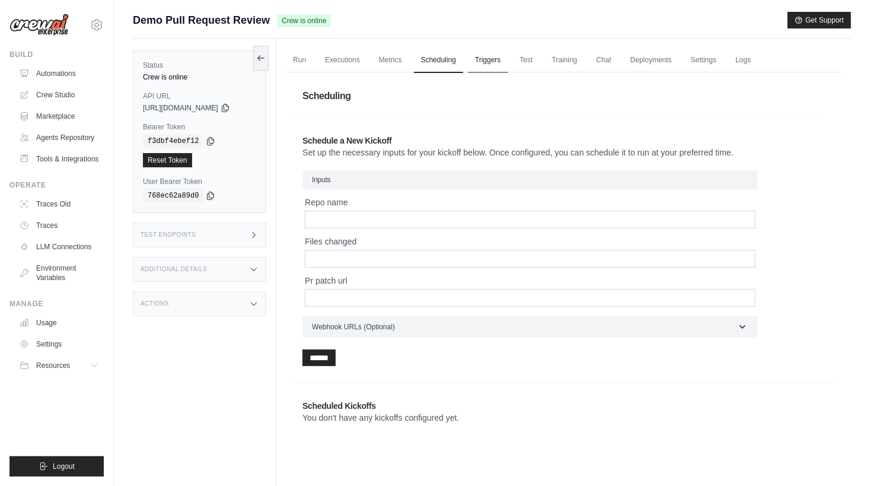
click at [495, 71] on link "Triggers" at bounding box center [488, 60] width 40 height 25
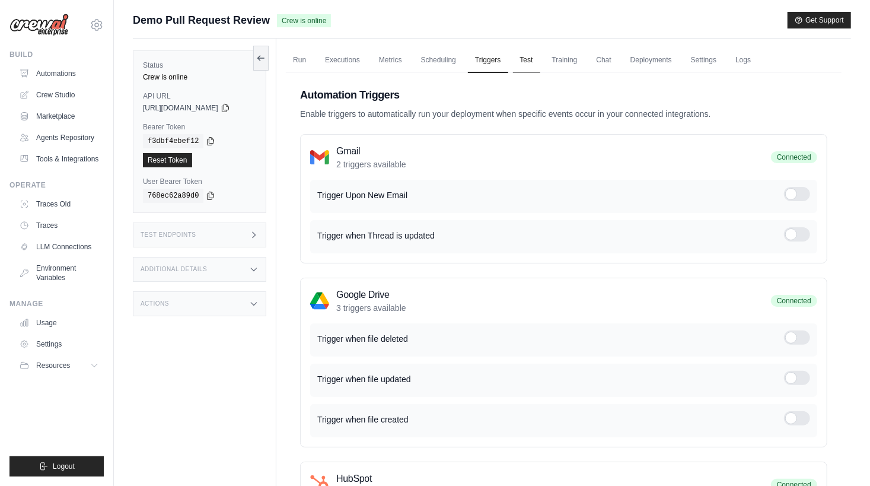
click at [532, 59] on link "Test" at bounding box center [526, 60] width 27 height 25
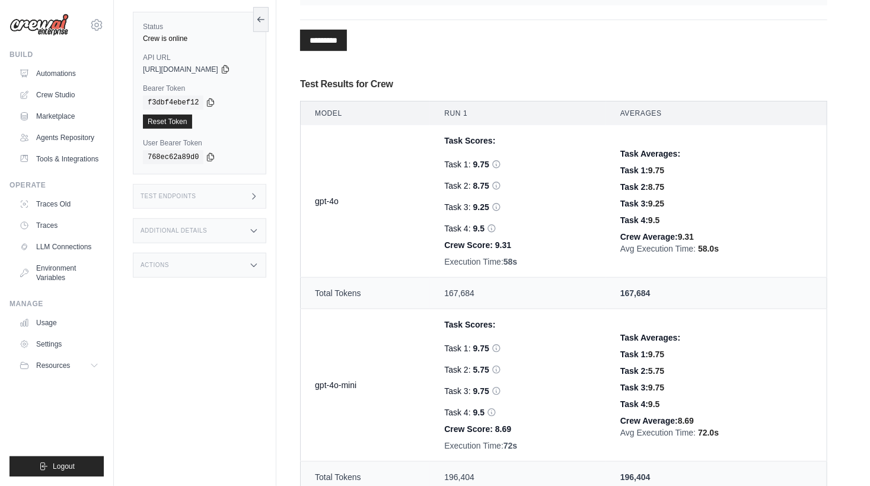
scroll to position [447, 0]
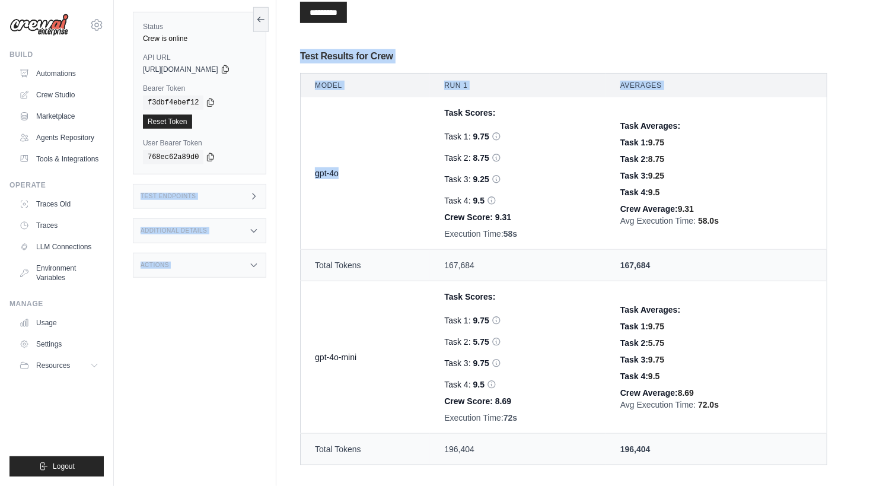
drag, startPoint x: 281, startPoint y: 211, endPoint x: 310, endPoint y: 225, distance: 32.4
click at [310, 225] on div "Status Crew is online API URL copied https://demo-pull-request-review-759b0117-…" at bounding box center [492, 167] width 719 height 1151
click at [382, 170] on td "gpt-4o" at bounding box center [366, 173] width 130 height 152
drag, startPoint x: 315, startPoint y: 164, endPoint x: 351, endPoint y: 174, distance: 37.4
click at [351, 174] on td "gpt-4o" at bounding box center [366, 173] width 130 height 152
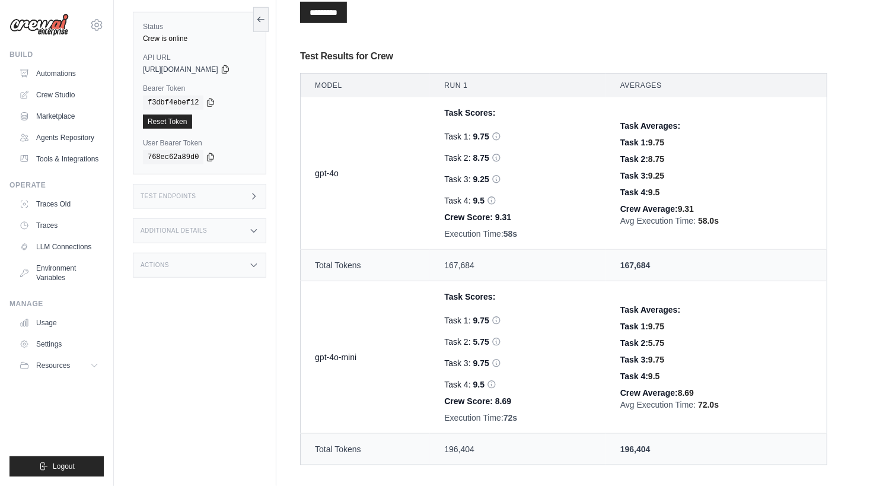
click at [319, 357] on td "gpt-4o-mini" at bounding box center [366, 357] width 130 height 152
drag, startPoint x: 318, startPoint y: 356, endPoint x: 363, endPoint y: 358, distance: 44.5
click at [363, 358] on td "gpt-4o-mini" at bounding box center [366, 357] width 130 height 152
click at [371, 373] on td "gpt-4o-mini" at bounding box center [366, 357] width 130 height 152
drag, startPoint x: 451, startPoint y: 342, endPoint x: 486, endPoint y: 342, distance: 35.0
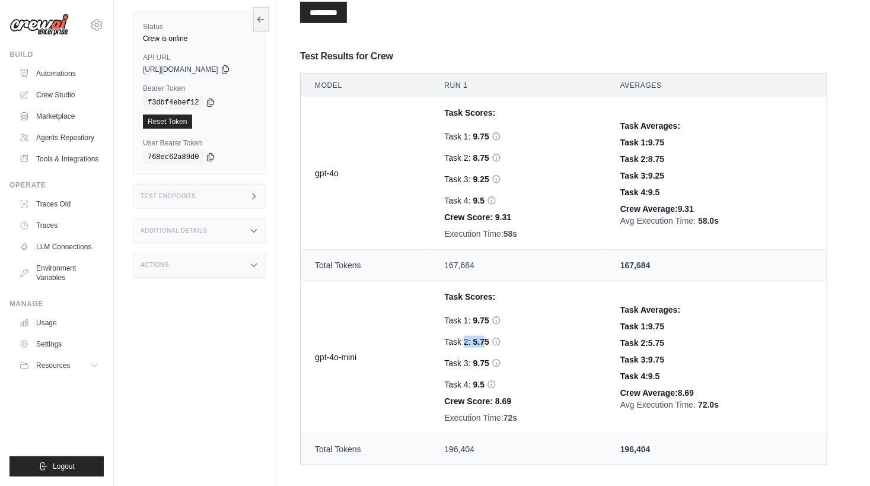
click at [486, 342] on div "Task 2: 5.75" at bounding box center [518, 342] width 148 height 12
click at [473, 339] on div "Task 2: 5.75 Hallucination Score: 8 Verdict: Hallucinated Reasons: The referenc…" at bounding box center [518, 342] width 148 height 12
click at [450, 336] on div "Task 2: 5.75 Hallucination Score: 8 Verdict: Hallucinated Reasons: The referenc…" at bounding box center [518, 342] width 148 height 12
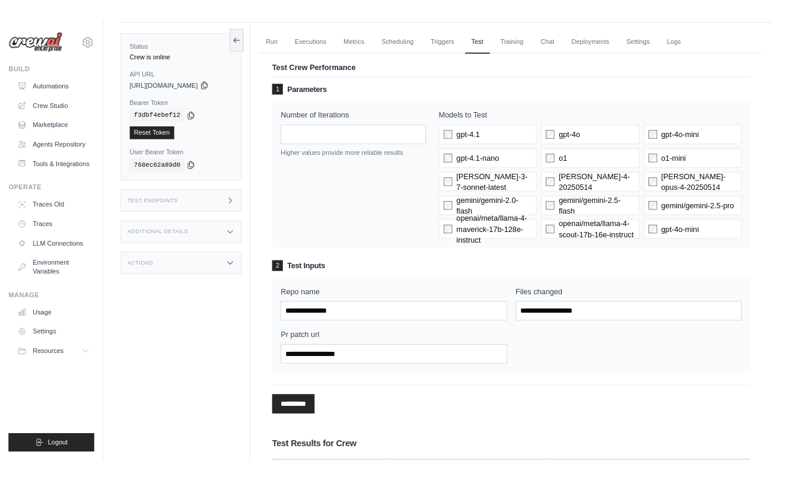
scroll to position [0, 0]
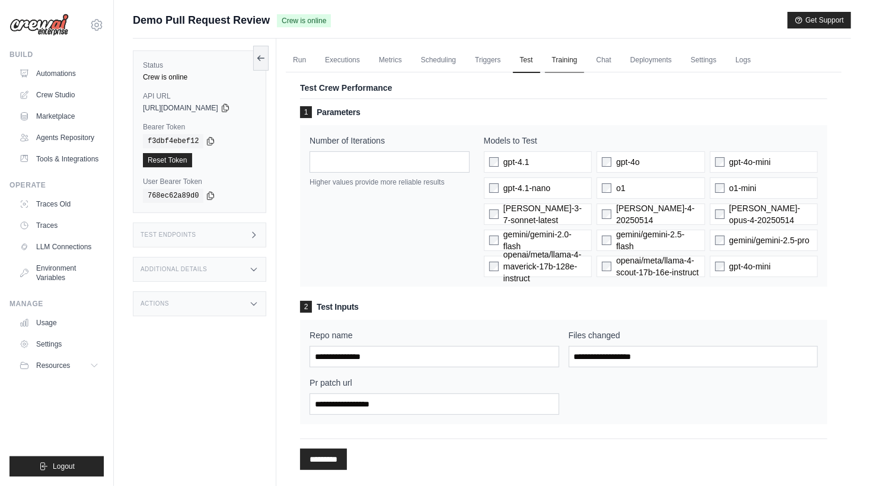
click at [576, 58] on link "Training" at bounding box center [565, 60] width 40 height 25
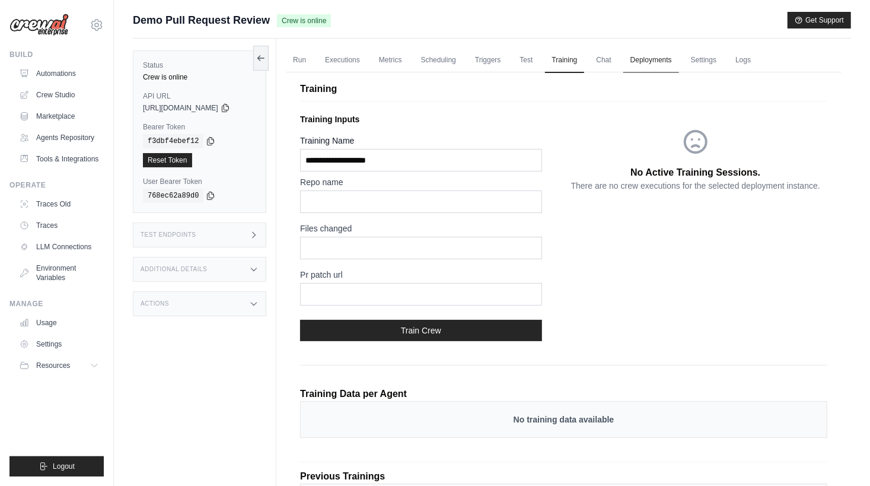
click at [646, 59] on link "Deployments" at bounding box center [652, 60] width 56 height 25
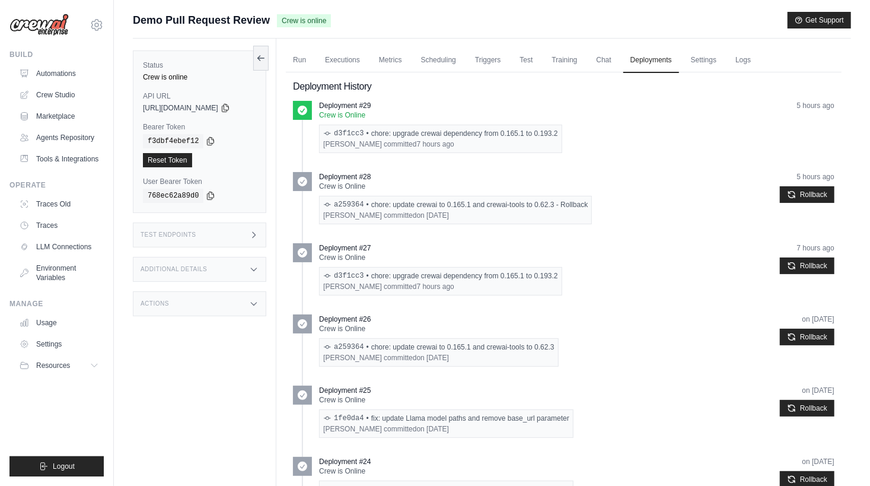
click at [487, 93] on h2 "Deployment History" at bounding box center [564, 87] width 542 height 14
click at [72, 78] on link "Automations" at bounding box center [60, 73] width 90 height 19
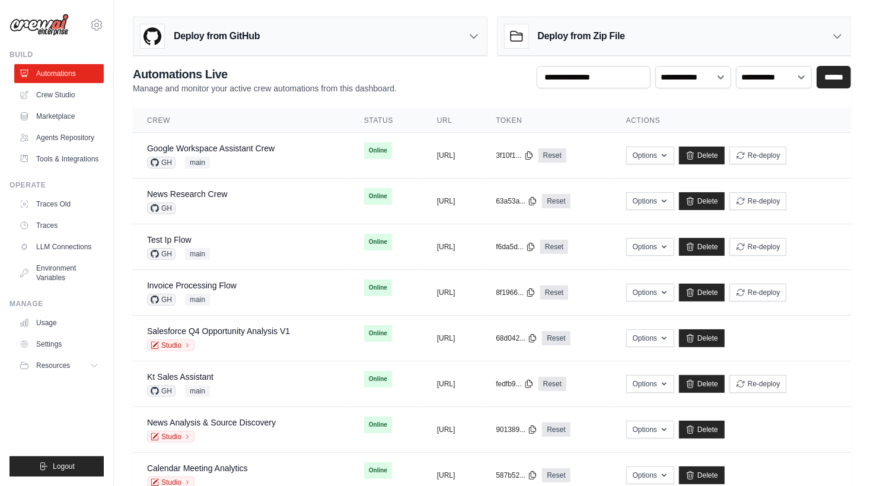
click at [91, 428] on ul "Build Automations Crew Studio Marketplace Agents Repository Resources Blog" at bounding box center [56, 263] width 94 height 427
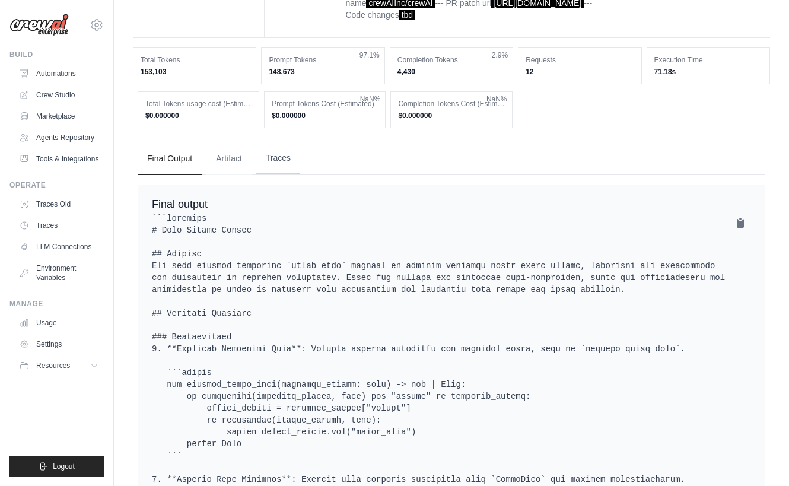
click at [298, 174] on button "Traces" at bounding box center [278, 158] width 44 height 32
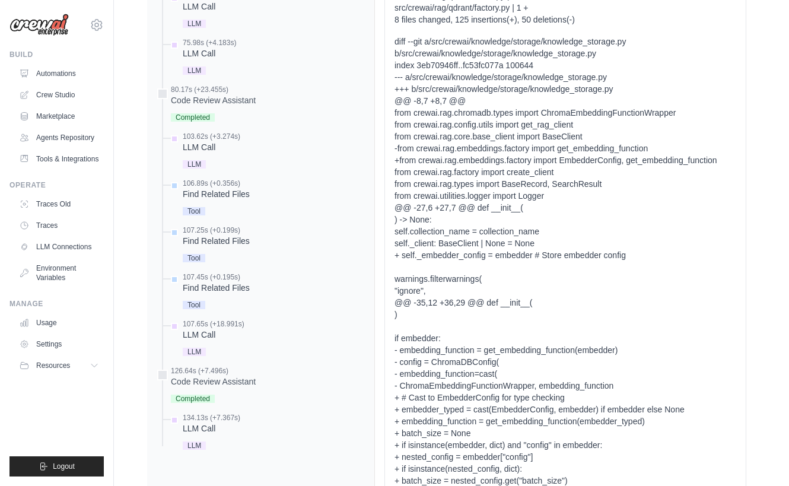
scroll to position [1201, 0]
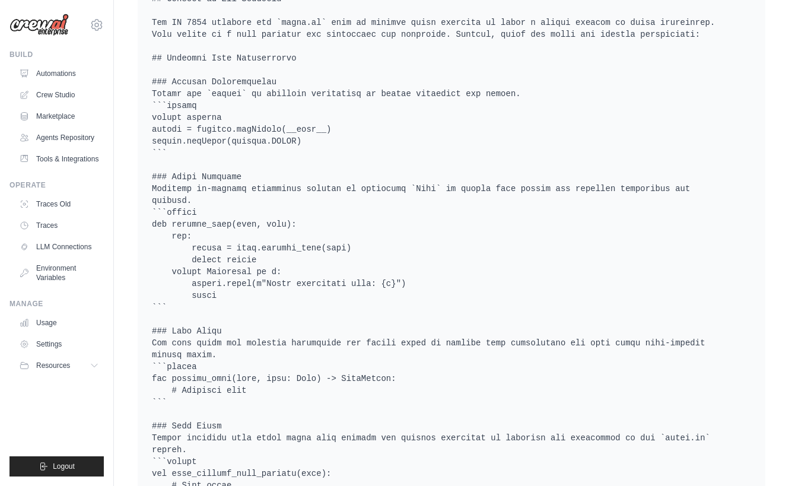
scroll to position [415, 0]
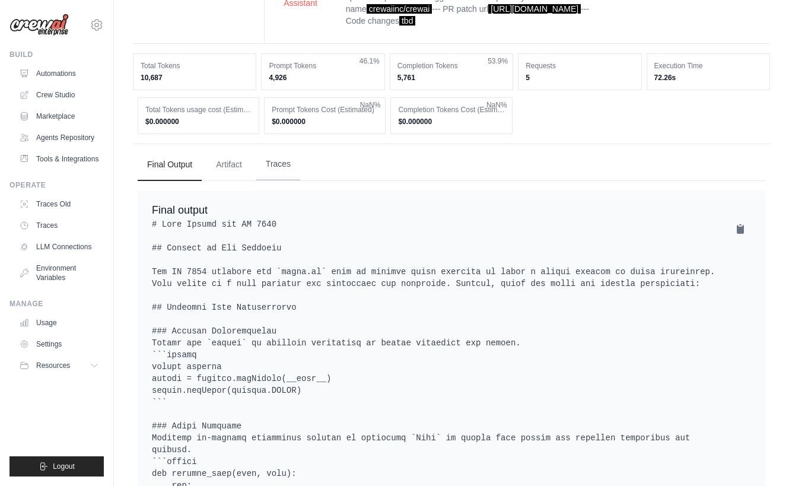
click at [270, 180] on button "Traces" at bounding box center [278, 164] width 44 height 32
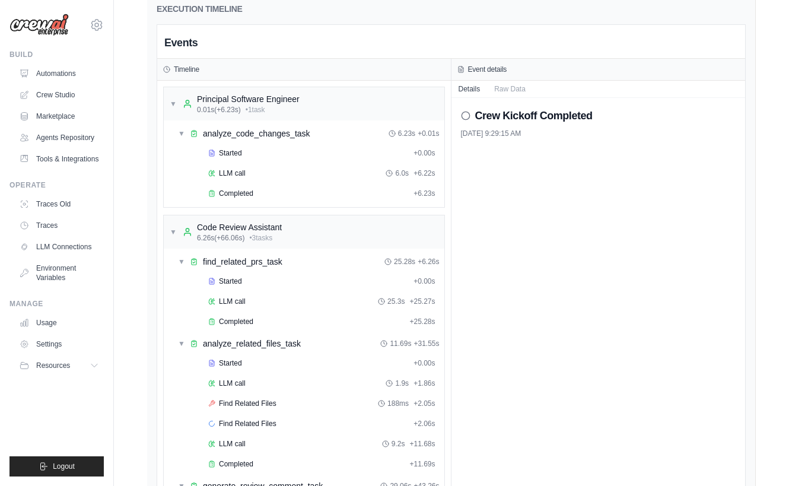
scroll to position [783, 0]
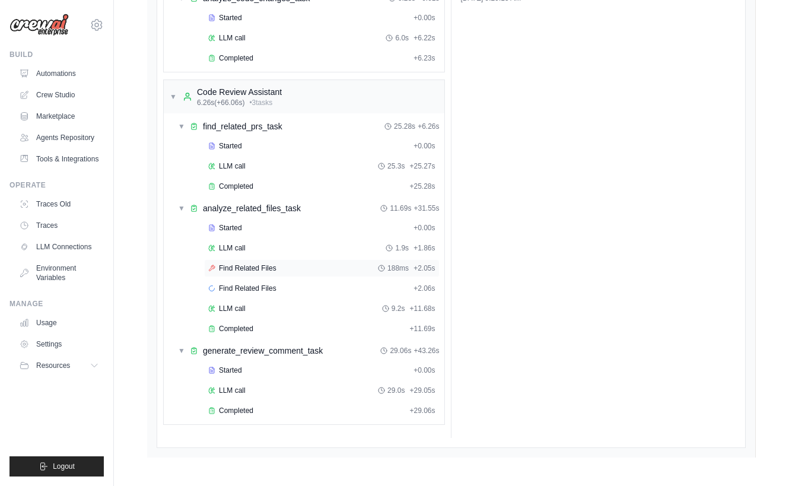
click at [267, 277] on div "Find Related Files 188ms + 2.05s" at bounding box center [322, 268] width 236 height 18
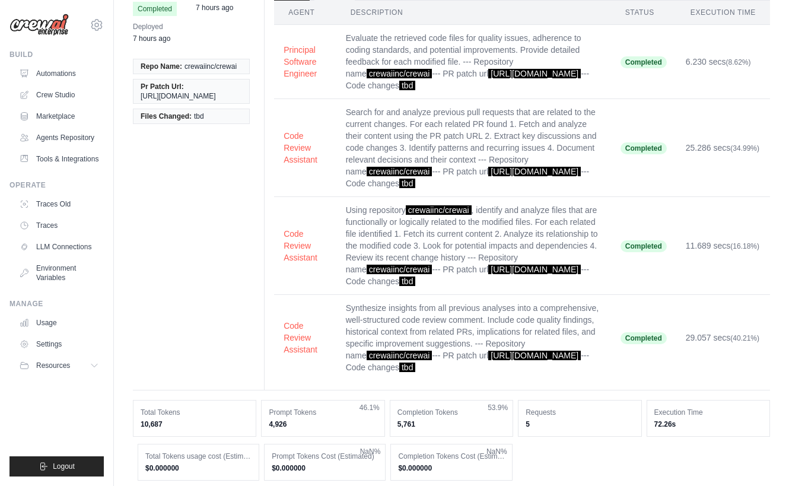
scroll to position [0, 0]
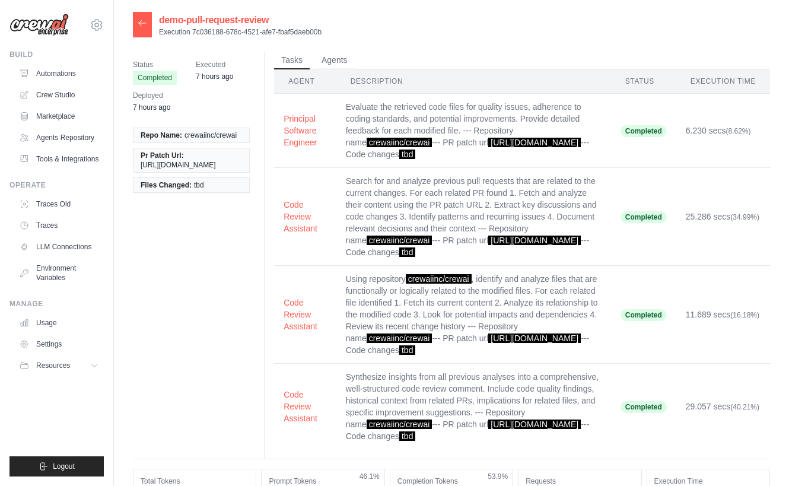
click at [147, 20] on icon at bounding box center [142, 22] width 9 height 9
